Goal: Task Accomplishment & Management: Use online tool/utility

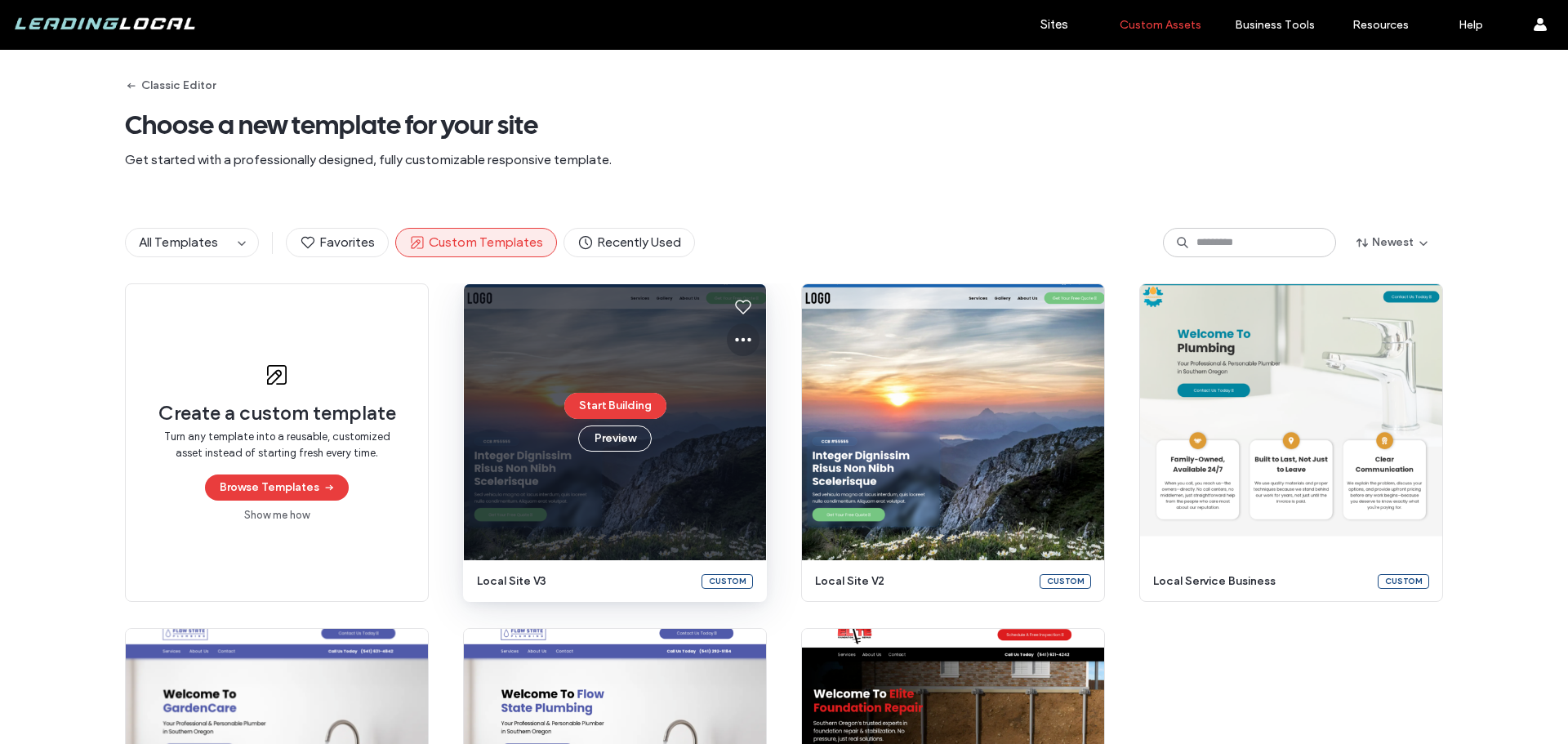
click at [734, 341] on icon at bounding box center [744, 340] width 20 height 20
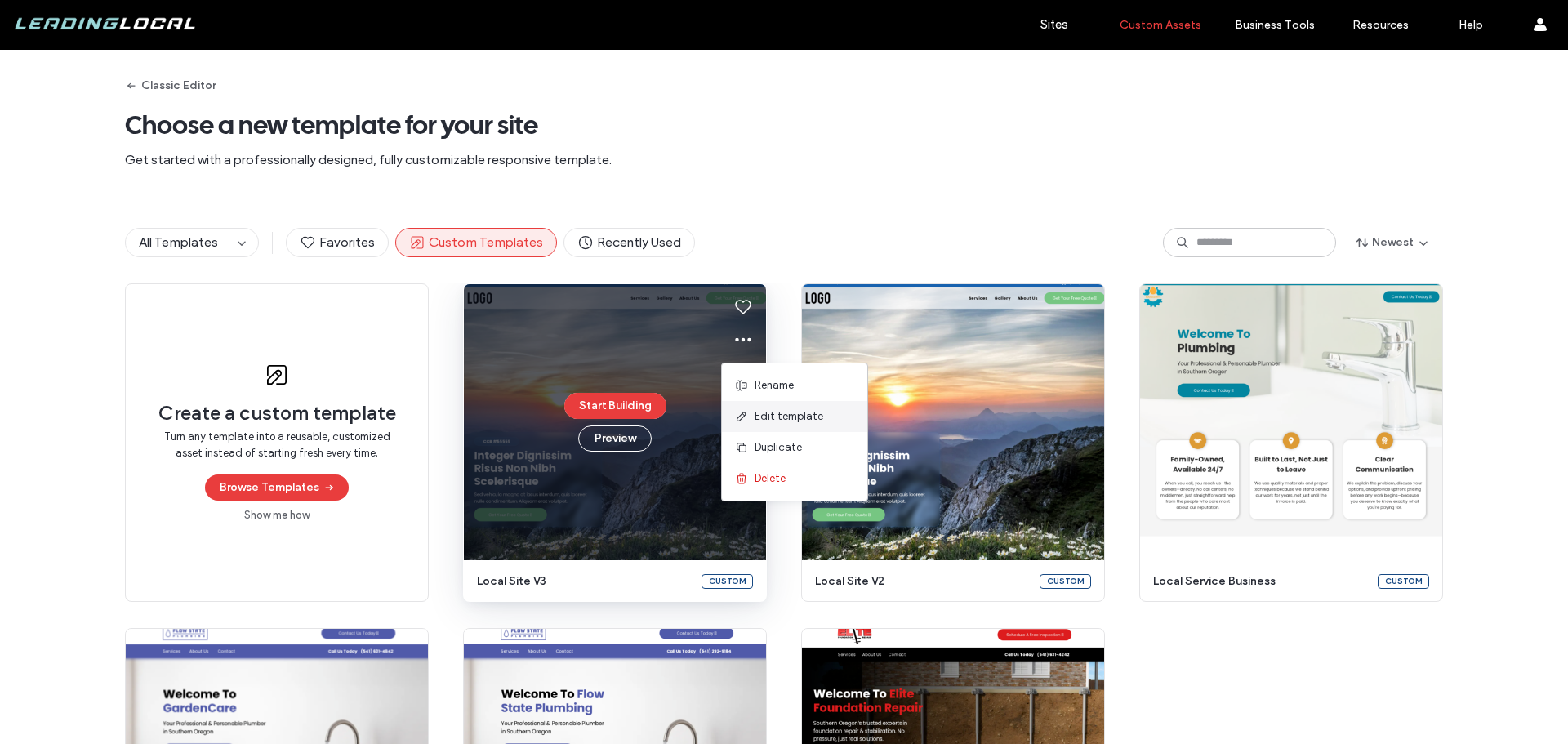
click at [795, 417] on span "Edit template" at bounding box center [789, 416] width 69 height 17
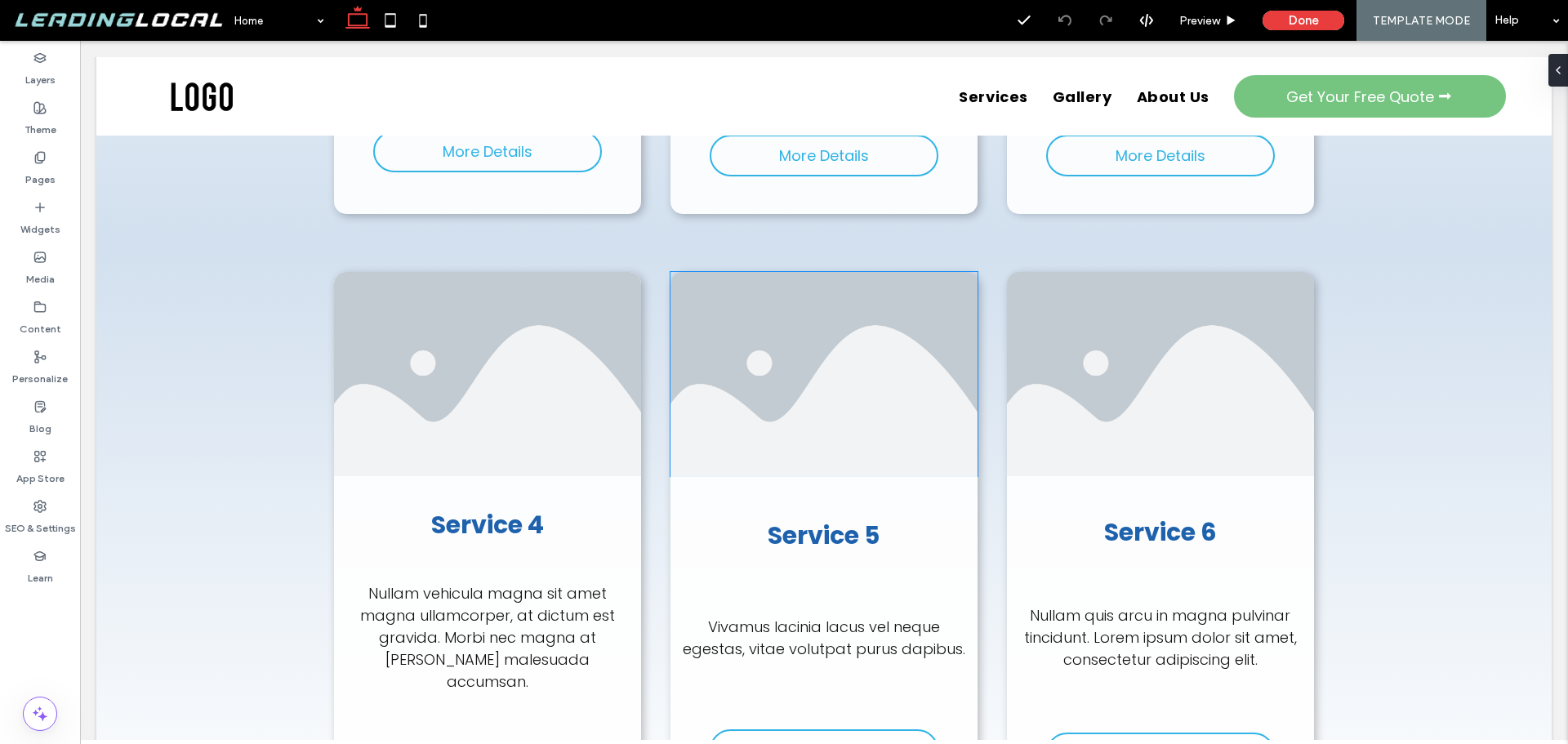
scroll to position [2125, 0]
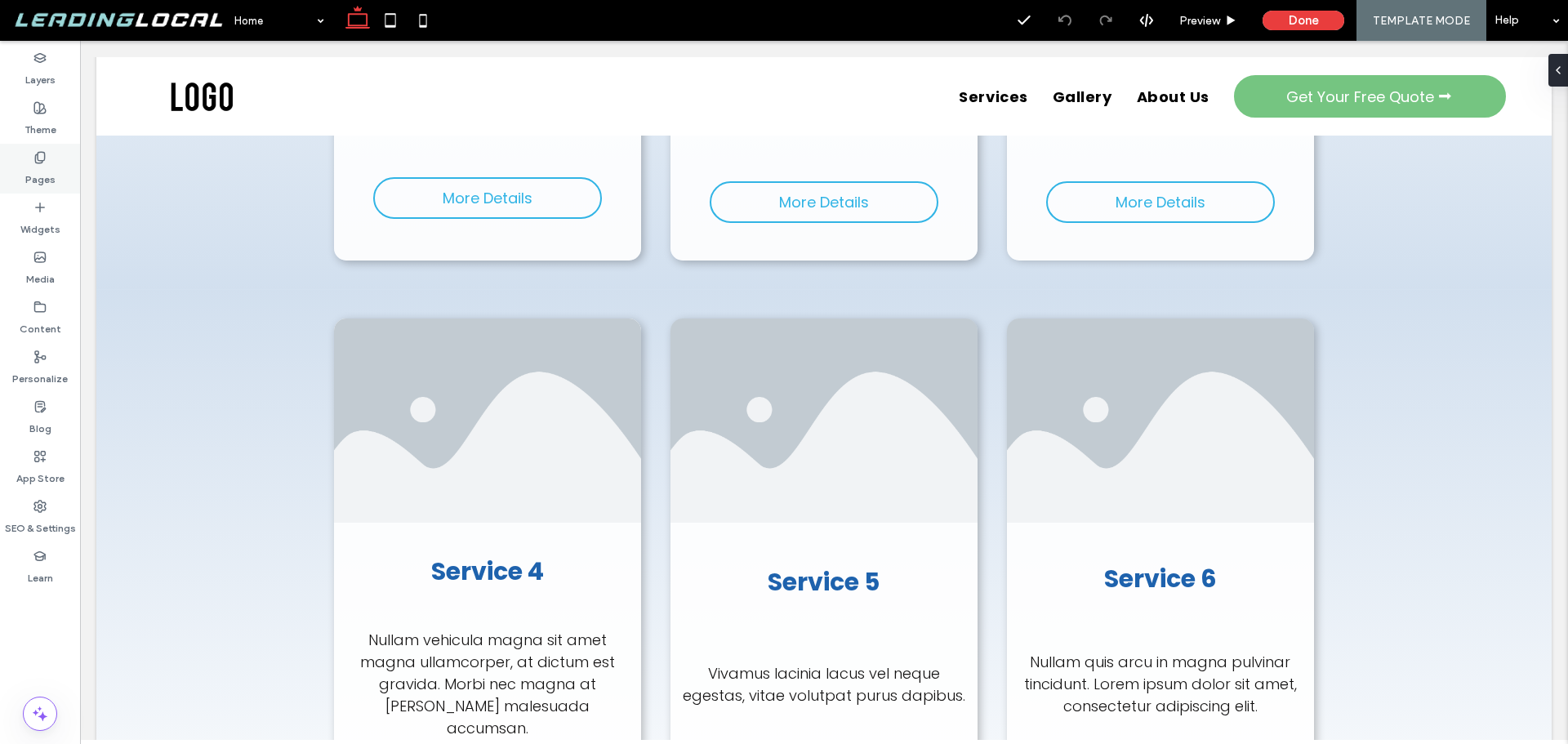
click at [44, 169] on label "Pages" at bounding box center [40, 175] width 30 height 23
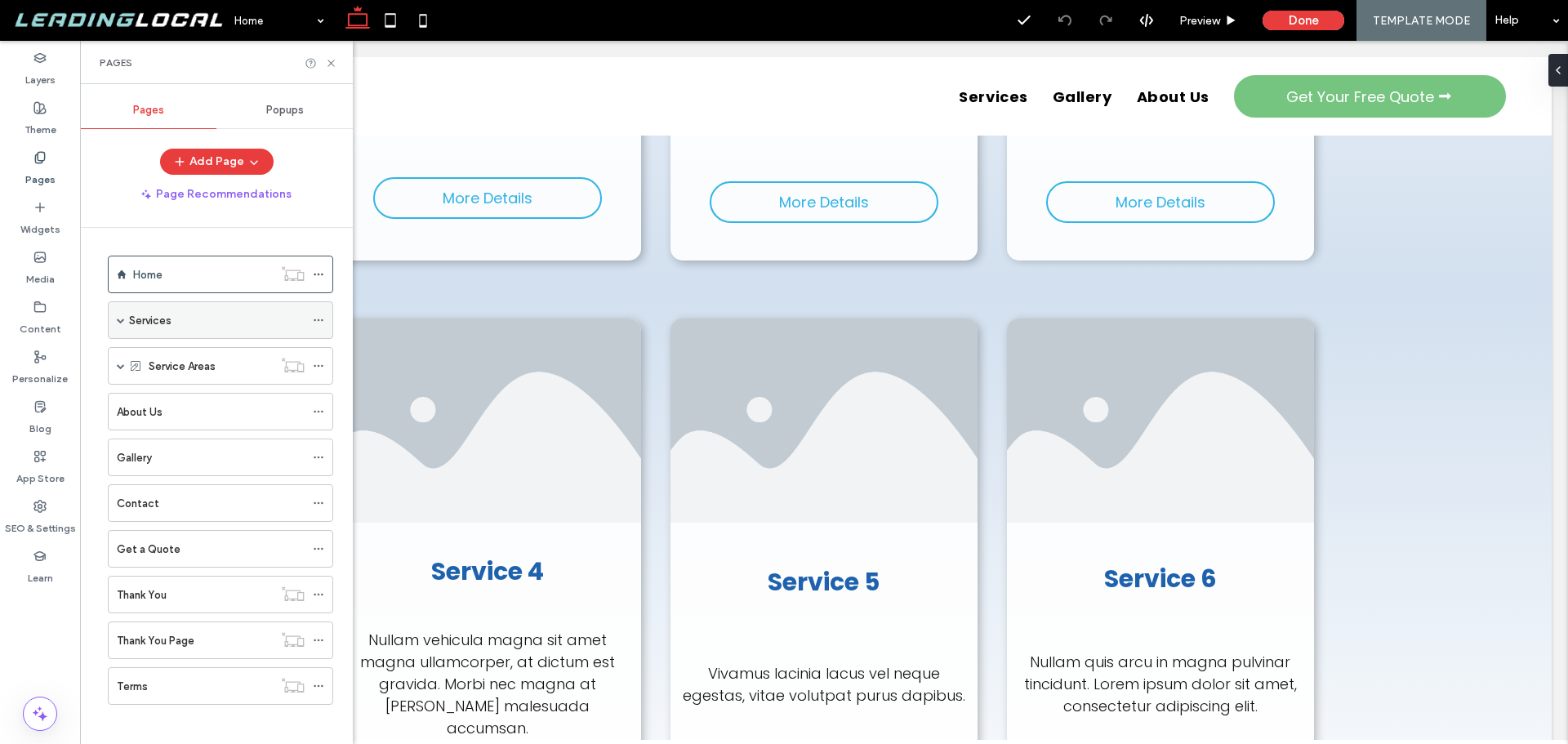
click at [123, 322] on span at bounding box center [121, 320] width 8 height 8
click at [185, 363] on label "Service 1" at bounding box center [167, 358] width 43 height 29
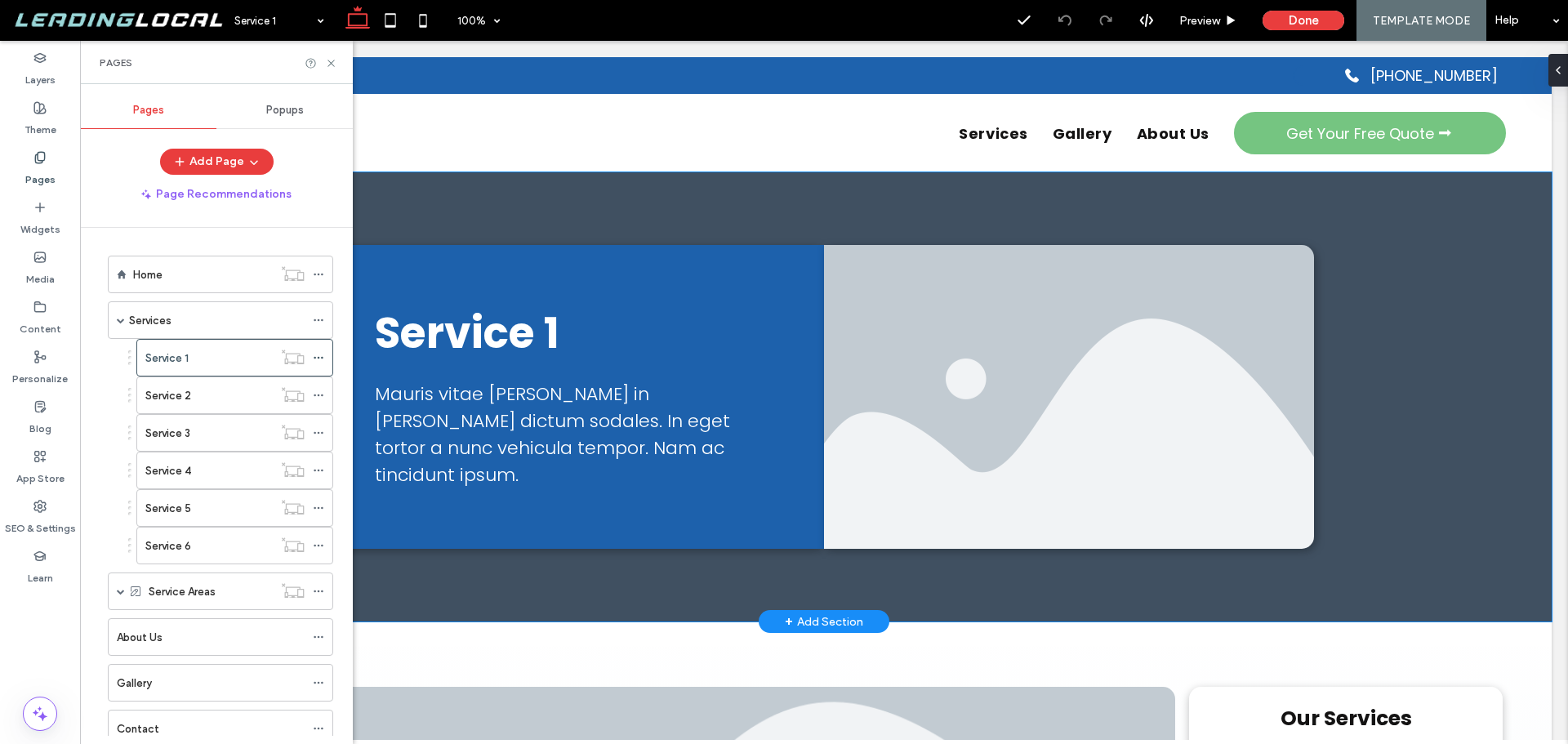
click at [936, 216] on div "Service 1 Mauris vitae quam in justo dictum sodales. In eget tortor a nunc vehi…" at bounding box center [824, 397] width 980 height 450
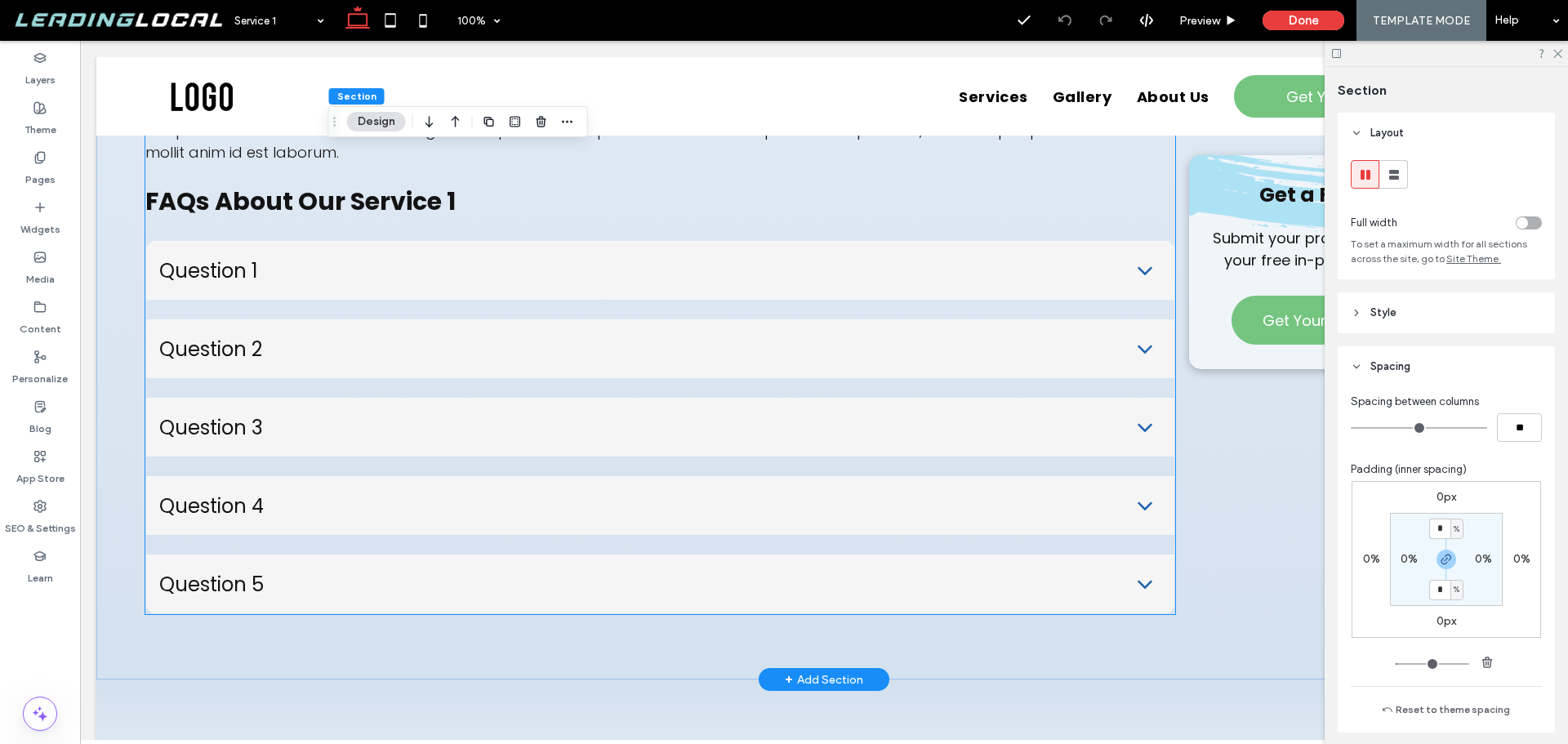
scroll to position [2288, 0]
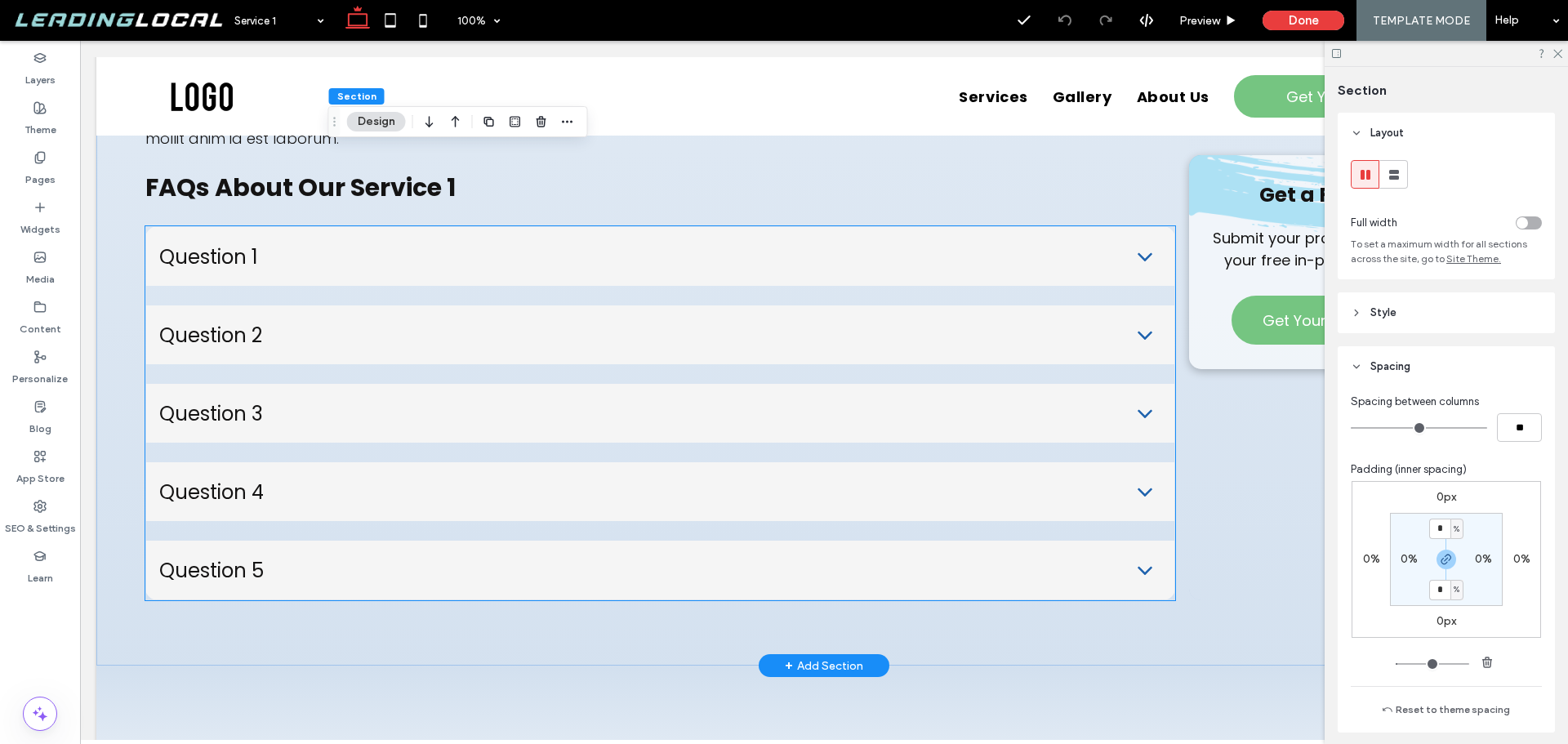
click at [955, 314] on div "Question 2" at bounding box center [660, 336] width 1028 height 59
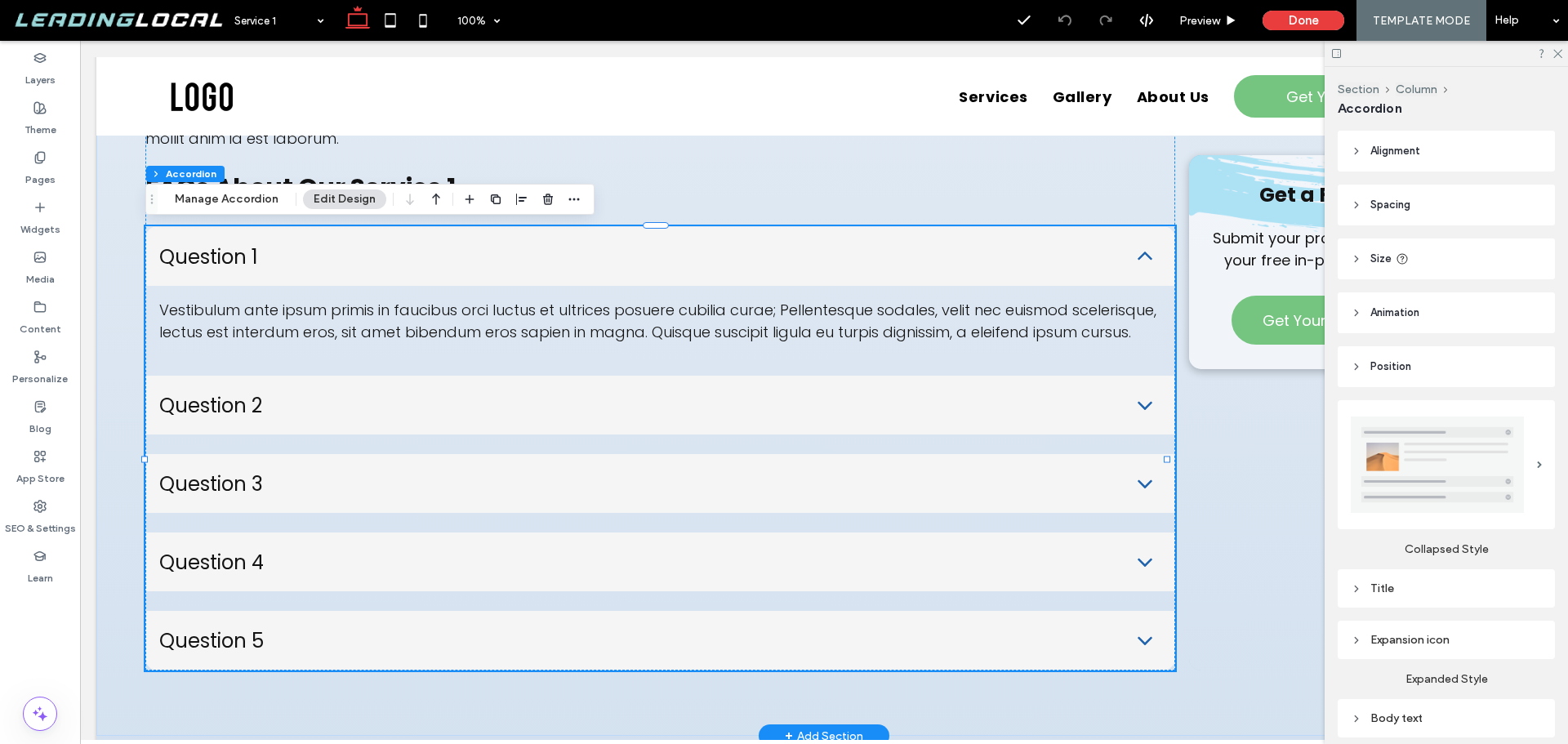
click at [955, 314] on p "Vestibulum ante ipsum primis in faucibus orci luctus et ultrices posuere cubili…" at bounding box center [660, 321] width 1002 height 44
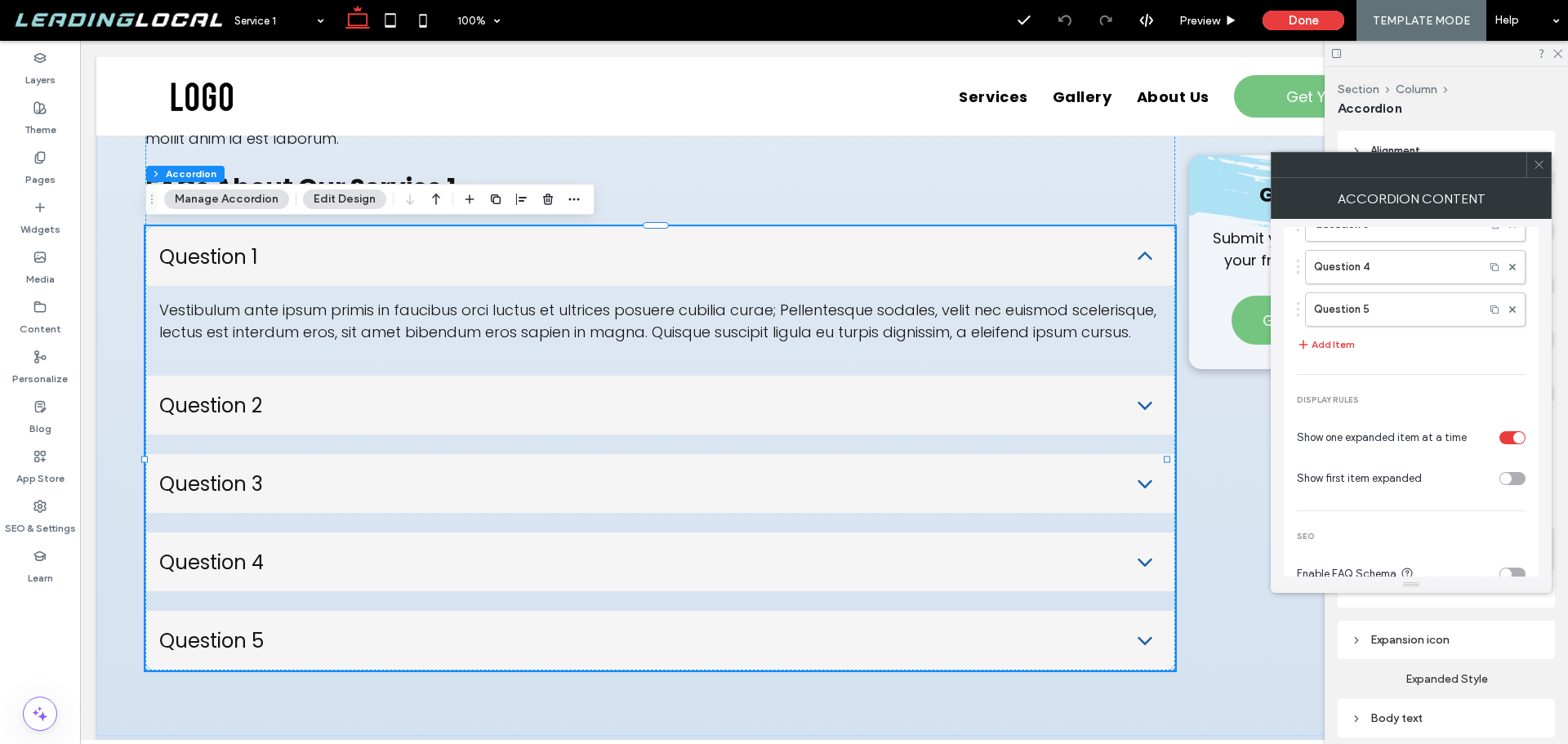
scroll to position [190, 0]
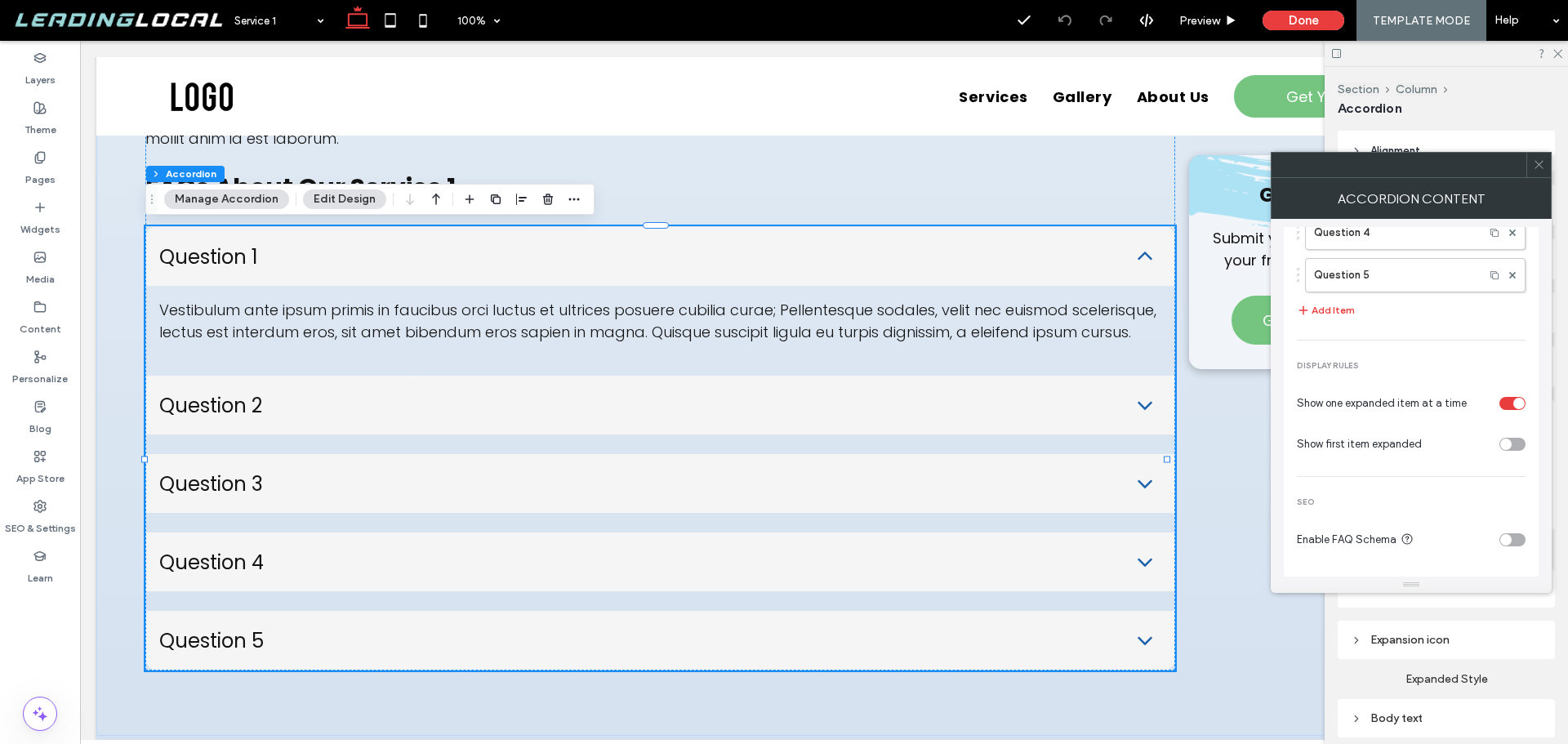
click at [1514, 537] on div "toggle" at bounding box center [1513, 539] width 27 height 13
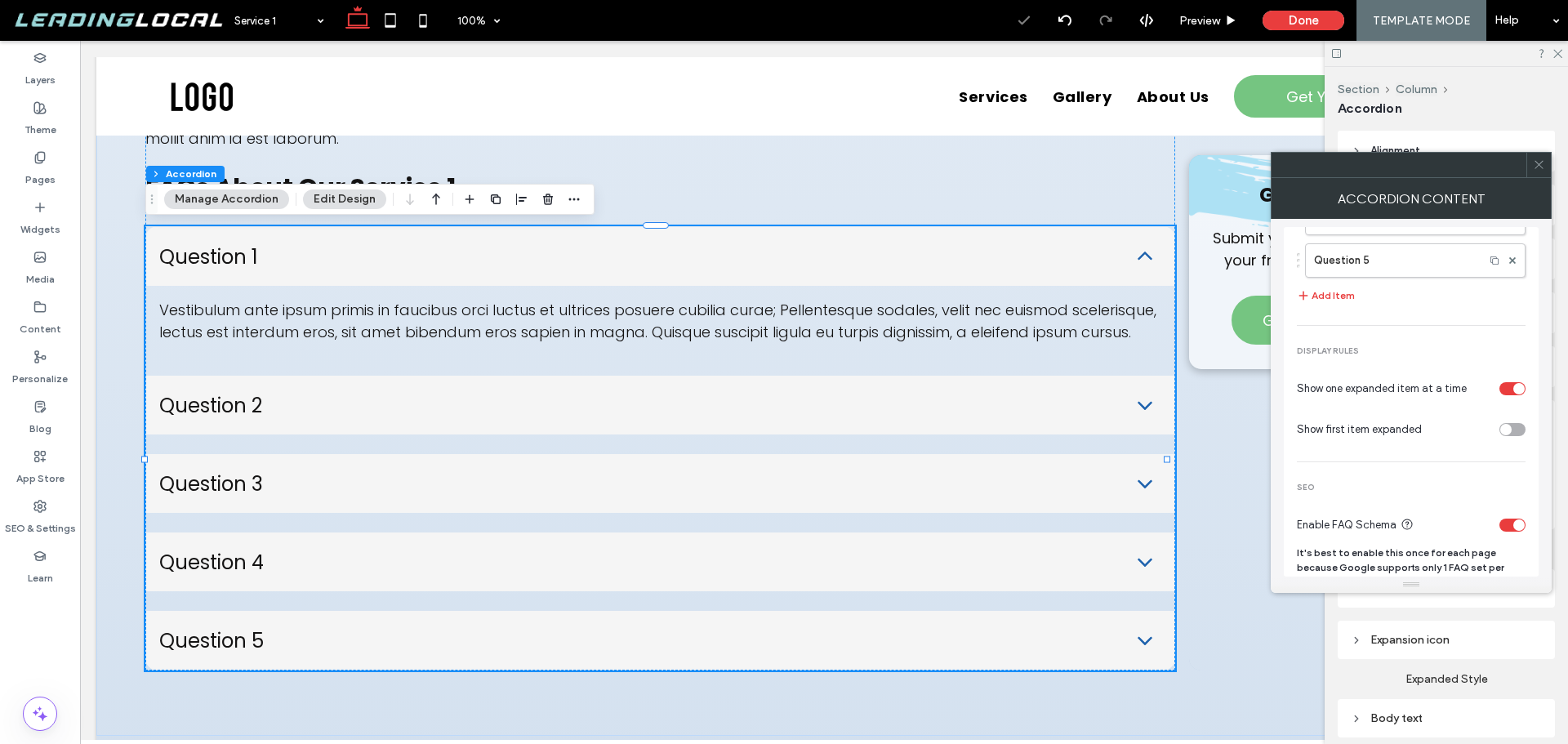
scroll to position [233, 0]
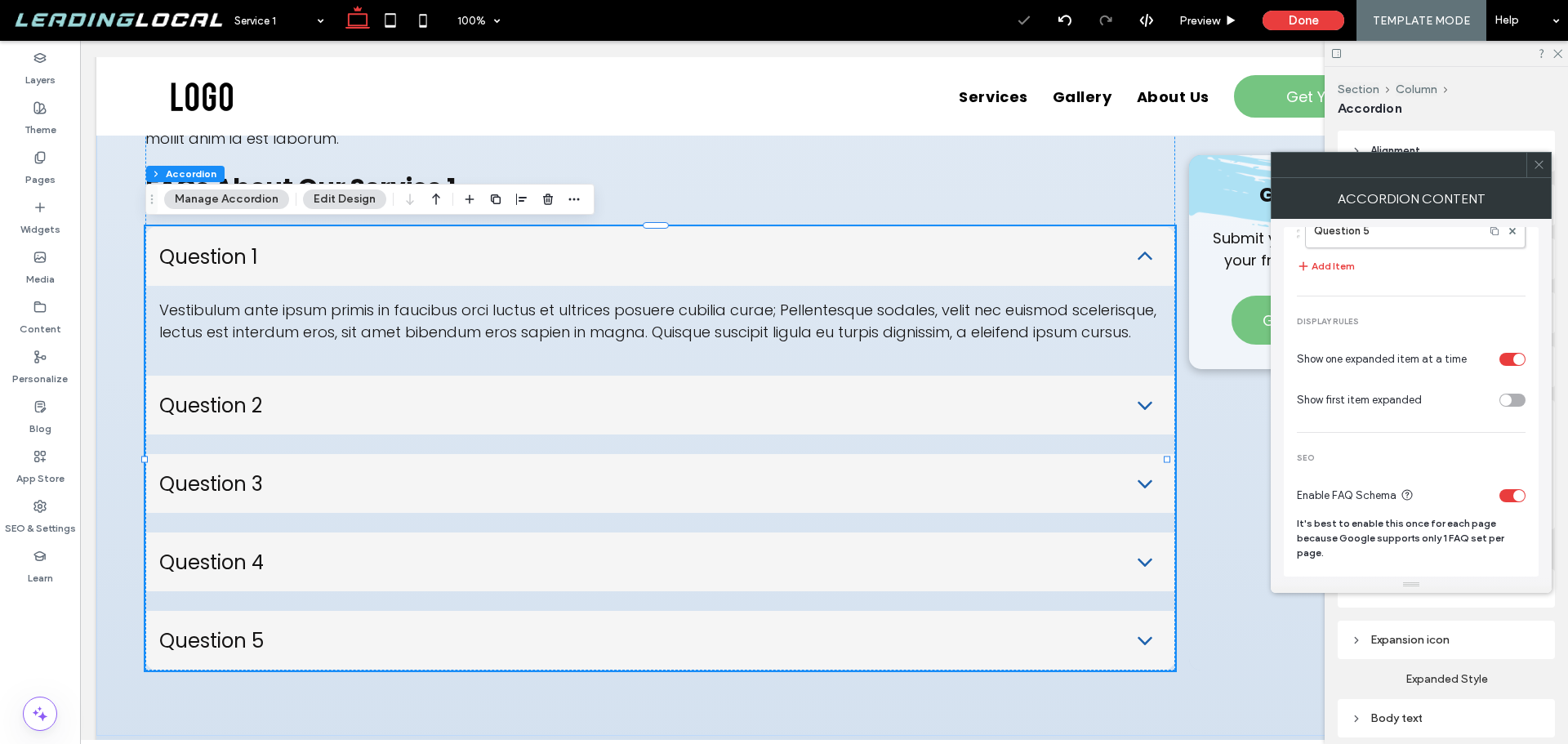
click at [1541, 172] on span at bounding box center [1539, 164] width 12 height 25
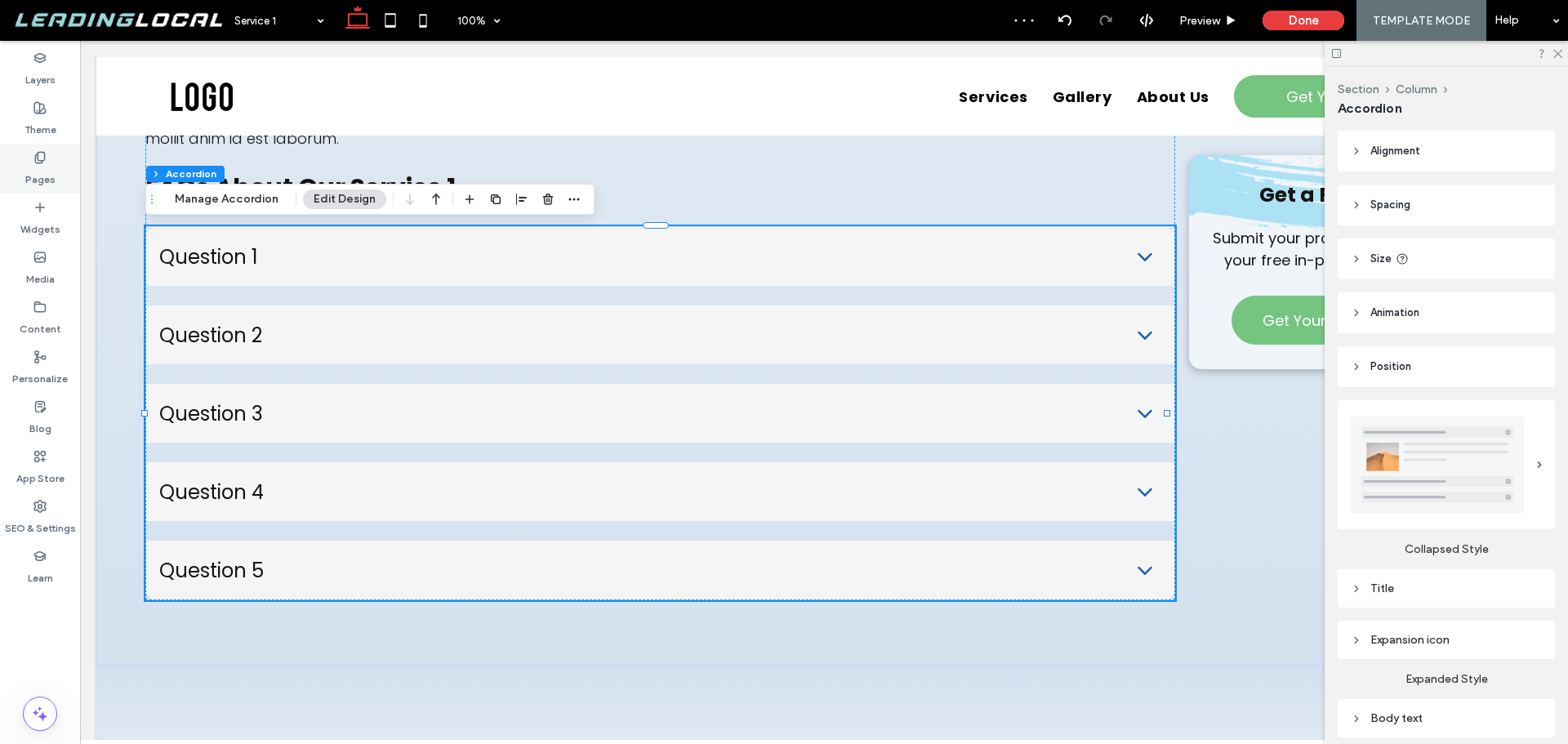
click at [43, 157] on icon at bounding box center [39, 157] width 13 height 13
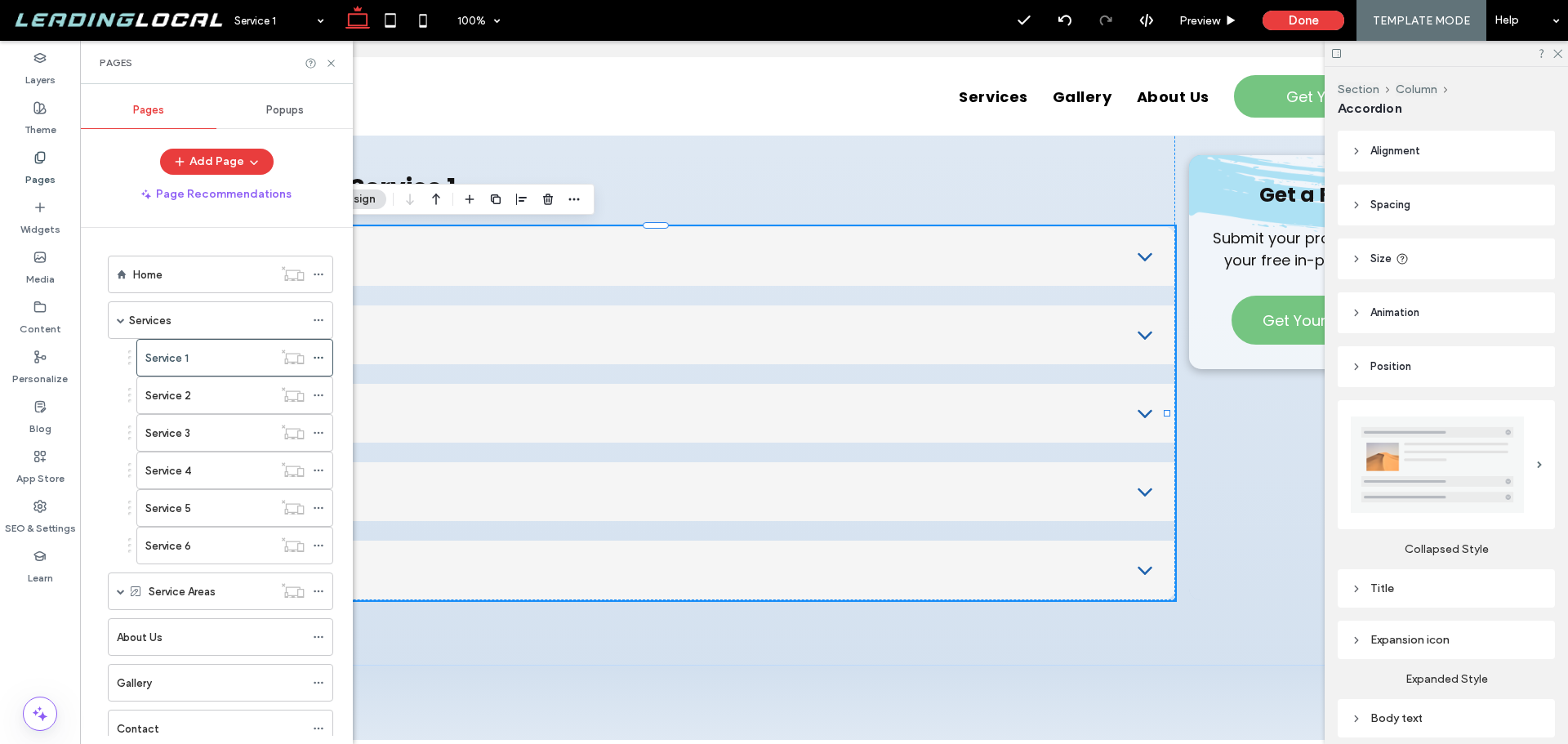
click at [204, 389] on div "Service 2" at bounding box center [210, 396] width 128 height 17
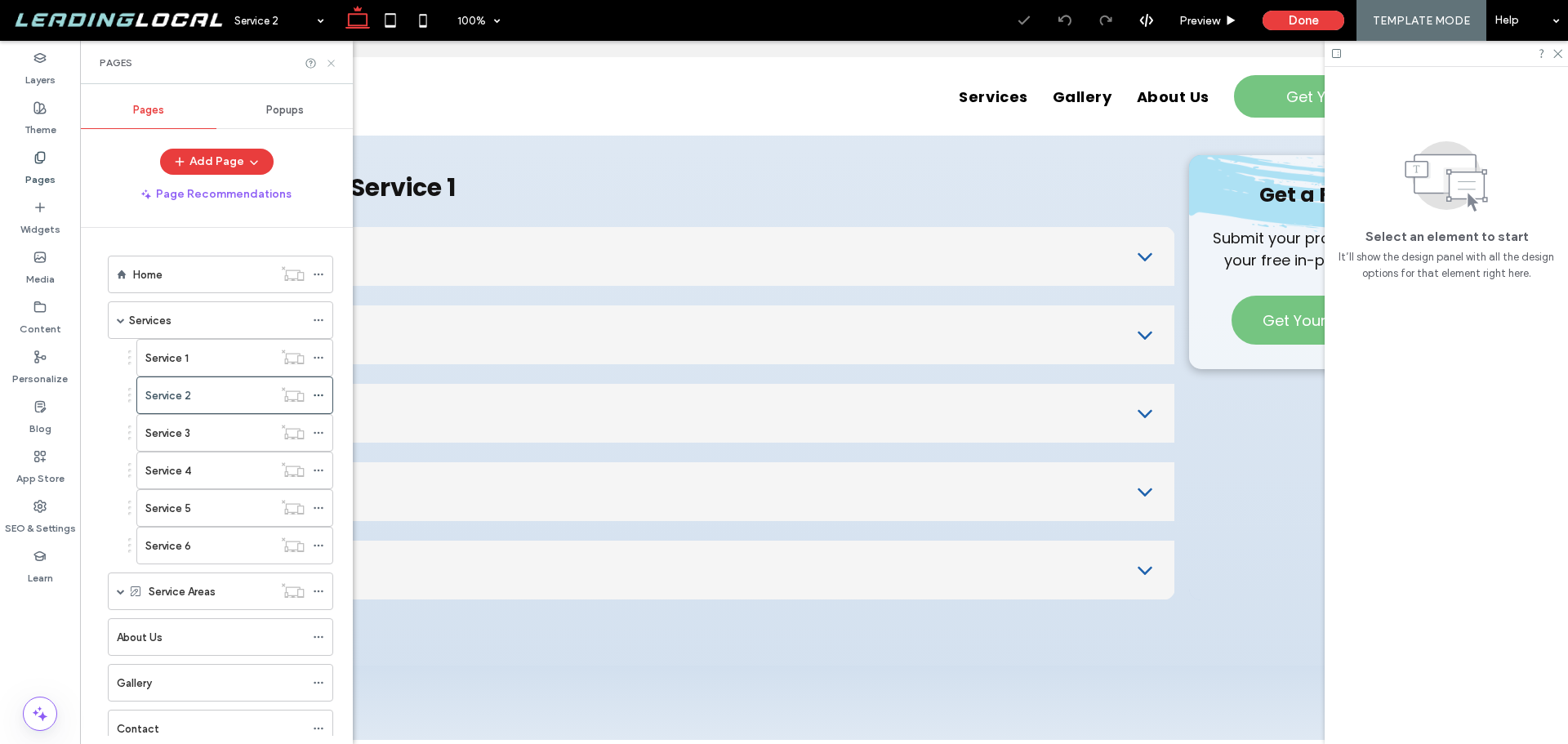
click at [329, 64] on icon at bounding box center [331, 63] width 12 height 12
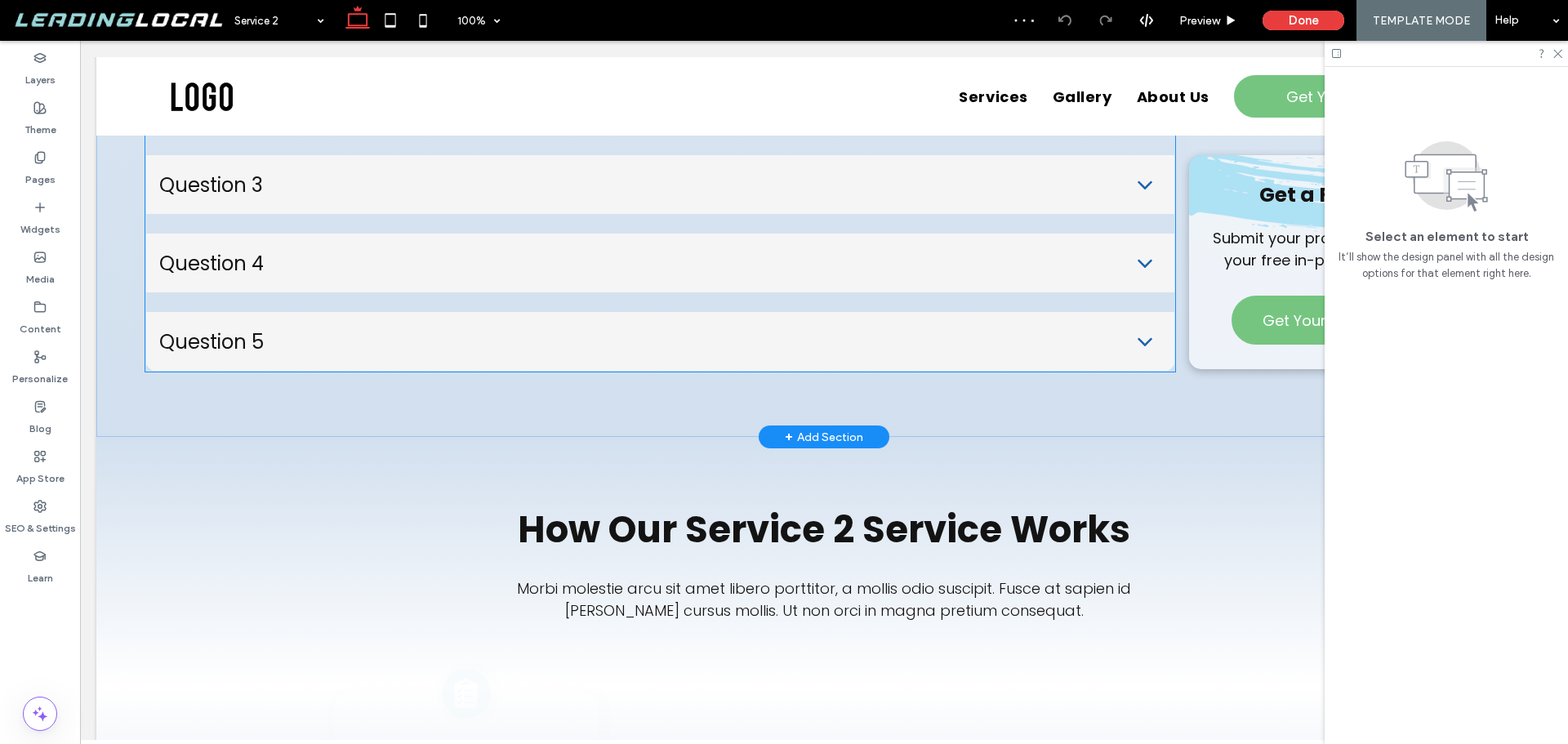
scroll to position [3106, 0]
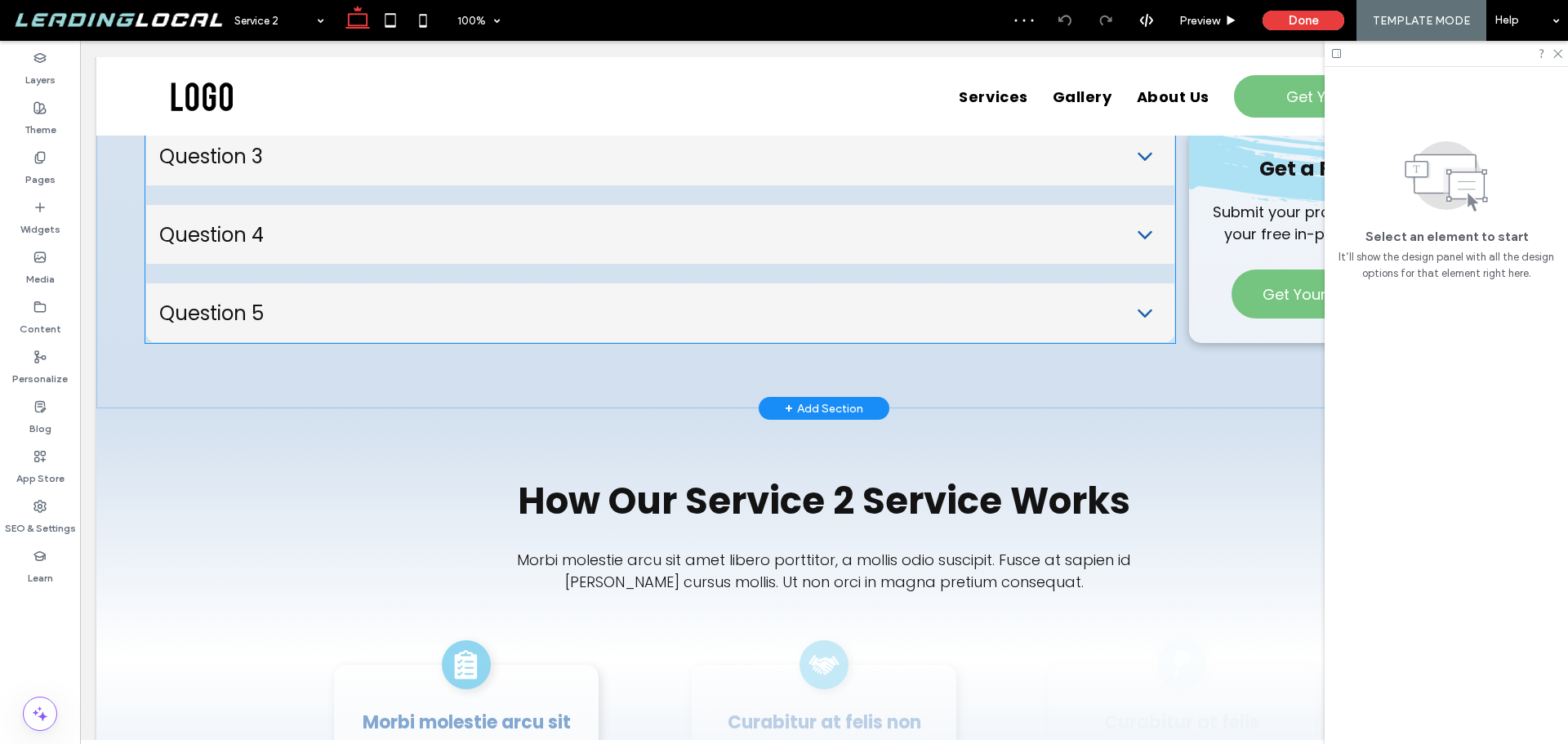
click at [412, 194] on ul "Question 1 Etiam accumsan urna a mauris dapibus, nec aliquet nunc convallis. Ph…" at bounding box center [660, 155] width 1030 height 374
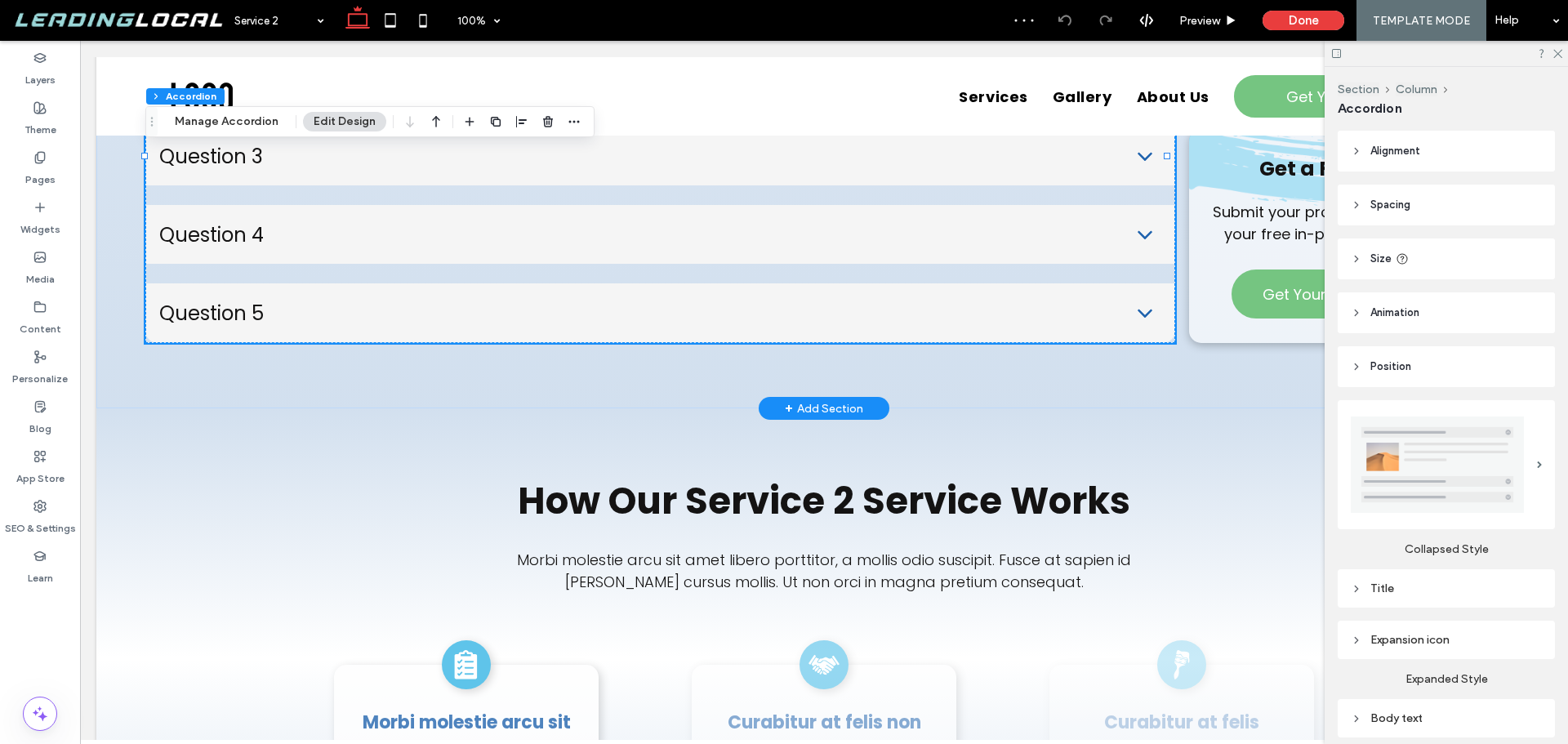
click at [412, 194] on ul "Question 1 Etiam accumsan urna a mauris dapibus, nec aliquet nunc convallis. Ph…" at bounding box center [660, 155] width 1030 height 374
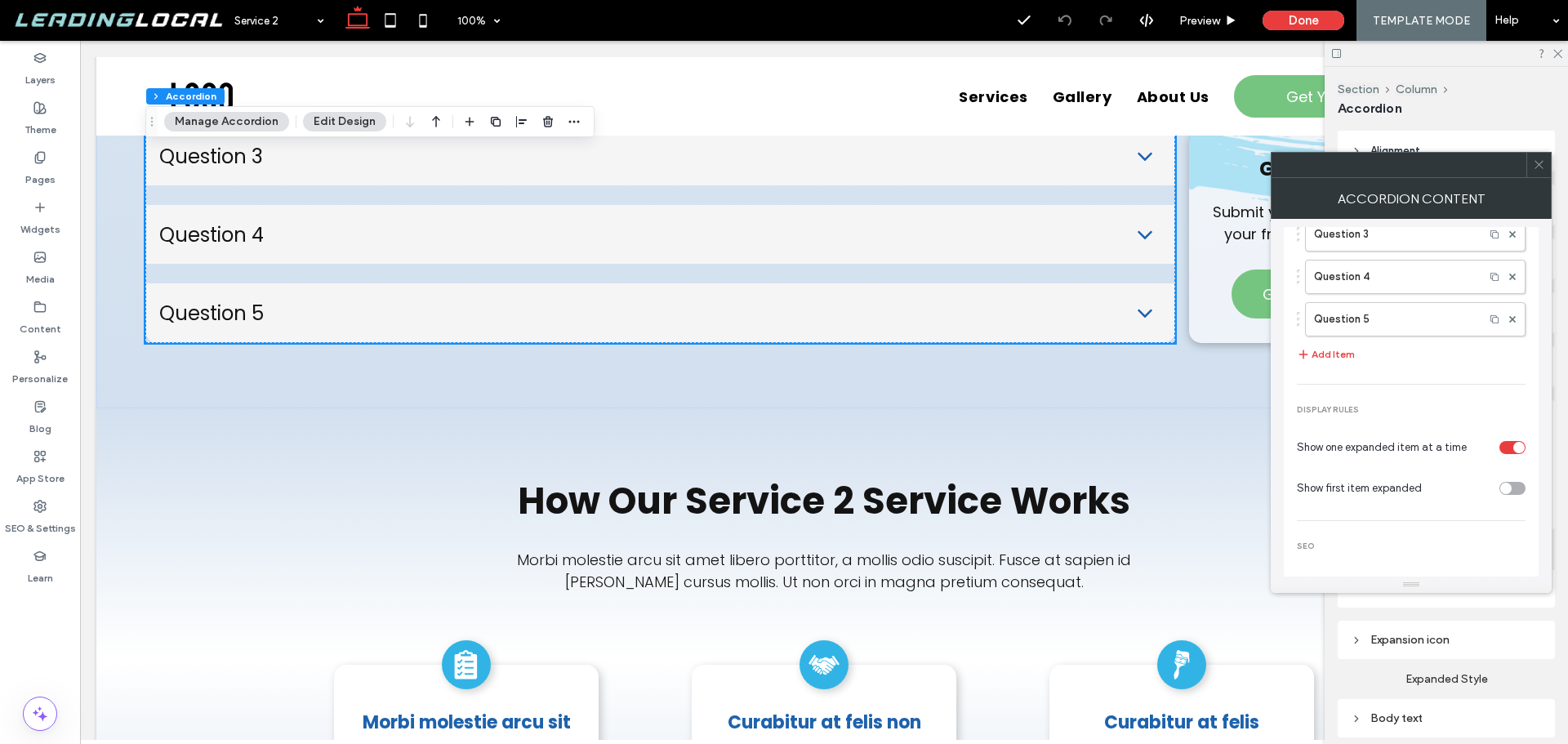
scroll to position [190, 0]
click at [1510, 541] on div "toggle" at bounding box center [1513, 539] width 27 height 13
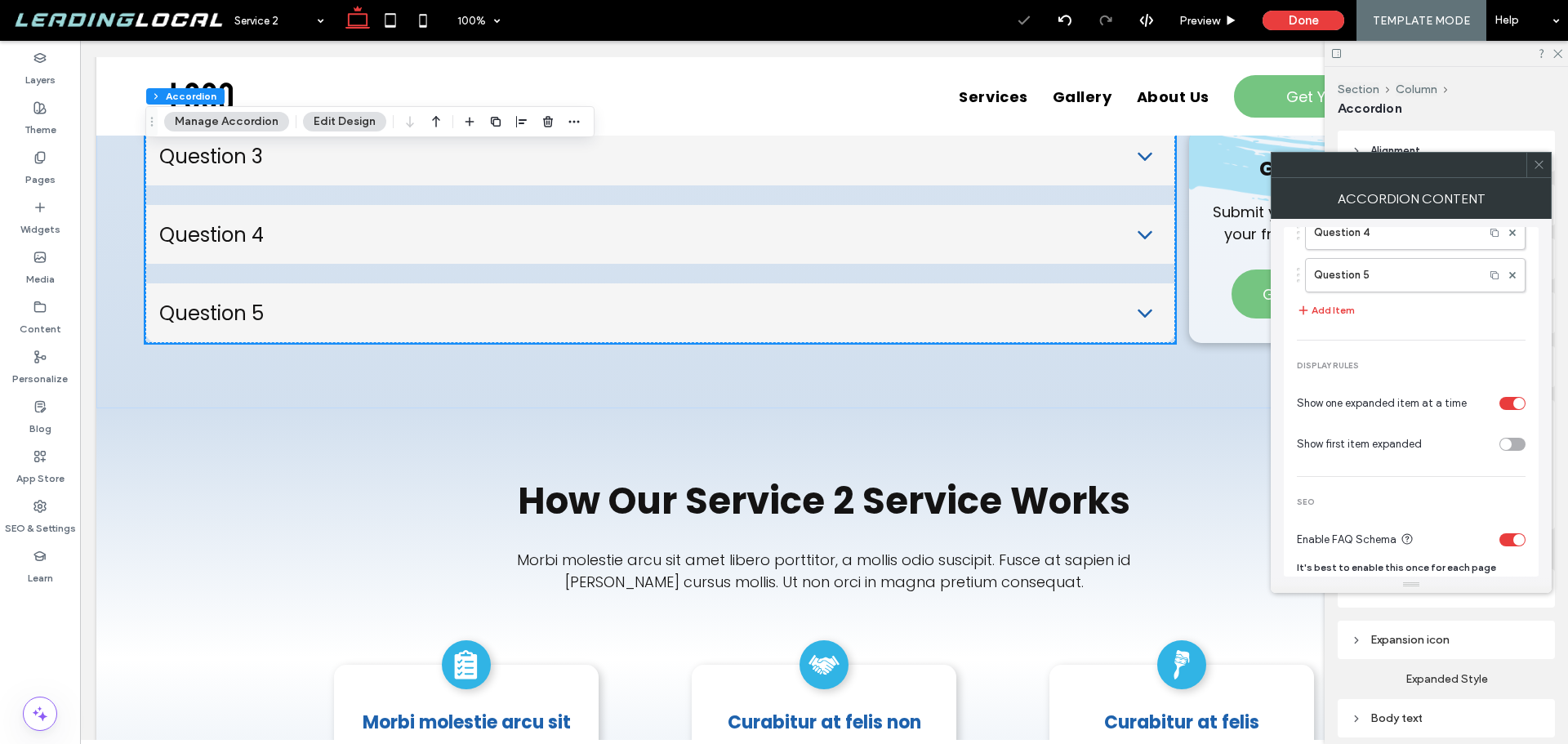
click at [1536, 166] on icon at bounding box center [1539, 164] width 12 height 12
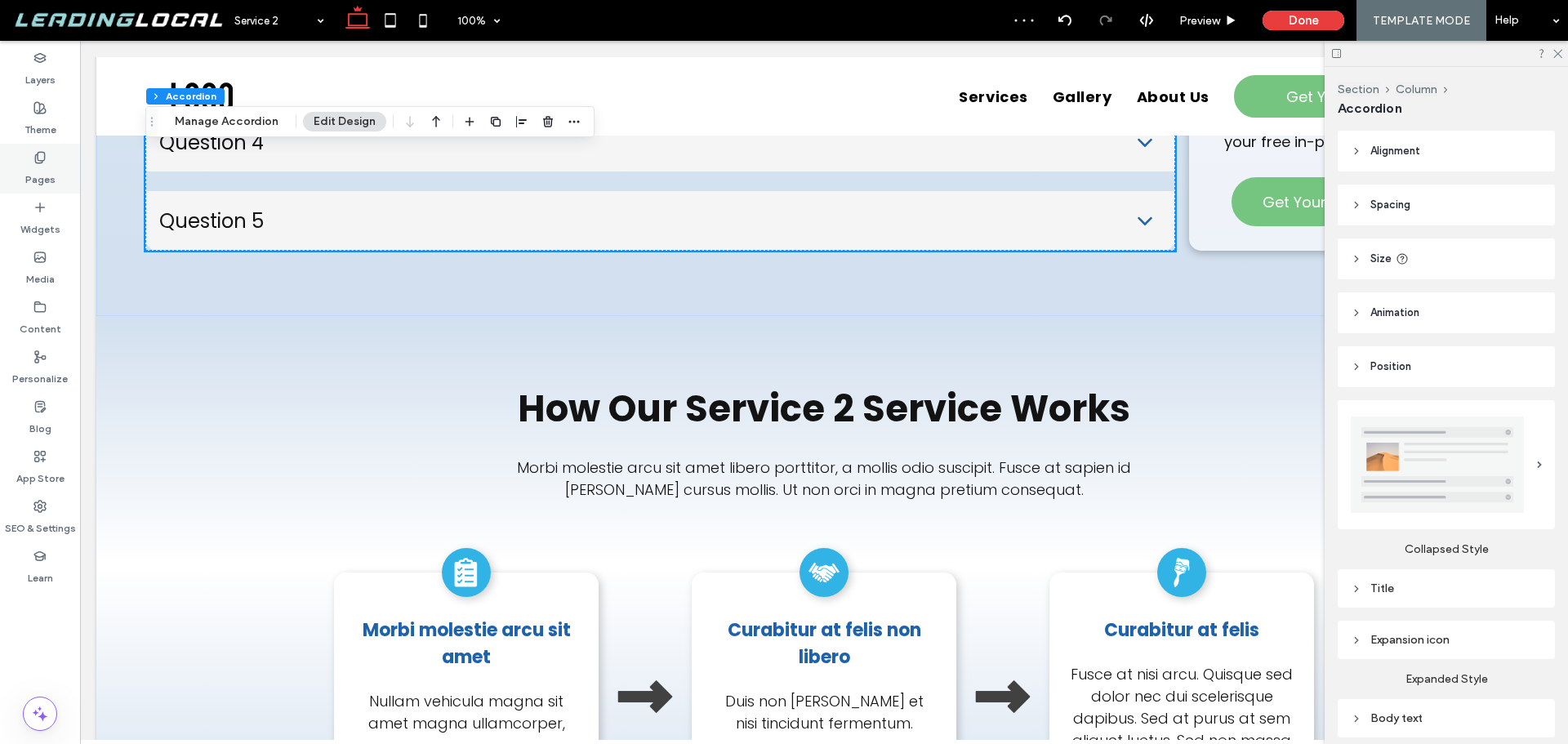
click at [20, 152] on div "Pages" at bounding box center [39, 168] width 80 height 50
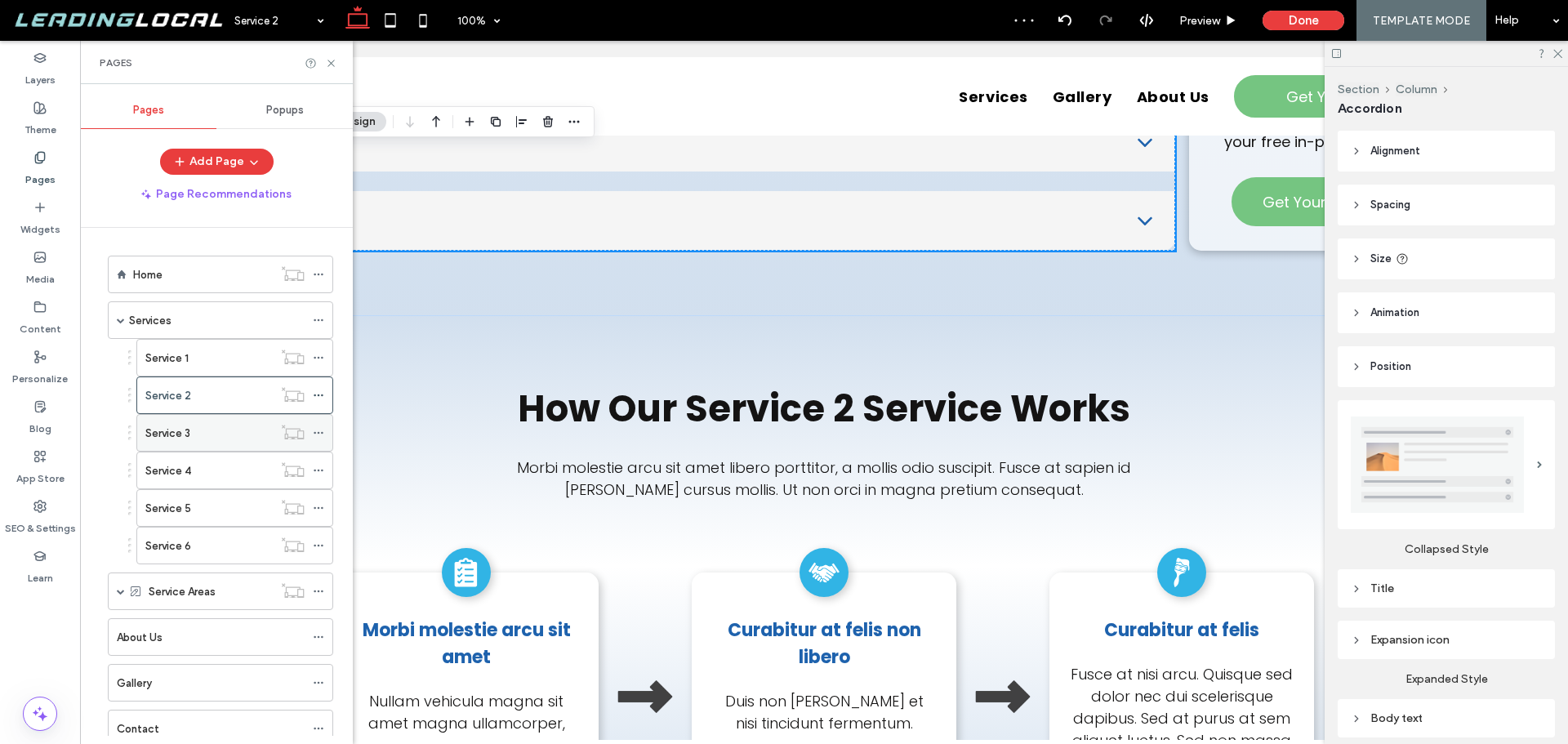
click at [231, 439] on div "Service 3" at bounding box center [210, 433] width 128 height 17
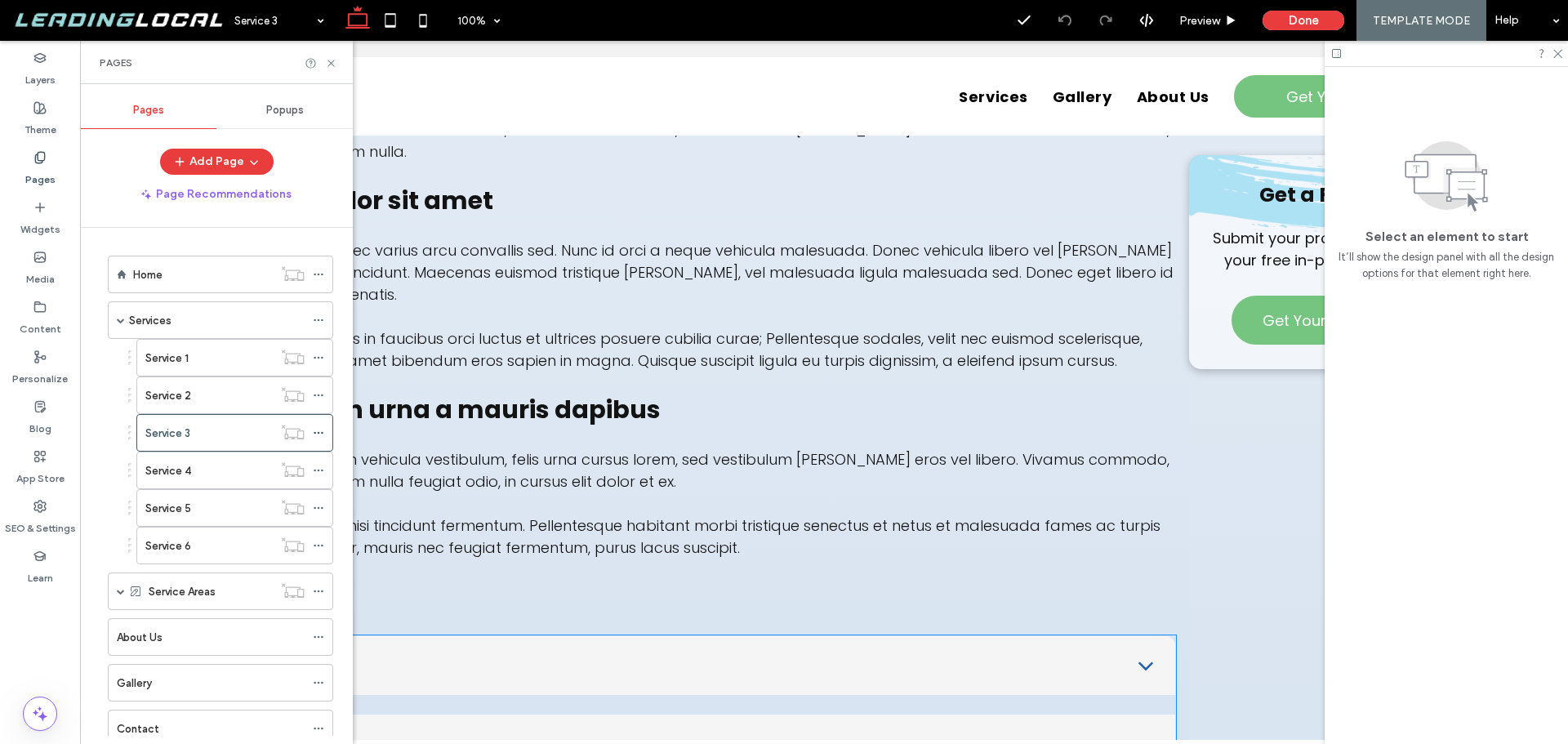
scroll to position [2615, 0]
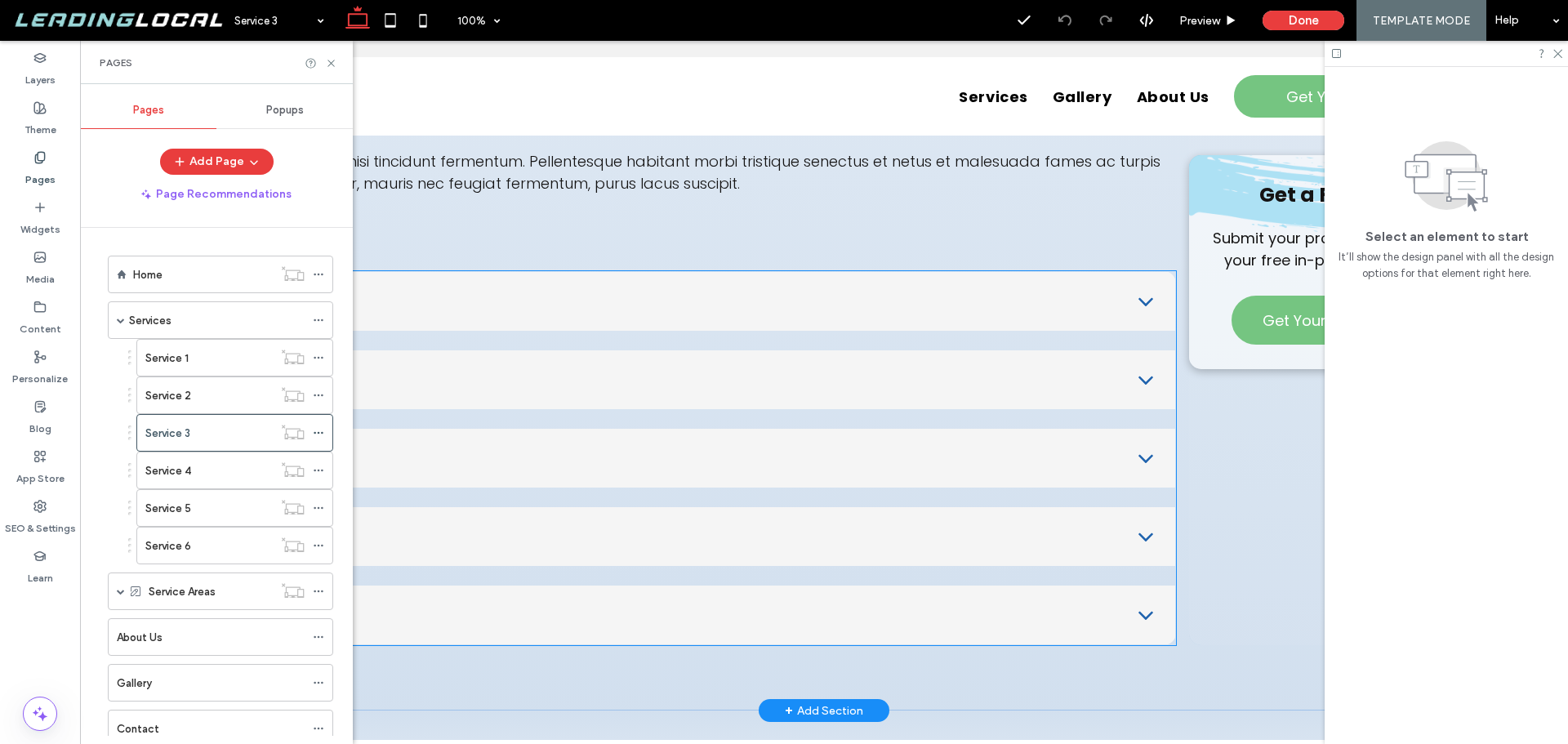
click at [894, 395] on div "Question 2" at bounding box center [661, 380] width 1029 height 59
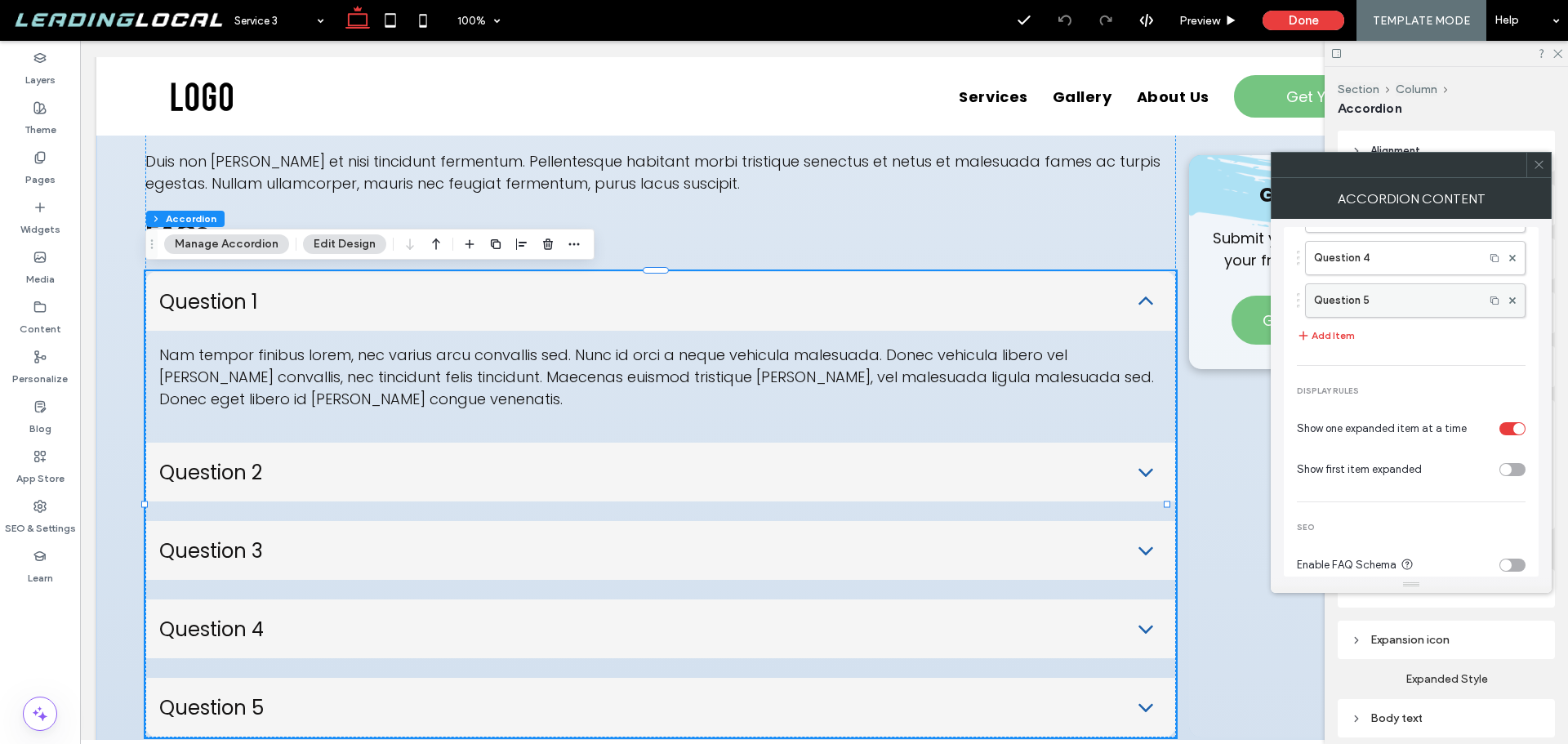
scroll to position [190, 0]
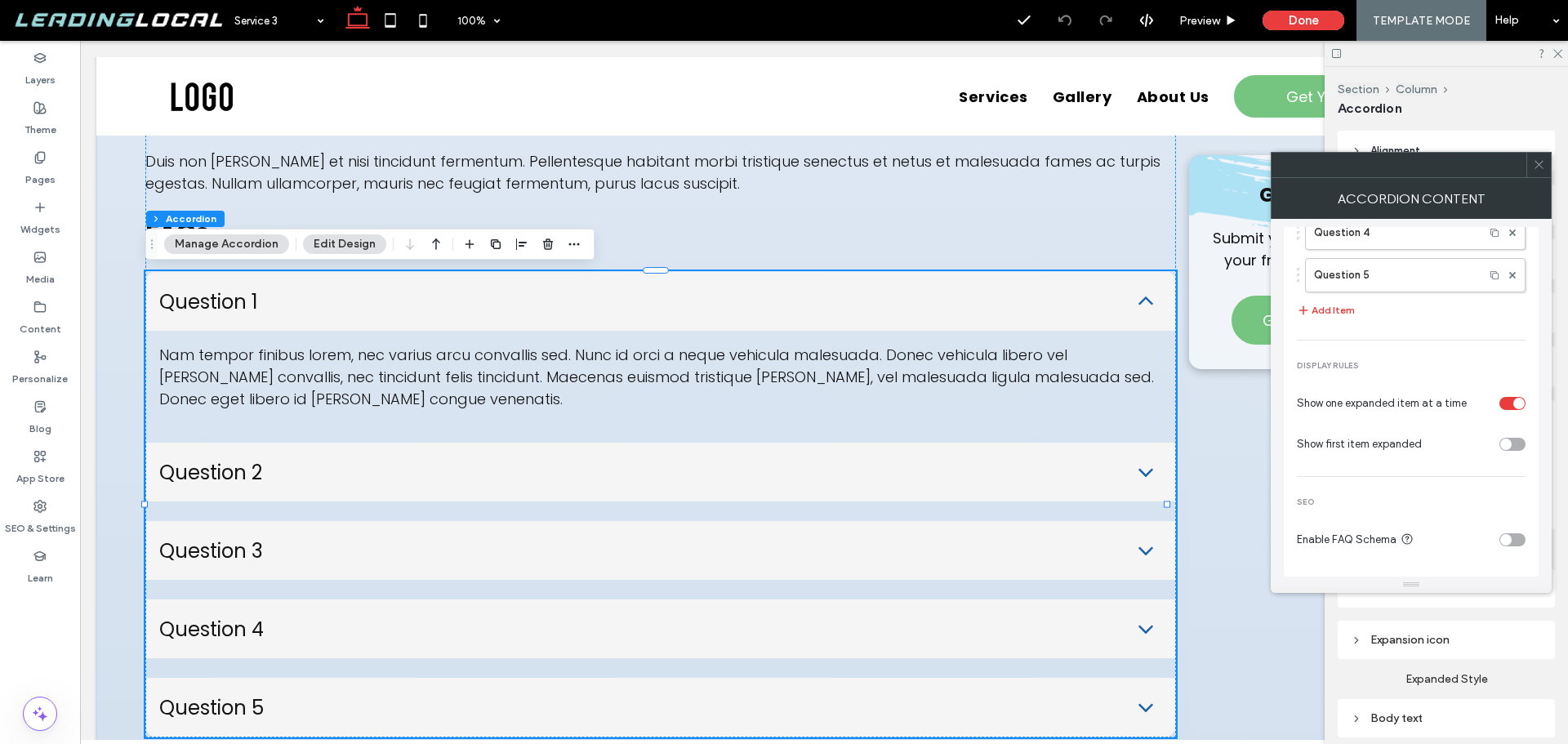
click at [1503, 543] on div "toggle" at bounding box center [1513, 539] width 27 height 13
click at [1538, 166] on icon at bounding box center [1539, 164] width 12 height 12
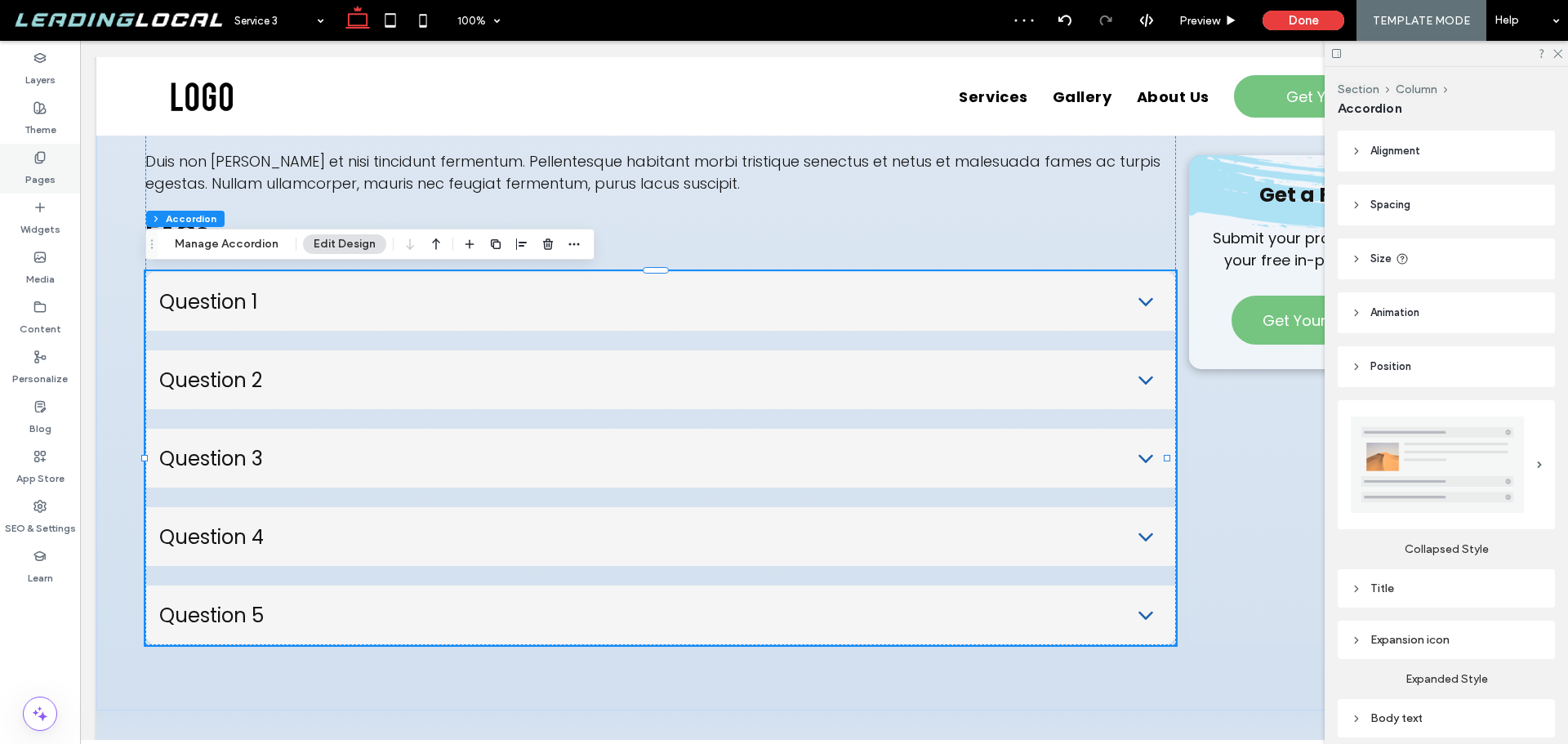
click at [50, 158] on div "Pages" at bounding box center [39, 168] width 80 height 50
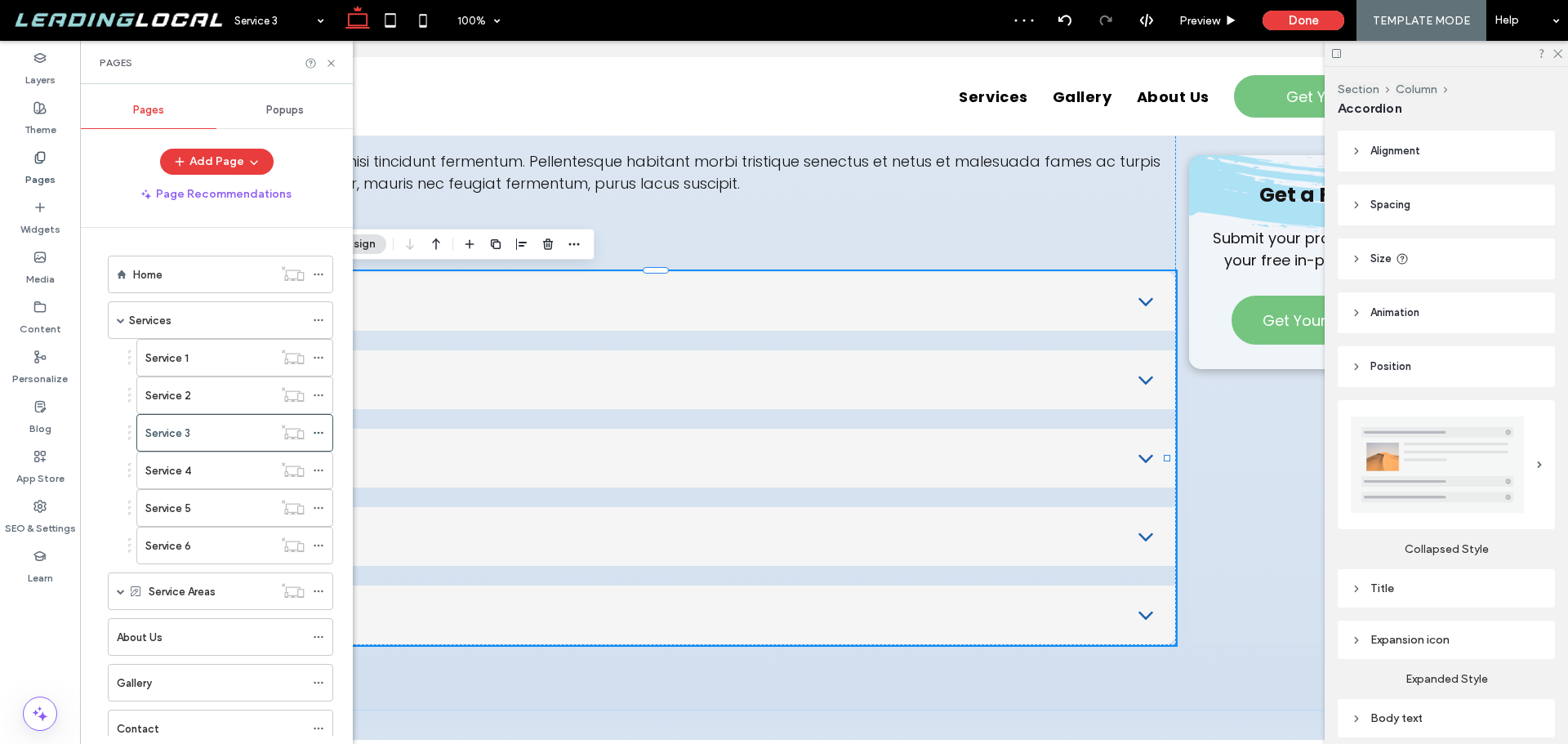
drag, startPoint x: 210, startPoint y: 465, endPoint x: 242, endPoint y: 485, distance: 37.7
click at [211, 465] on div "Service 4" at bounding box center [210, 470] width 128 height 17
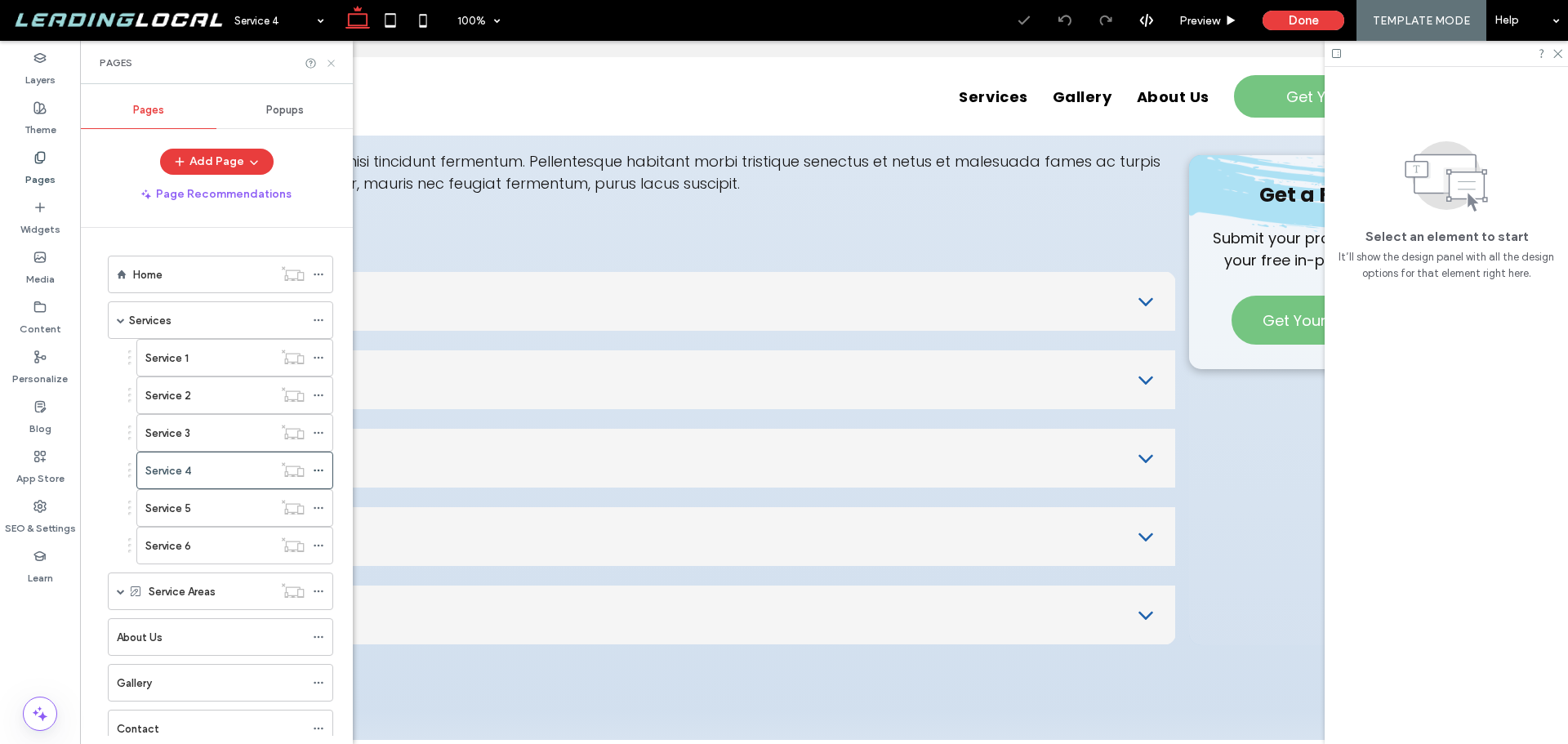
click at [331, 60] on icon at bounding box center [331, 63] width 12 height 12
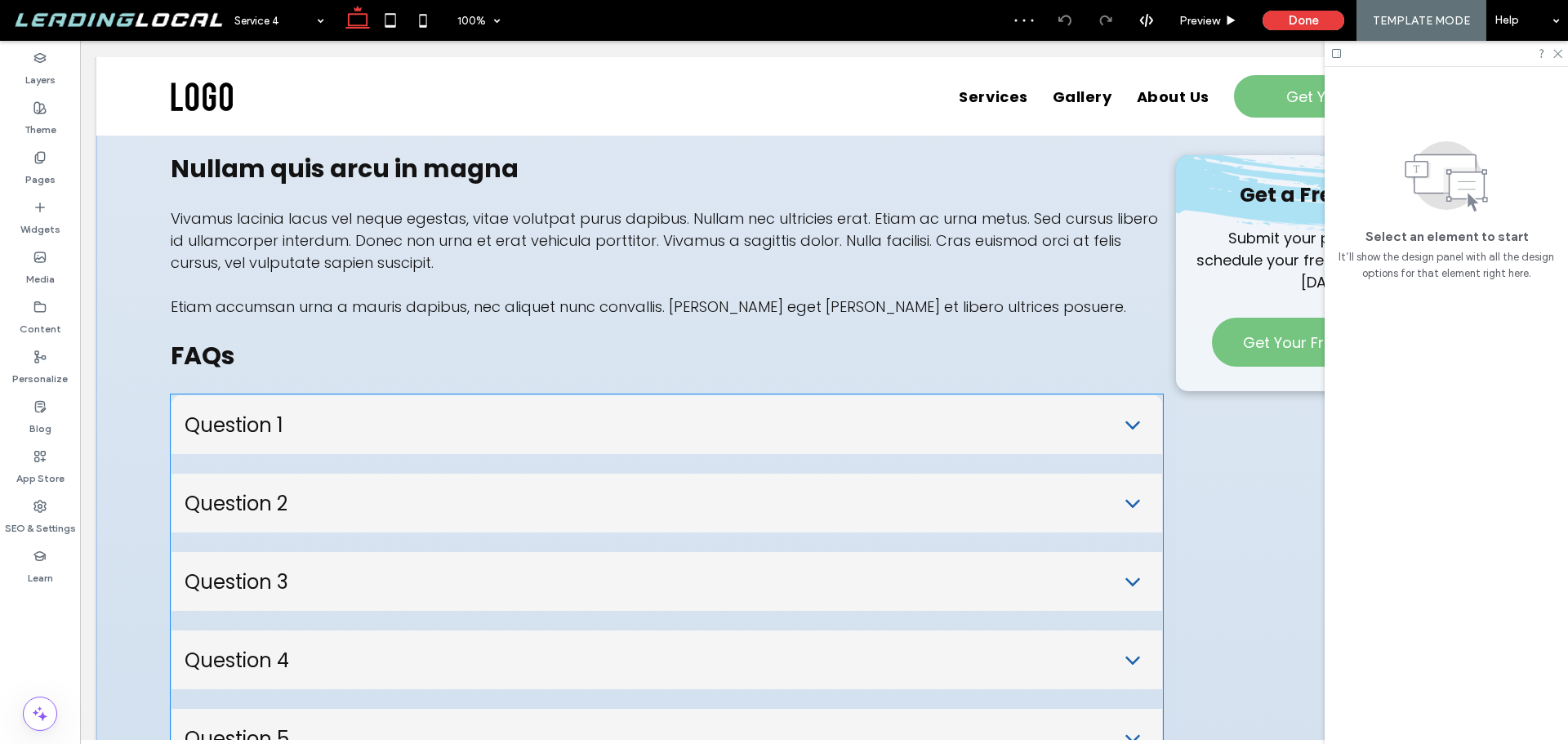
scroll to position [2778, 0]
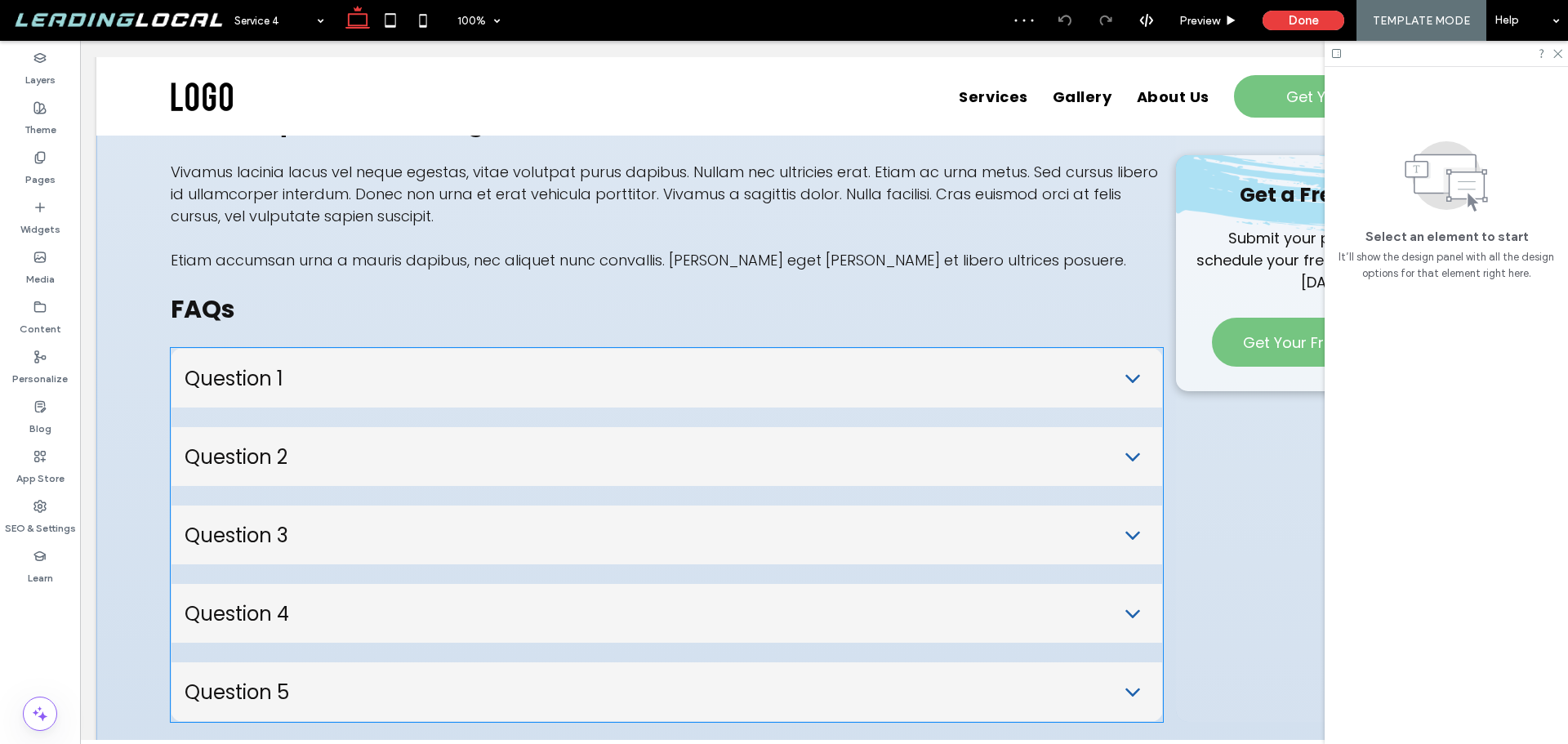
click at [599, 389] on ul "Question 1 Nam tempor finibus lorem, nec varius arcu convallis sed. Nunc id orc…" at bounding box center [667, 535] width 993 height 374
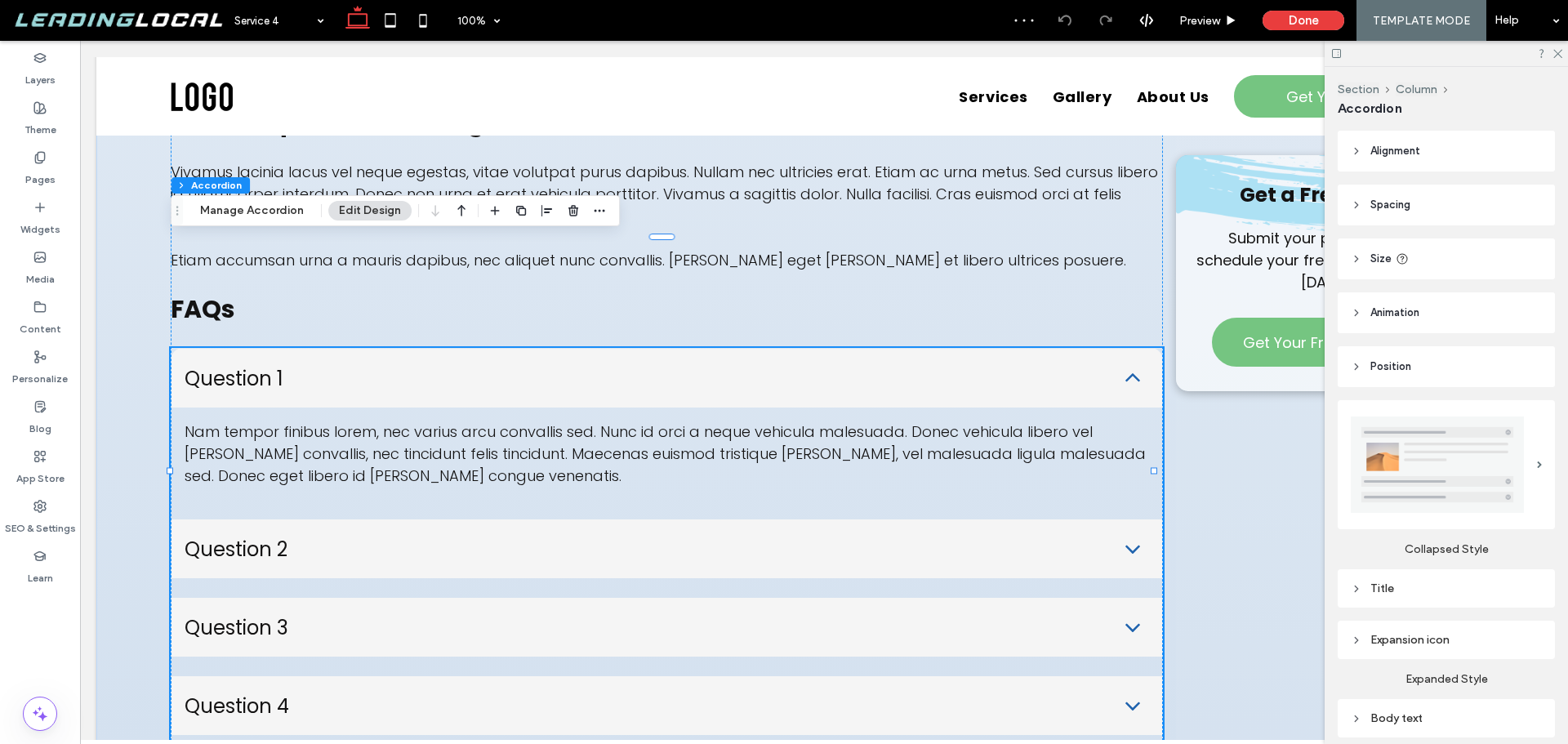
click at [599, 389] on ul "Question 1 Nam tempor finibus lorem, nec varius arcu convallis sed. Nunc id orc…" at bounding box center [667, 582] width 993 height 466
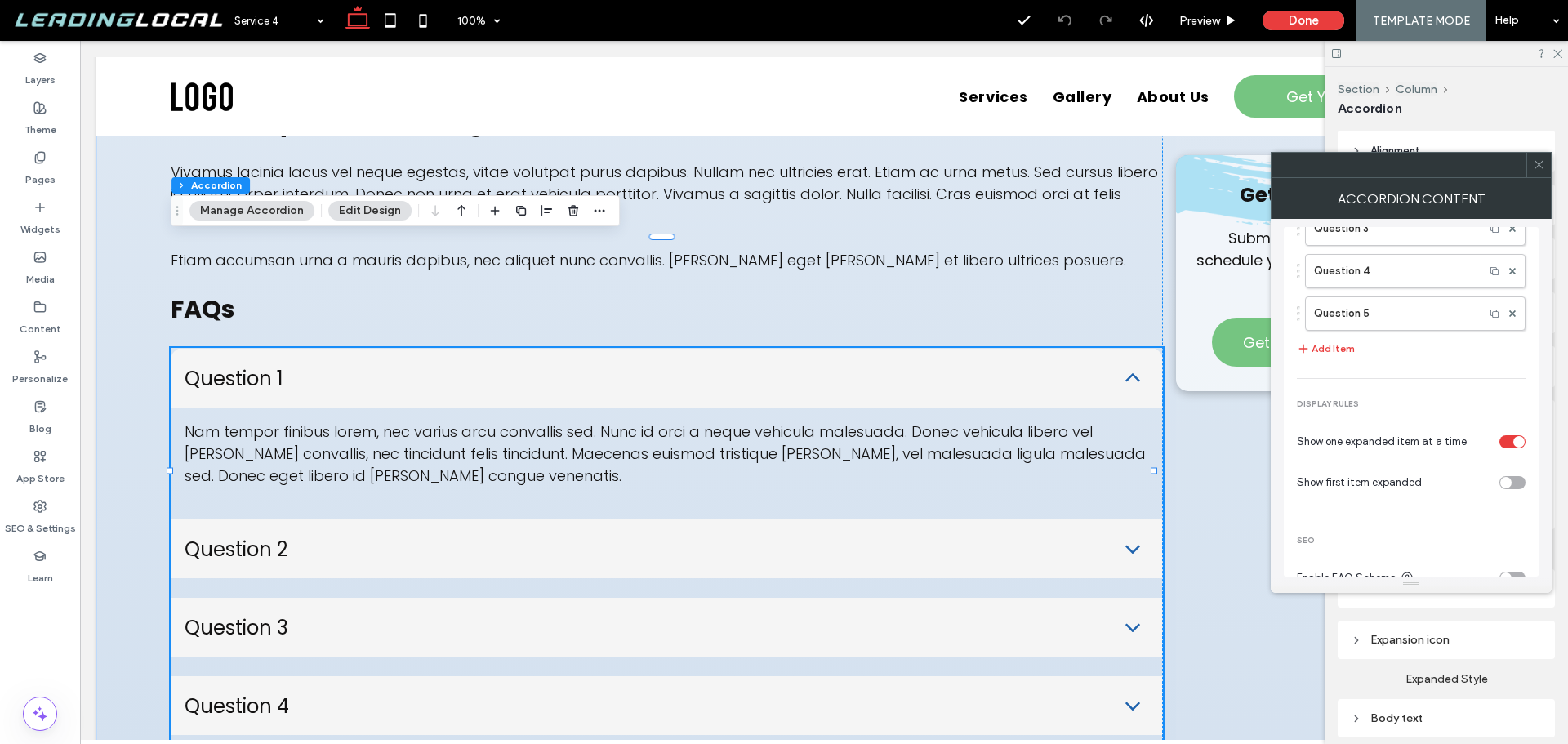
scroll to position [190, 0]
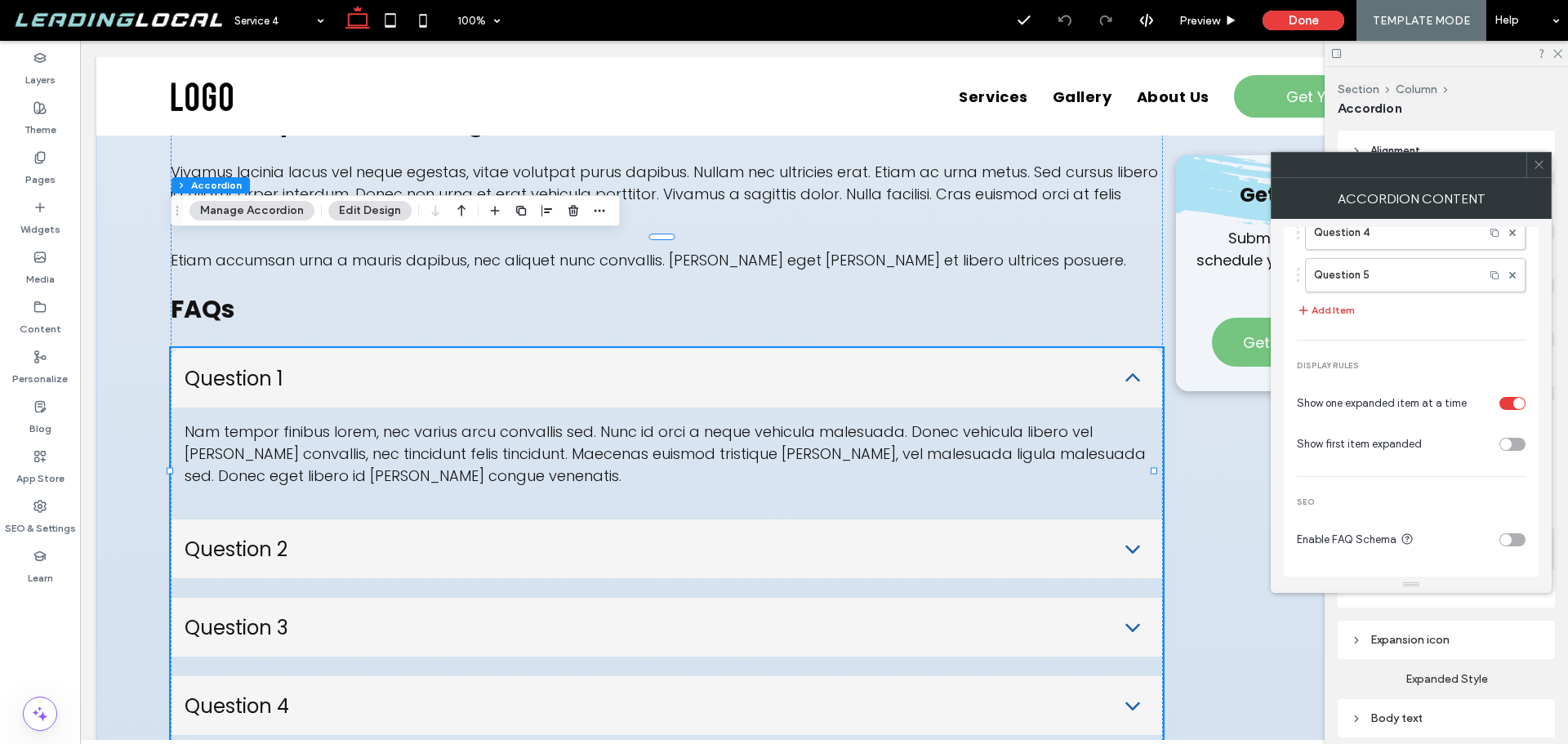
click at [1508, 538] on div "toggle" at bounding box center [1513, 539] width 27 height 13
click at [1538, 170] on icon at bounding box center [1539, 164] width 12 height 12
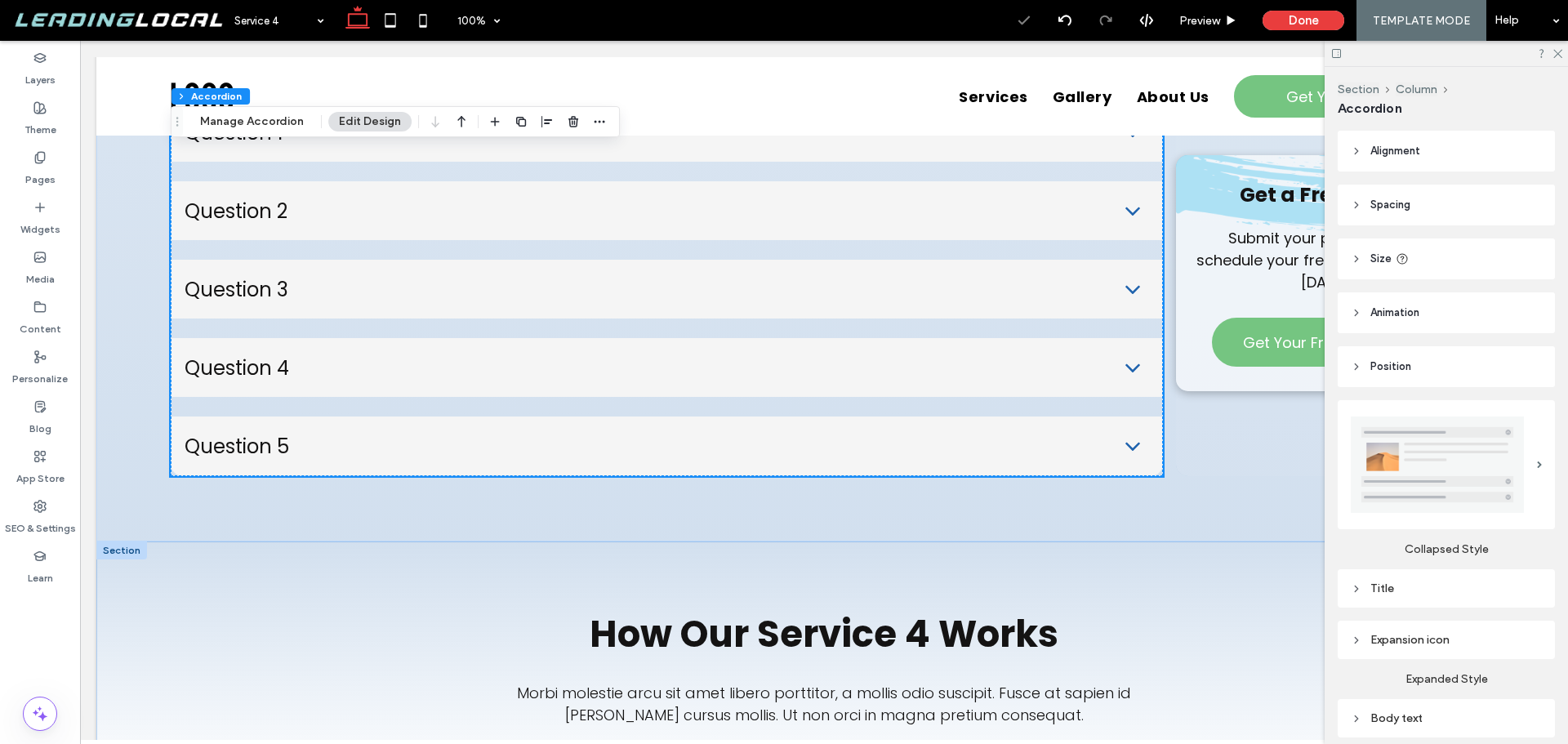
scroll to position [3106, 0]
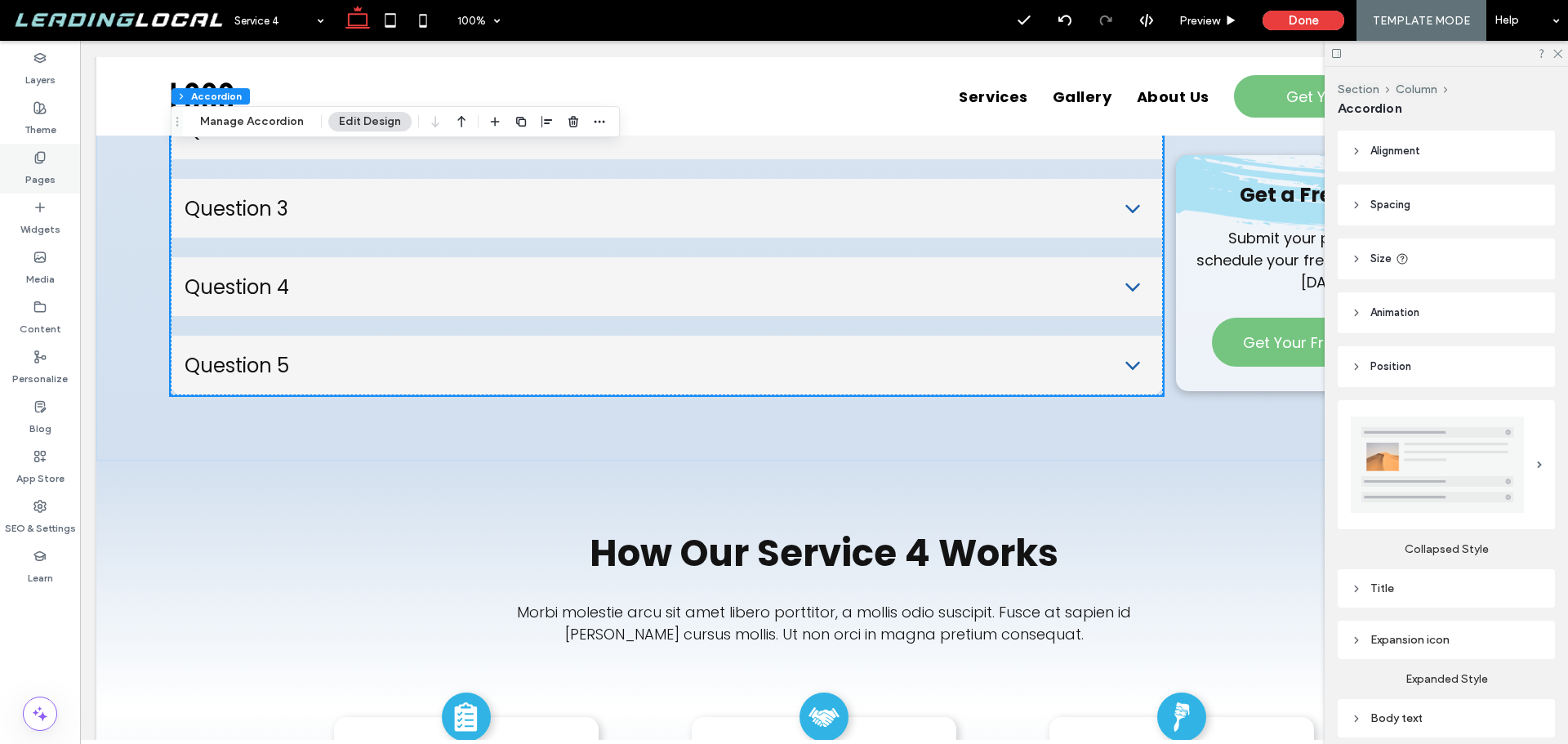
click at [59, 163] on div "Pages" at bounding box center [39, 168] width 80 height 50
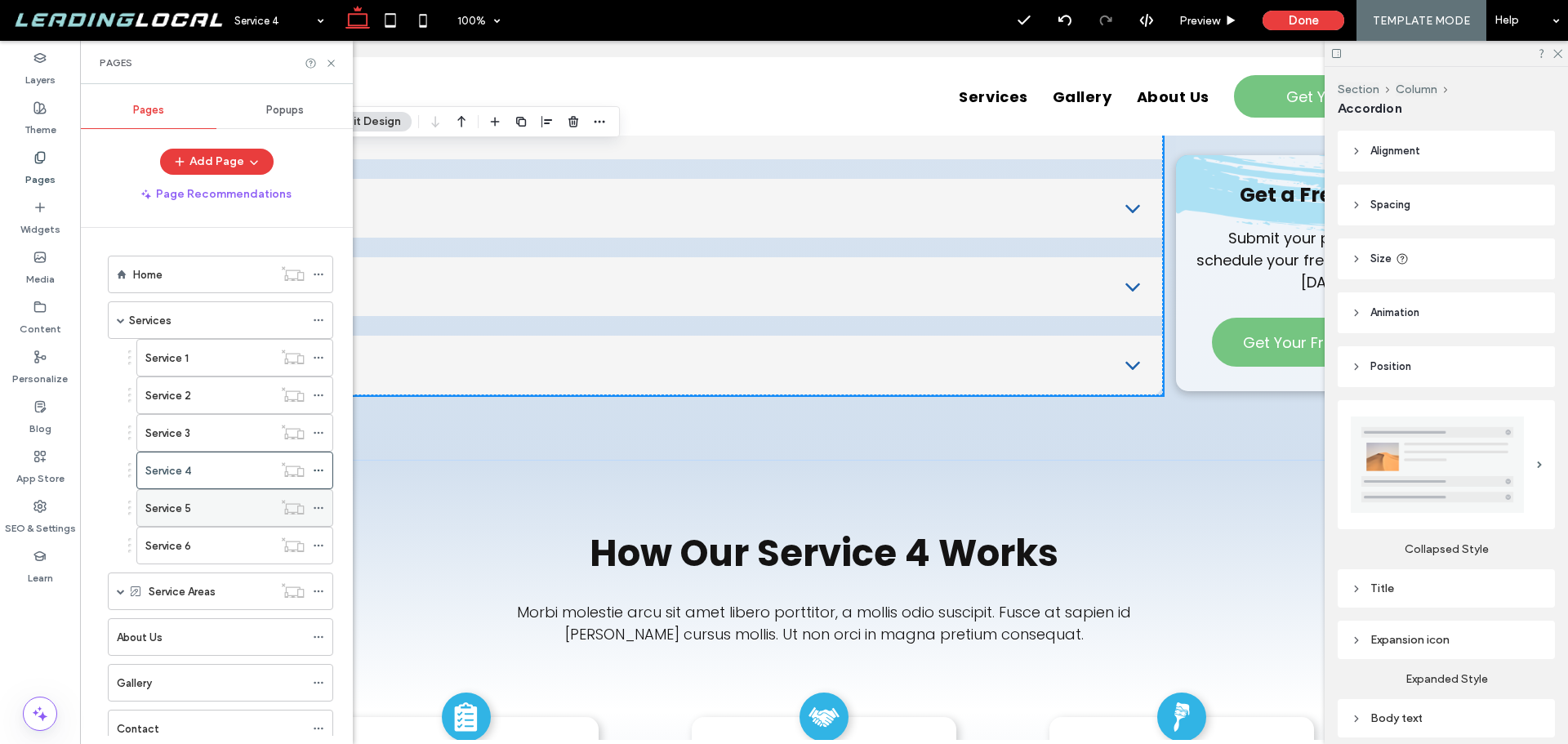
click at [203, 508] on div "Service 5" at bounding box center [210, 508] width 128 height 17
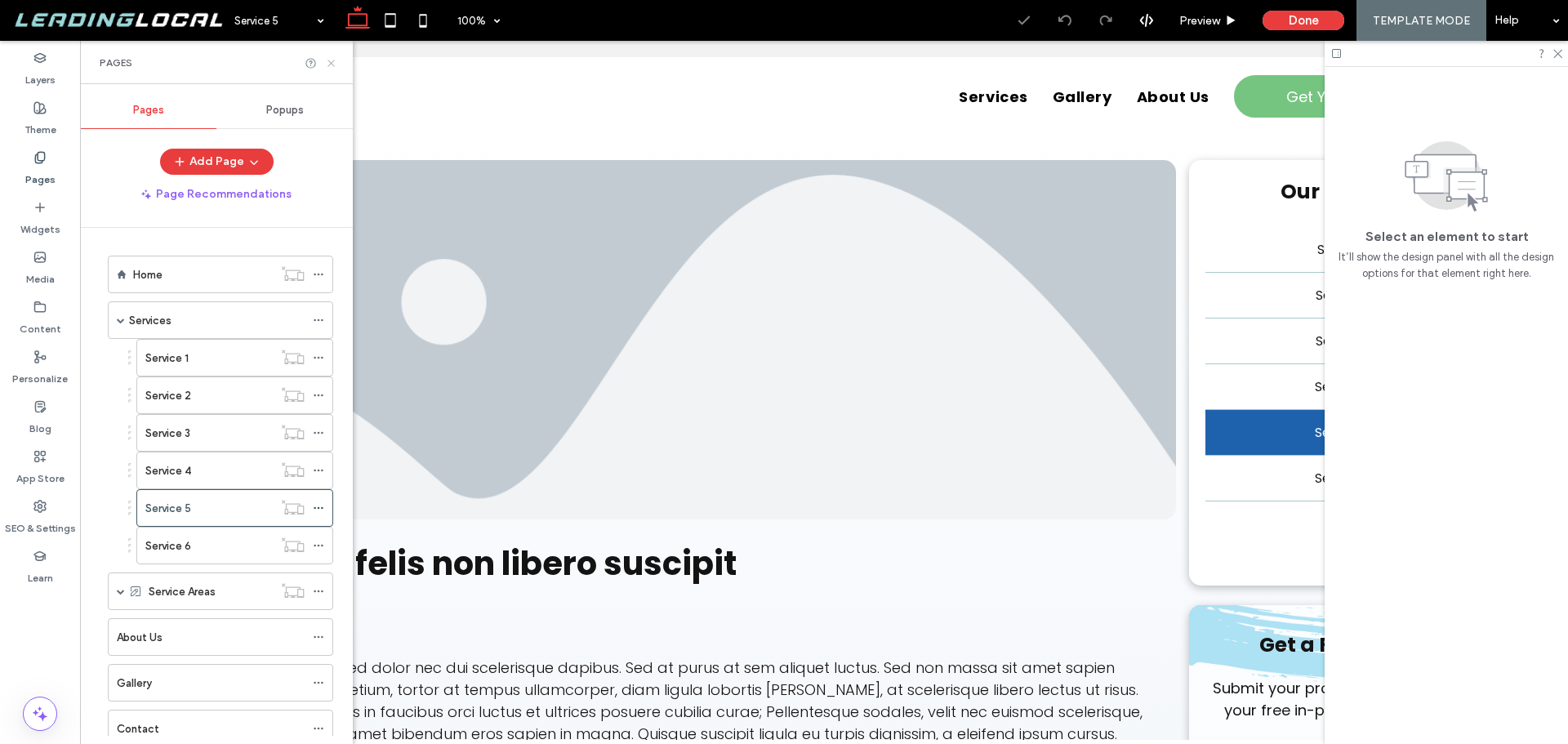
click at [330, 62] on use at bounding box center [331, 63] width 7 height 7
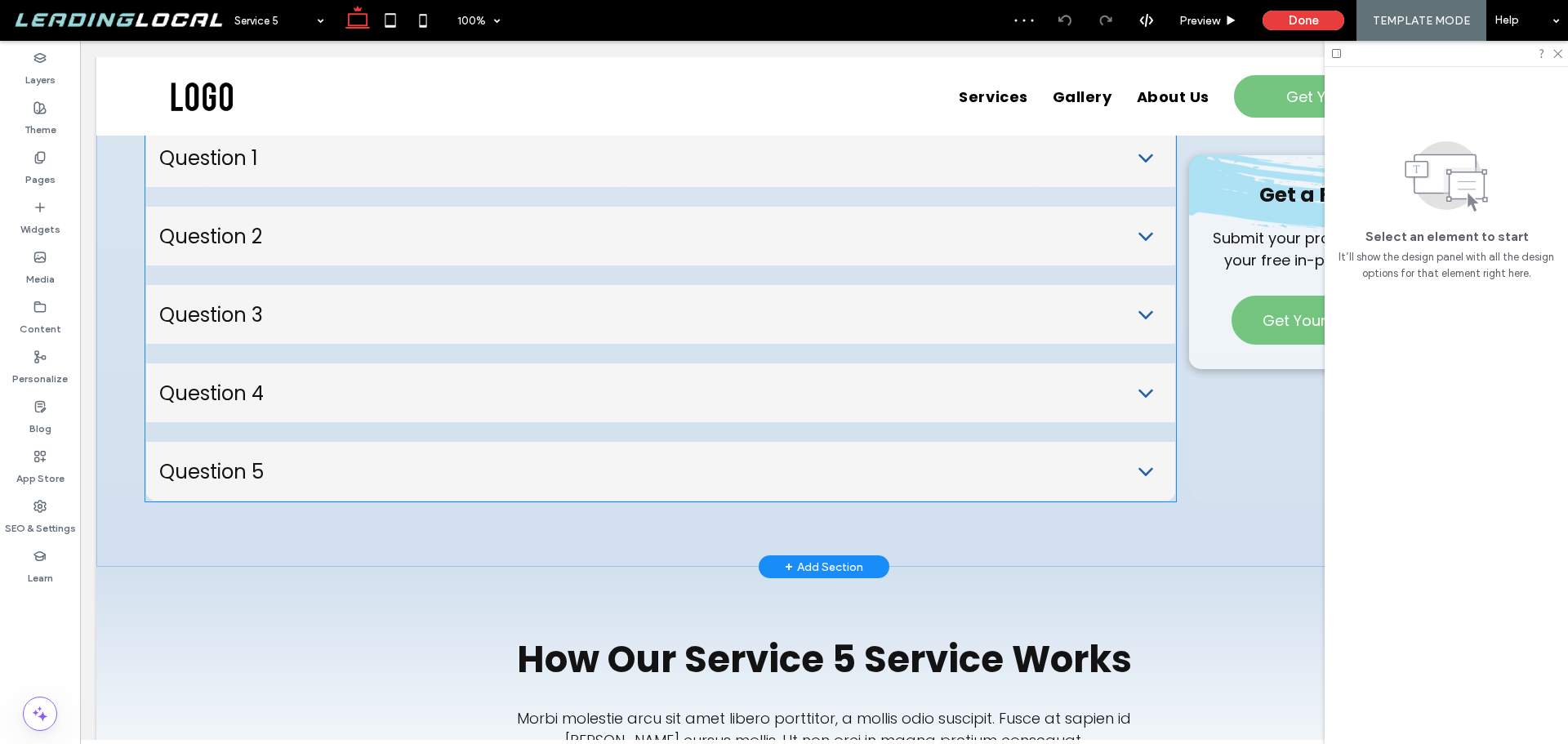
scroll to position [2942, 0]
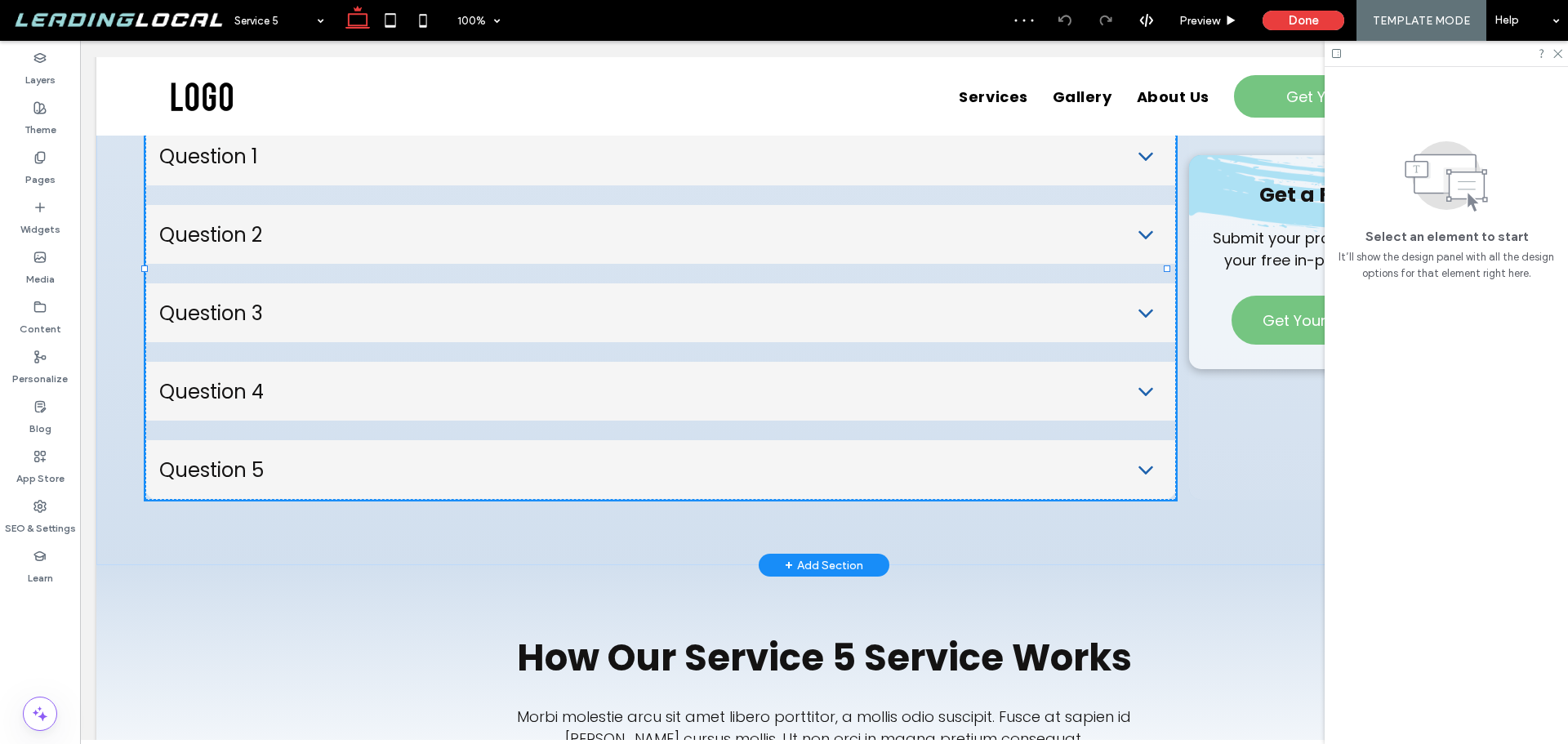
click at [613, 337] on ul "Question 1 Nullam quis arcu in magna pulvinar tincidunt. Lorem ipsum dolor sit …" at bounding box center [661, 313] width 1031 height 374
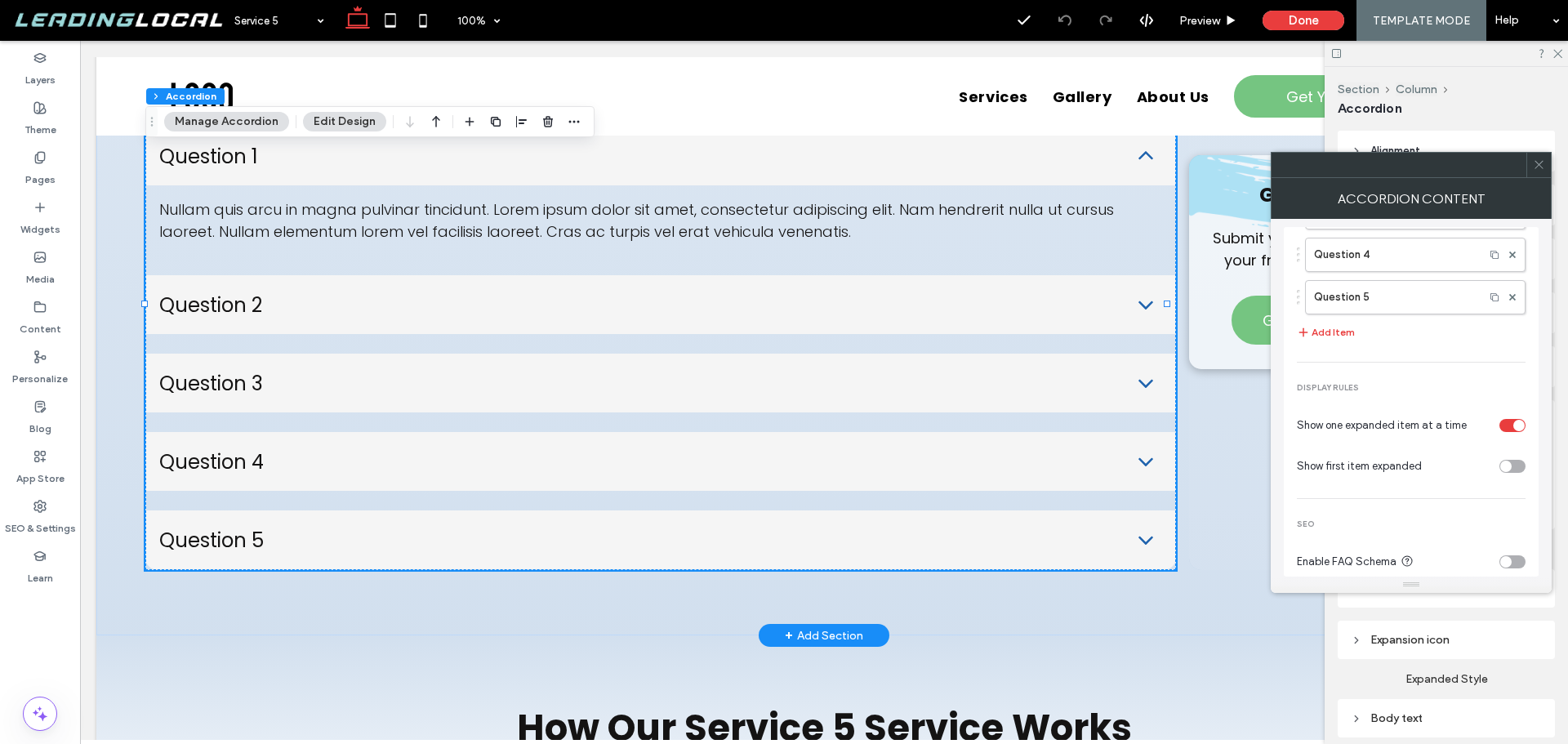
scroll to position [190, 0]
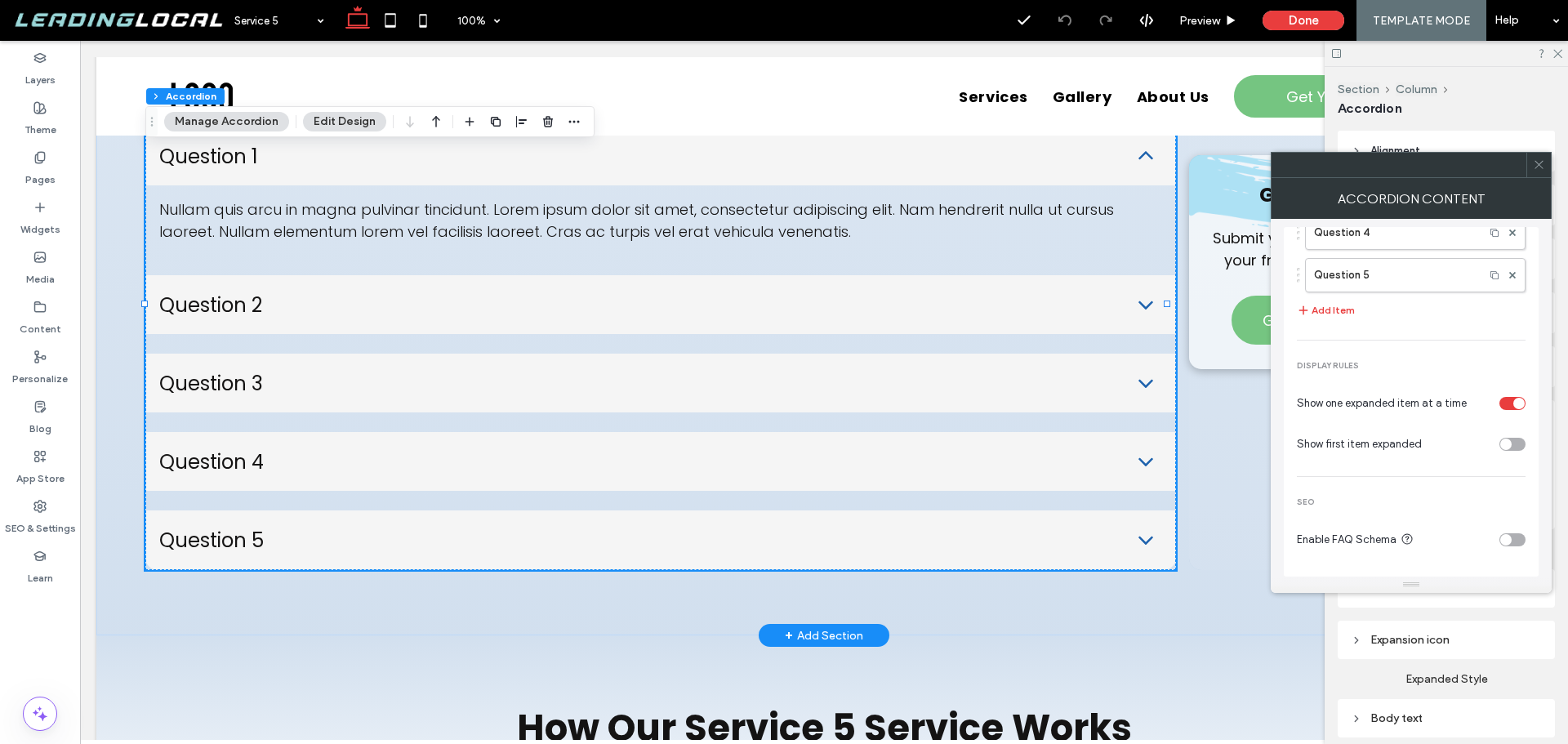
click at [1500, 532] on section "Enable FAQ Schema" at bounding box center [1412, 540] width 229 height 41
click at [1500, 541] on div "toggle" at bounding box center [1506, 540] width 12 height 12
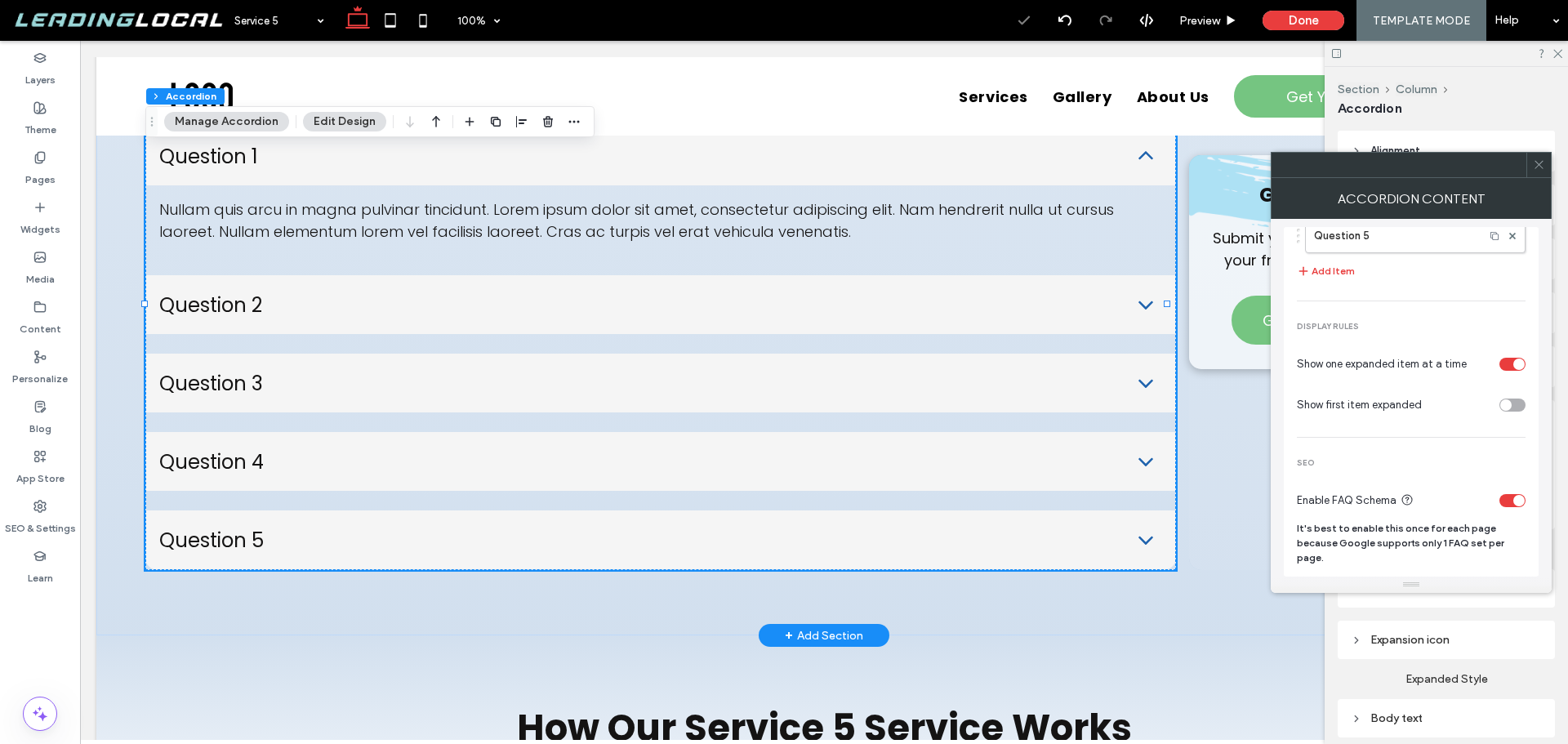
scroll to position [233, 0]
click at [1540, 162] on icon at bounding box center [1539, 164] width 12 height 12
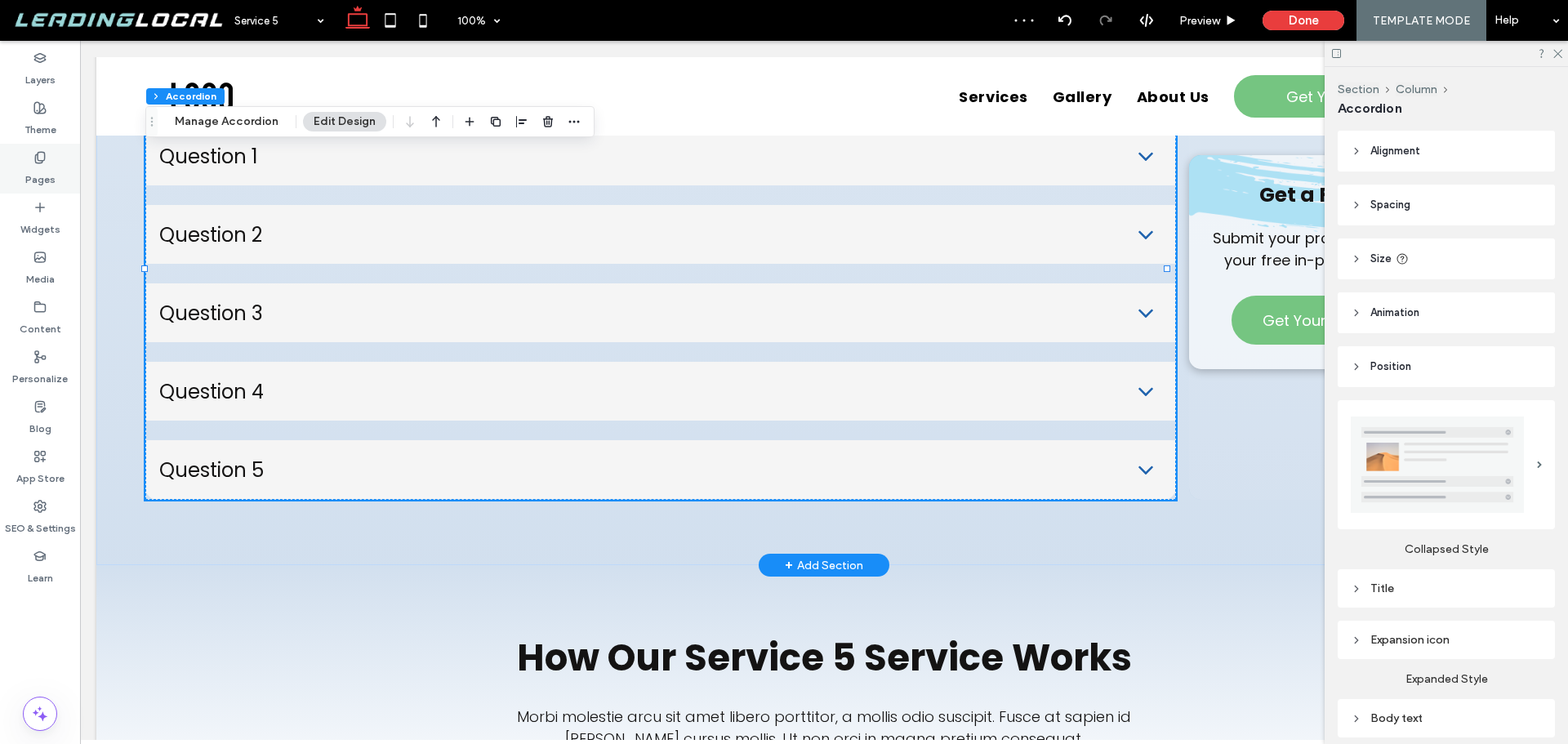
click at [55, 163] on div "Pages" at bounding box center [39, 168] width 80 height 50
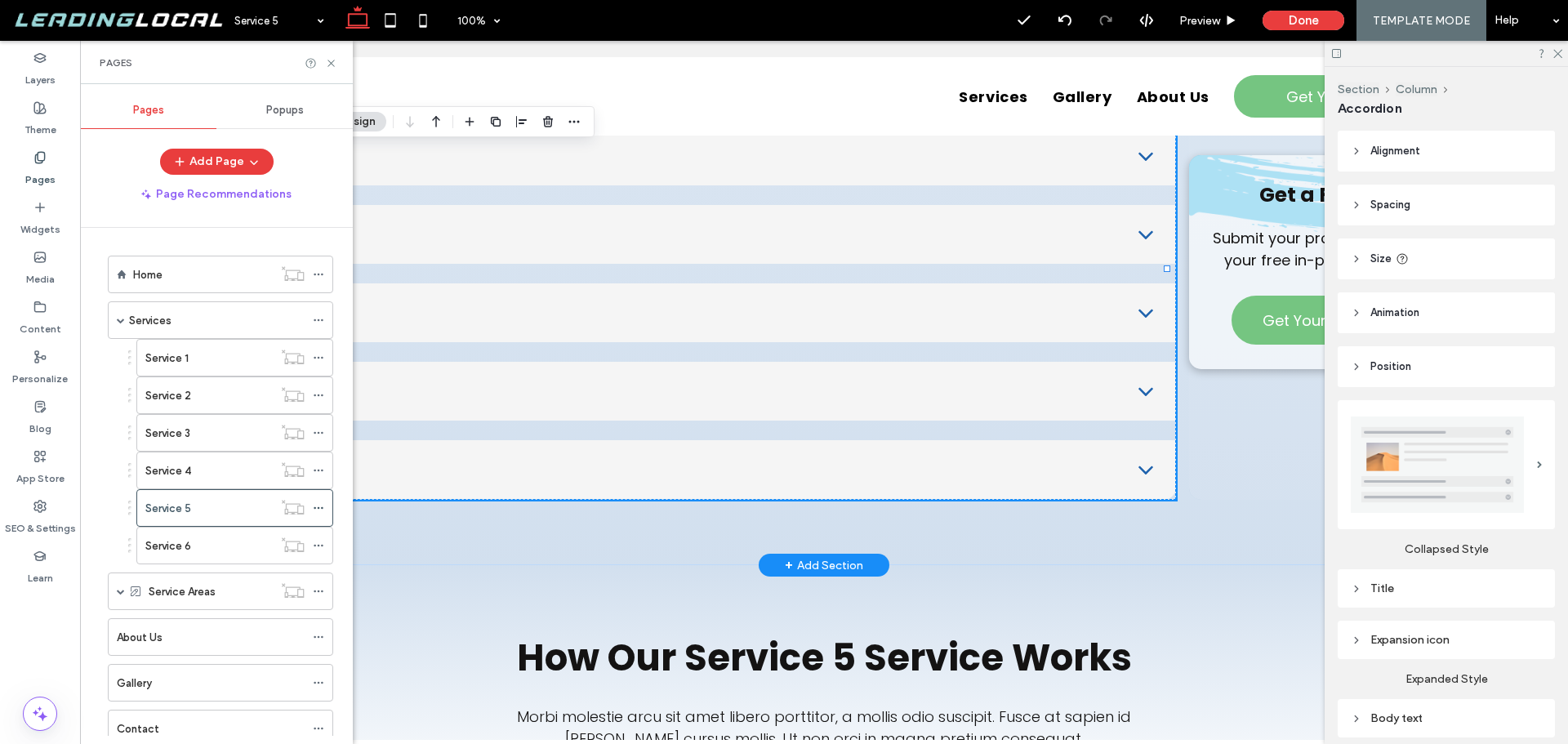
click at [264, 535] on div "Service 6" at bounding box center [210, 545] width 128 height 36
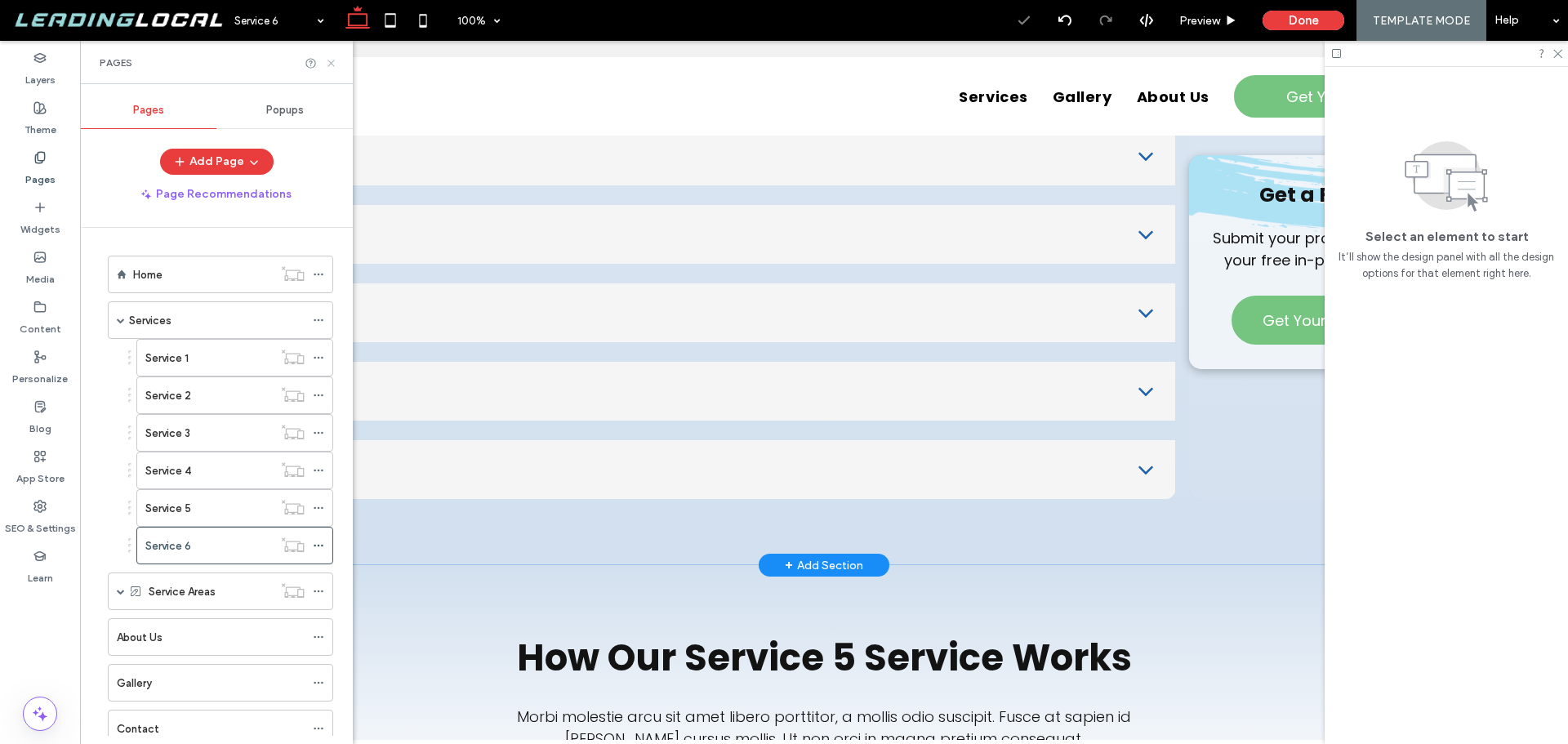
click at [330, 61] on use at bounding box center [331, 63] width 7 height 7
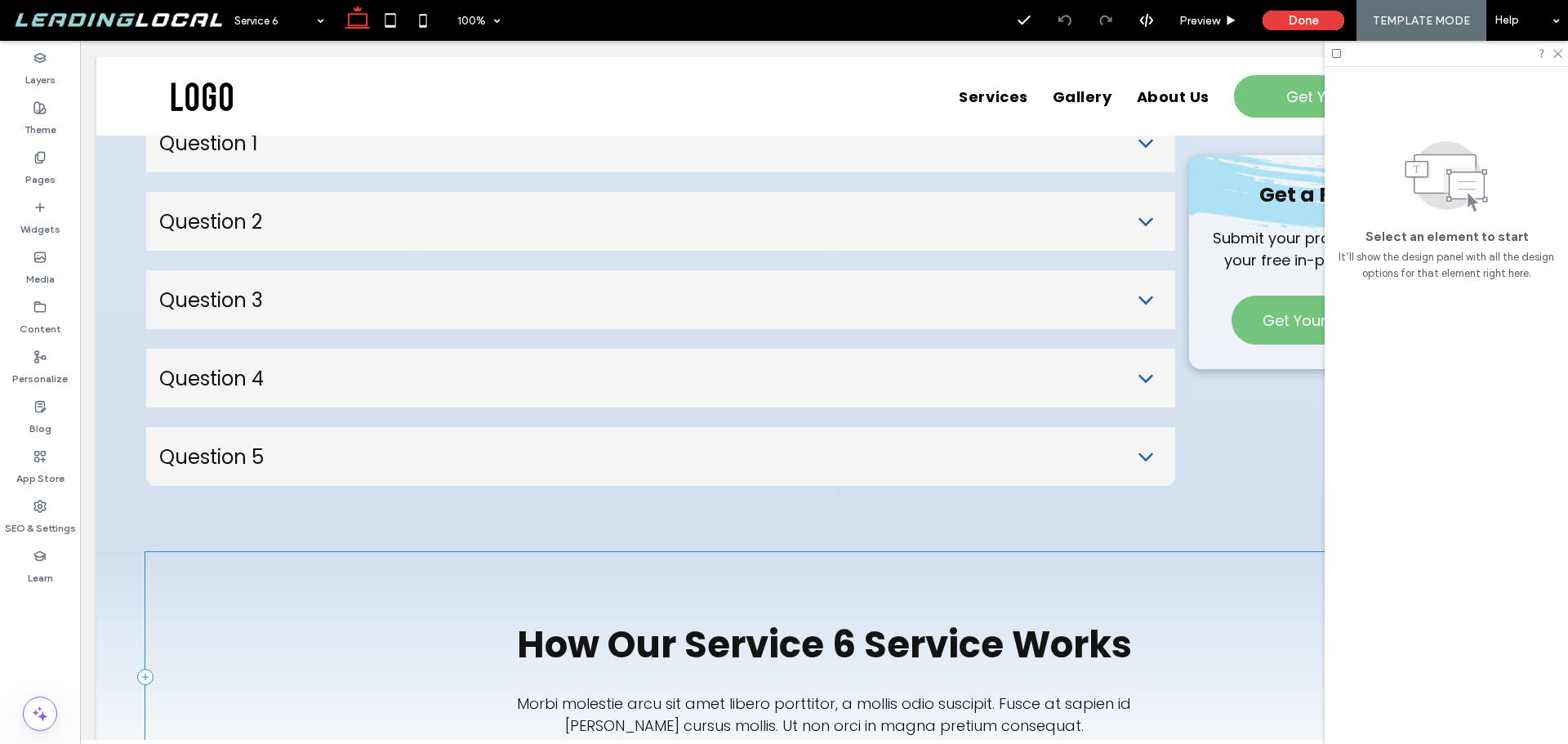
scroll to position [2942, 0]
click at [475, 390] on ul "Question 1 Sed vehicula magna at lacus interdum, quis laoreet nulla condimentum…" at bounding box center [661, 300] width 1031 height 374
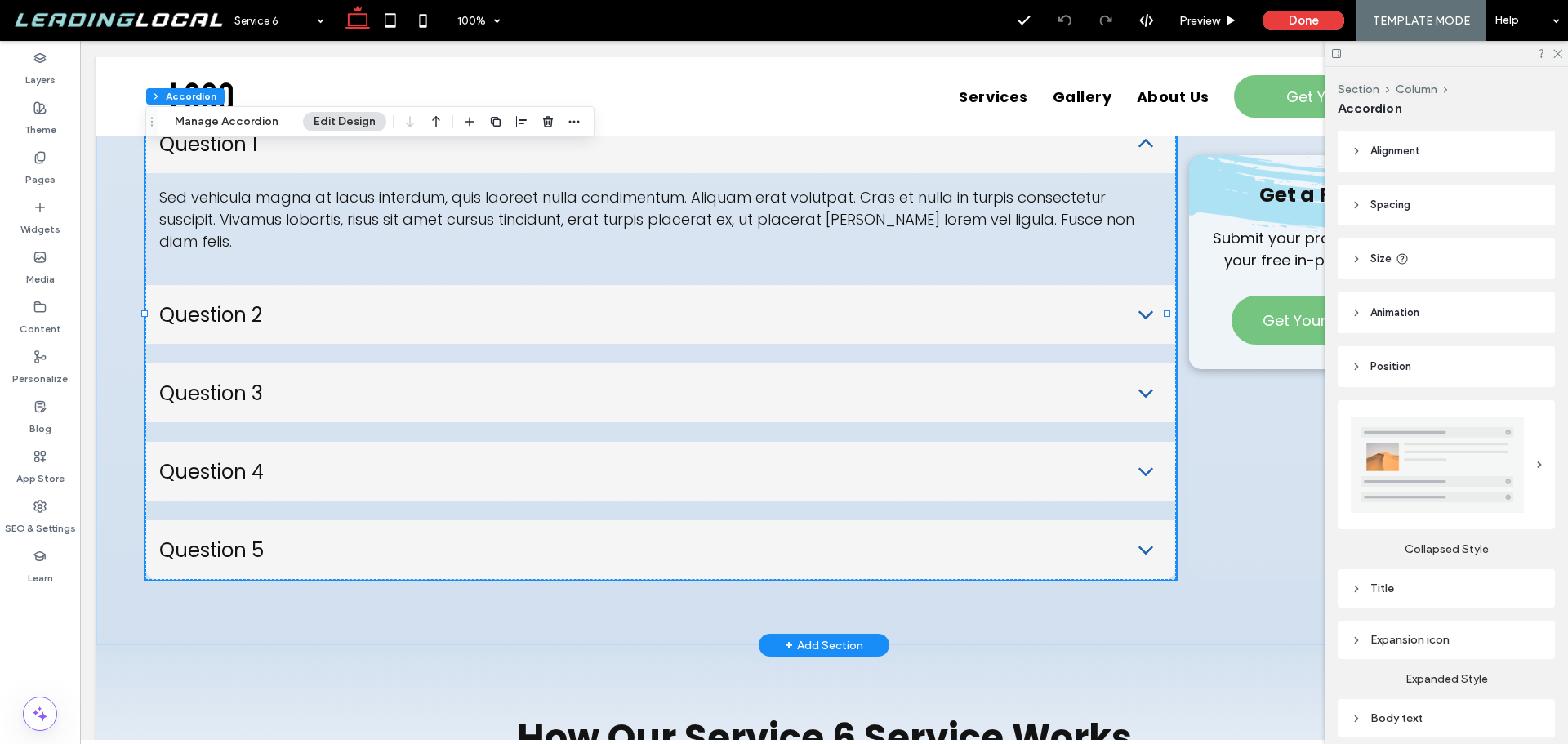
click at [475, 390] on ul "Question 1 Sed vehicula magna at lacus interdum, quis laoreet nulla condimentum…" at bounding box center [661, 346] width 1031 height 466
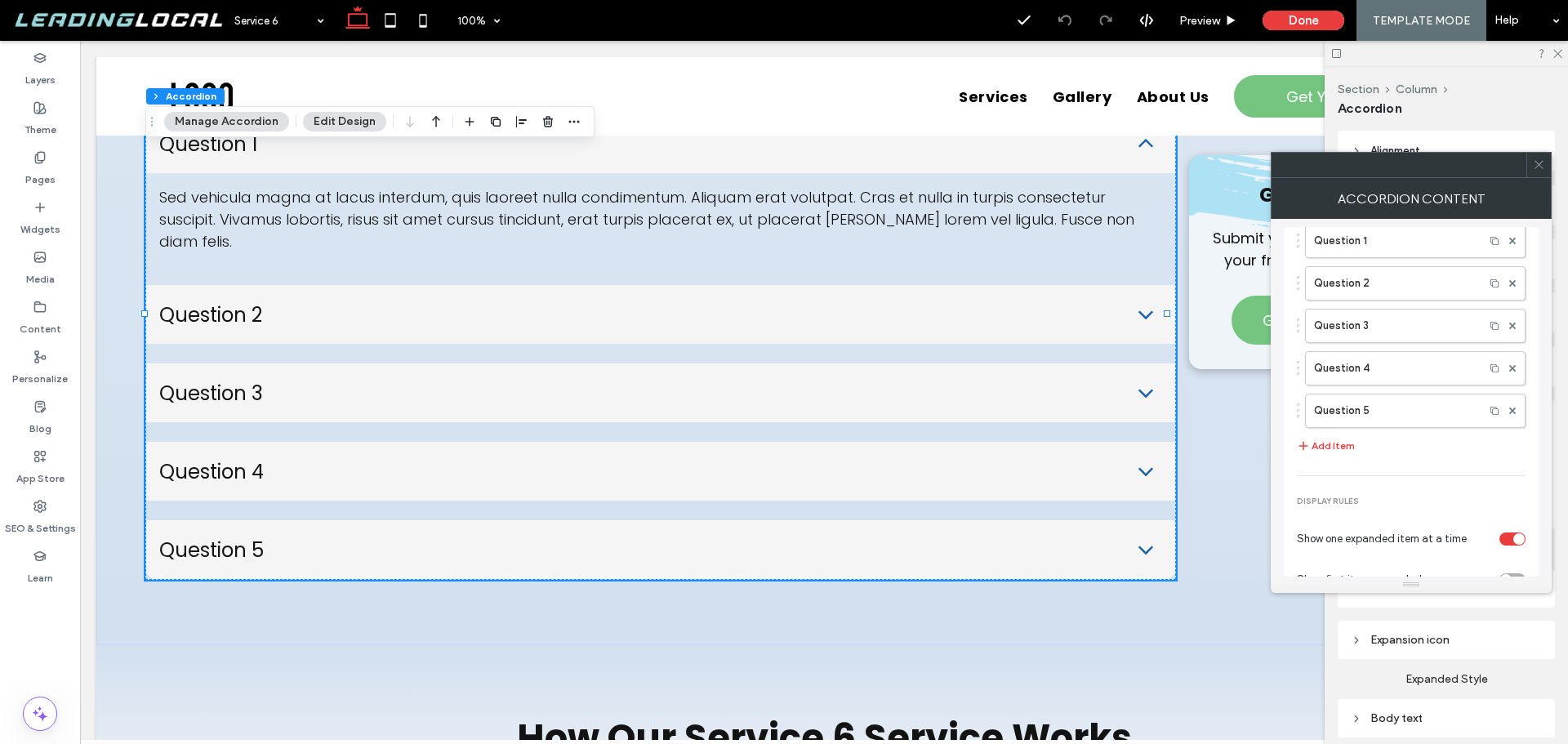
scroll to position [190, 0]
click at [1505, 536] on div "toggle" at bounding box center [1513, 539] width 27 height 13
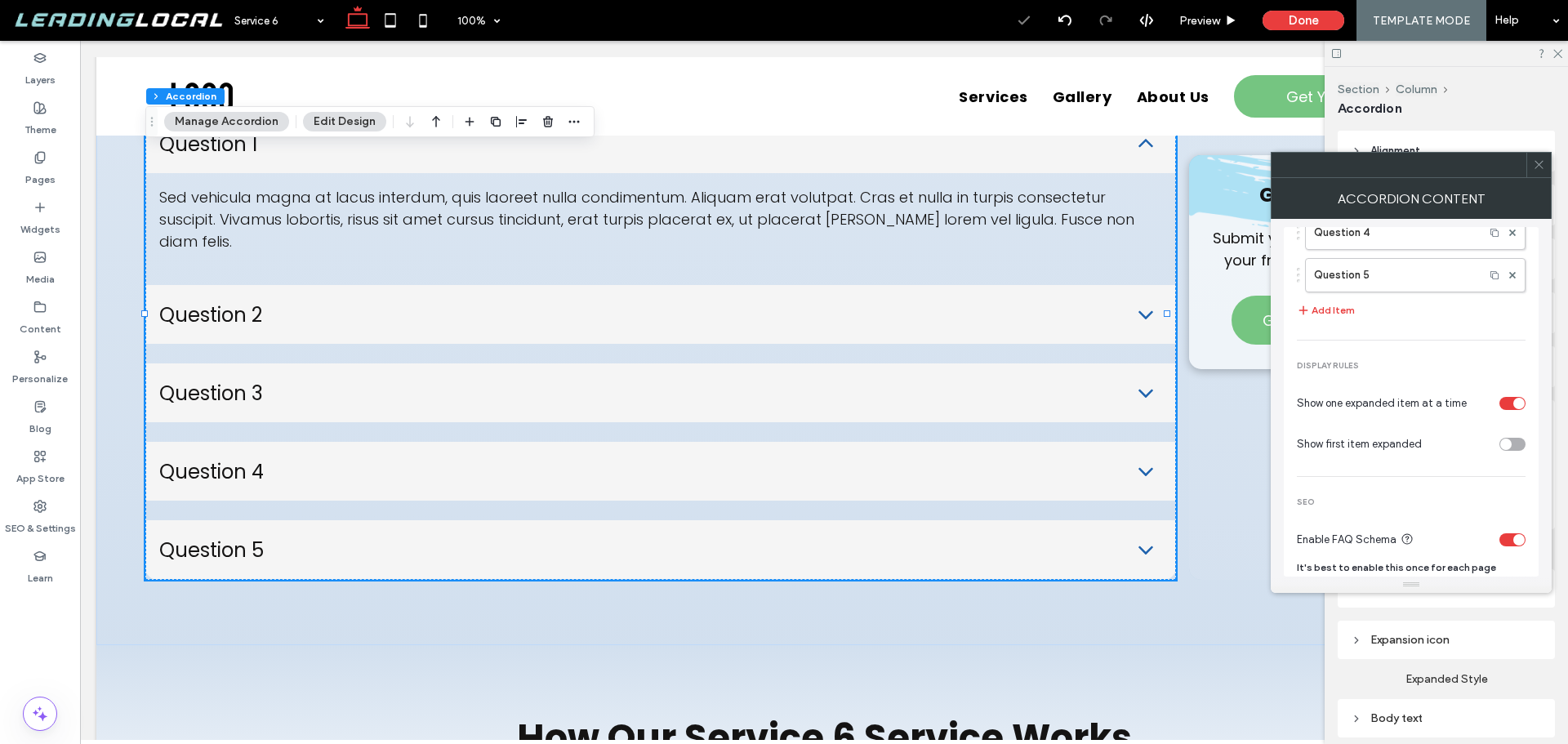
click at [1538, 164] on icon at bounding box center [1539, 164] width 12 height 12
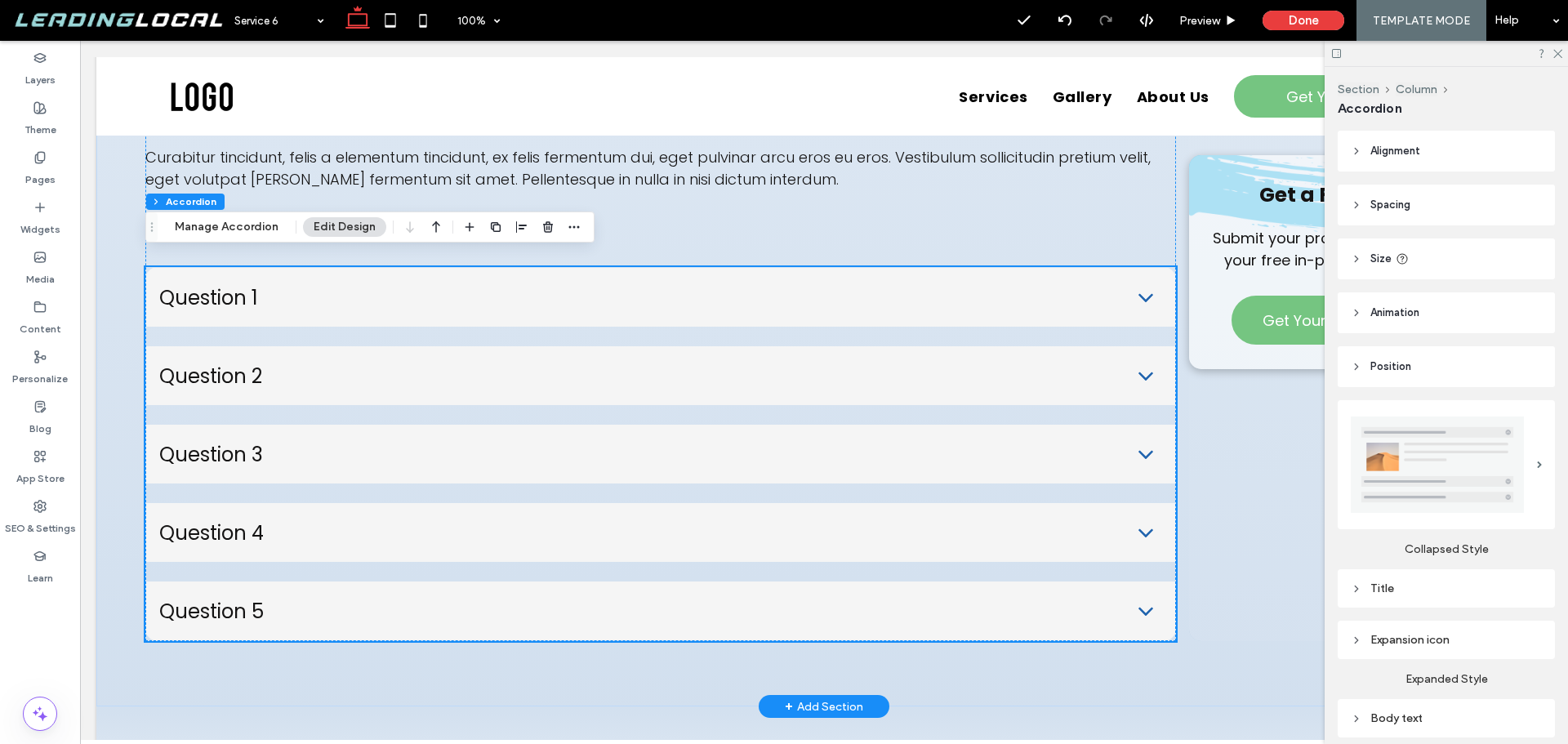
scroll to position [2778, 0]
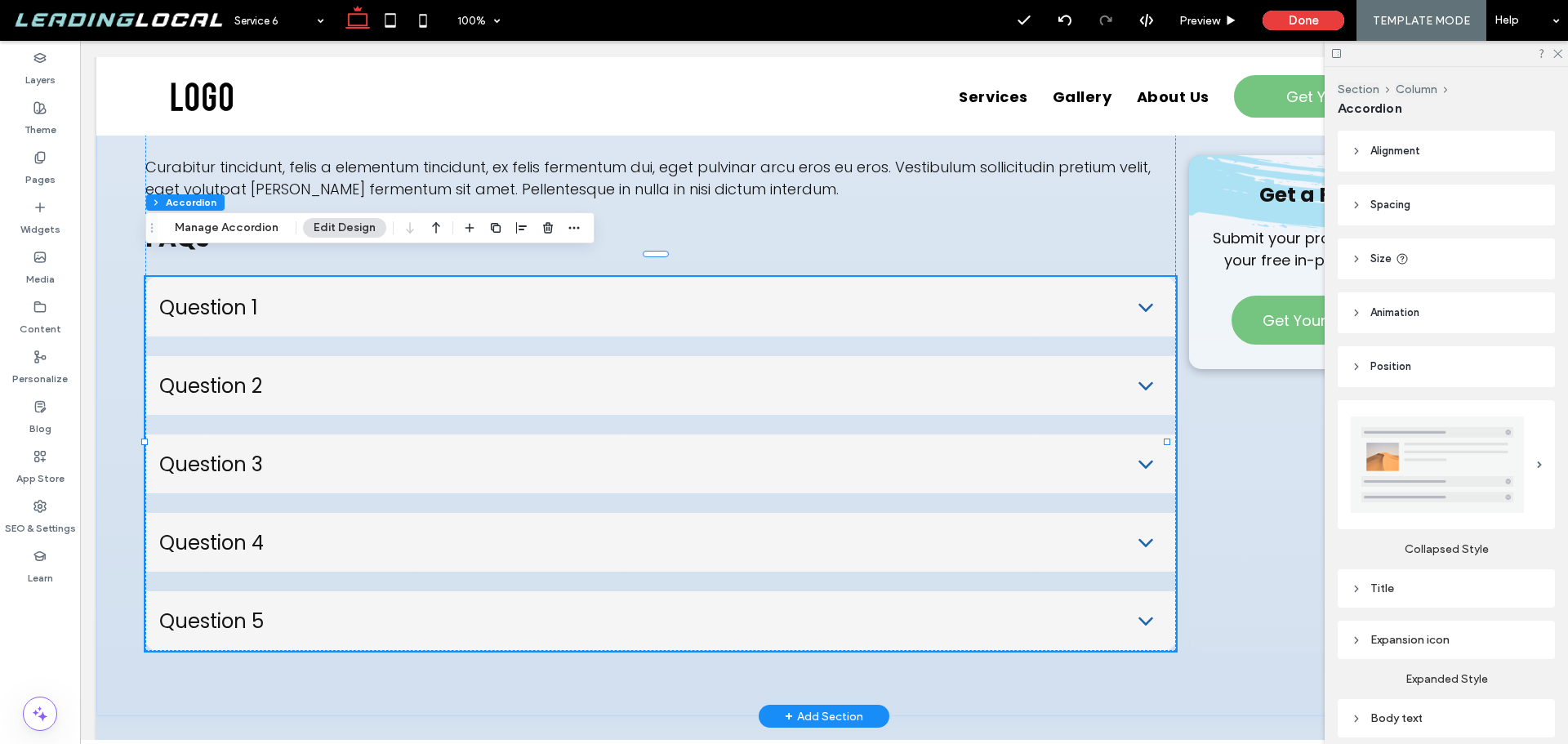
click at [1035, 356] on div "Question 2" at bounding box center [661, 386] width 1029 height 59
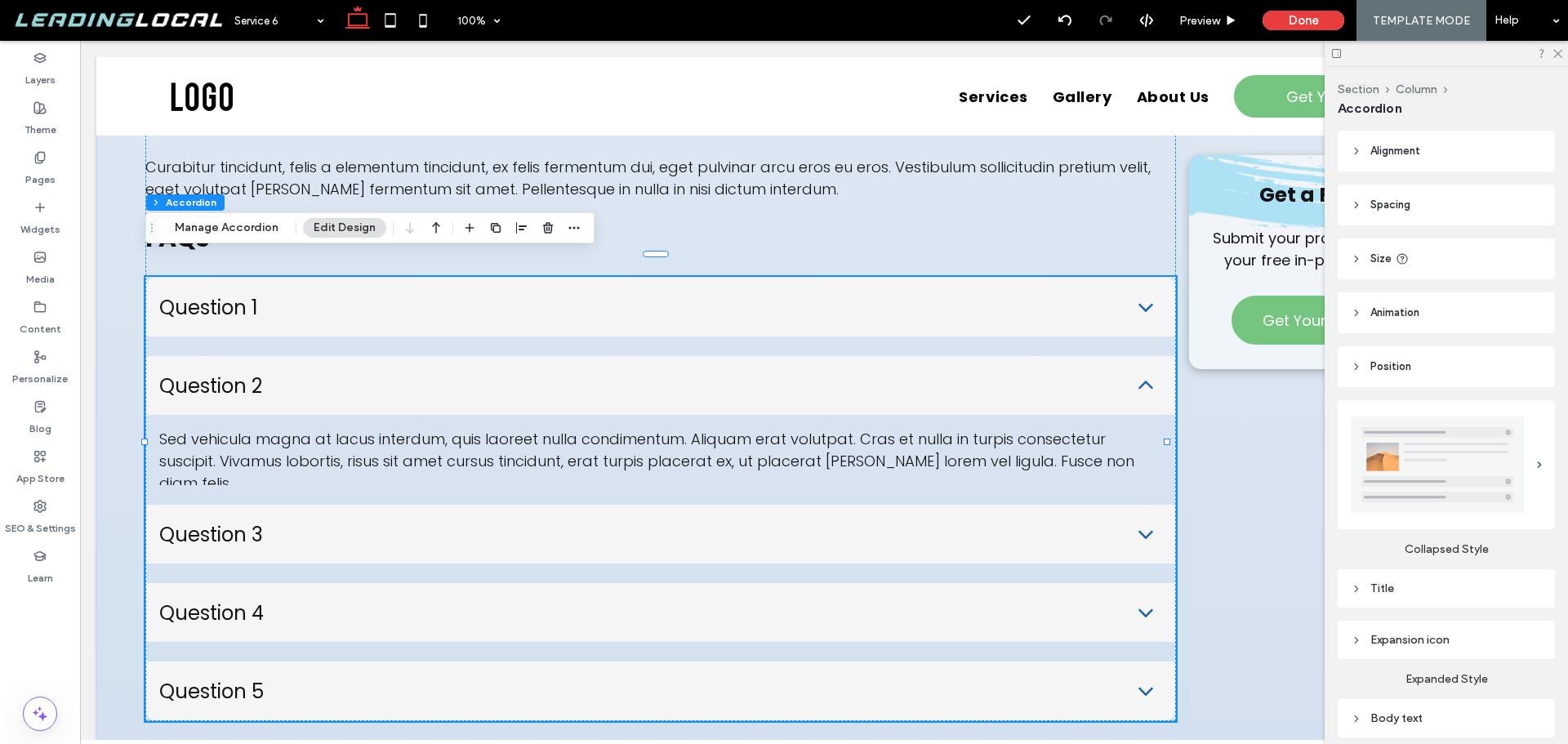
click at [1035, 356] on div "Question 2" at bounding box center [661, 386] width 1029 height 59
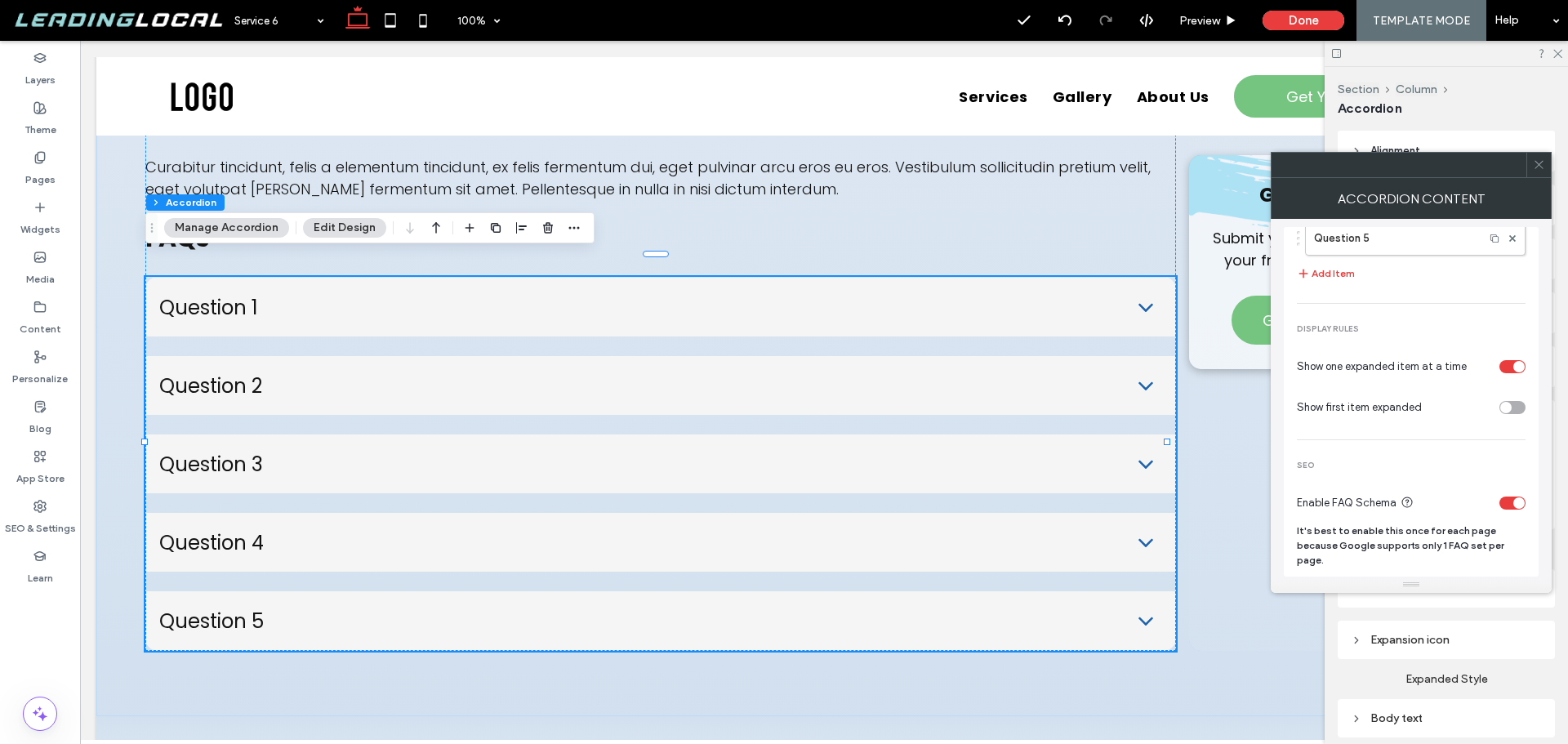
scroll to position [233, 0]
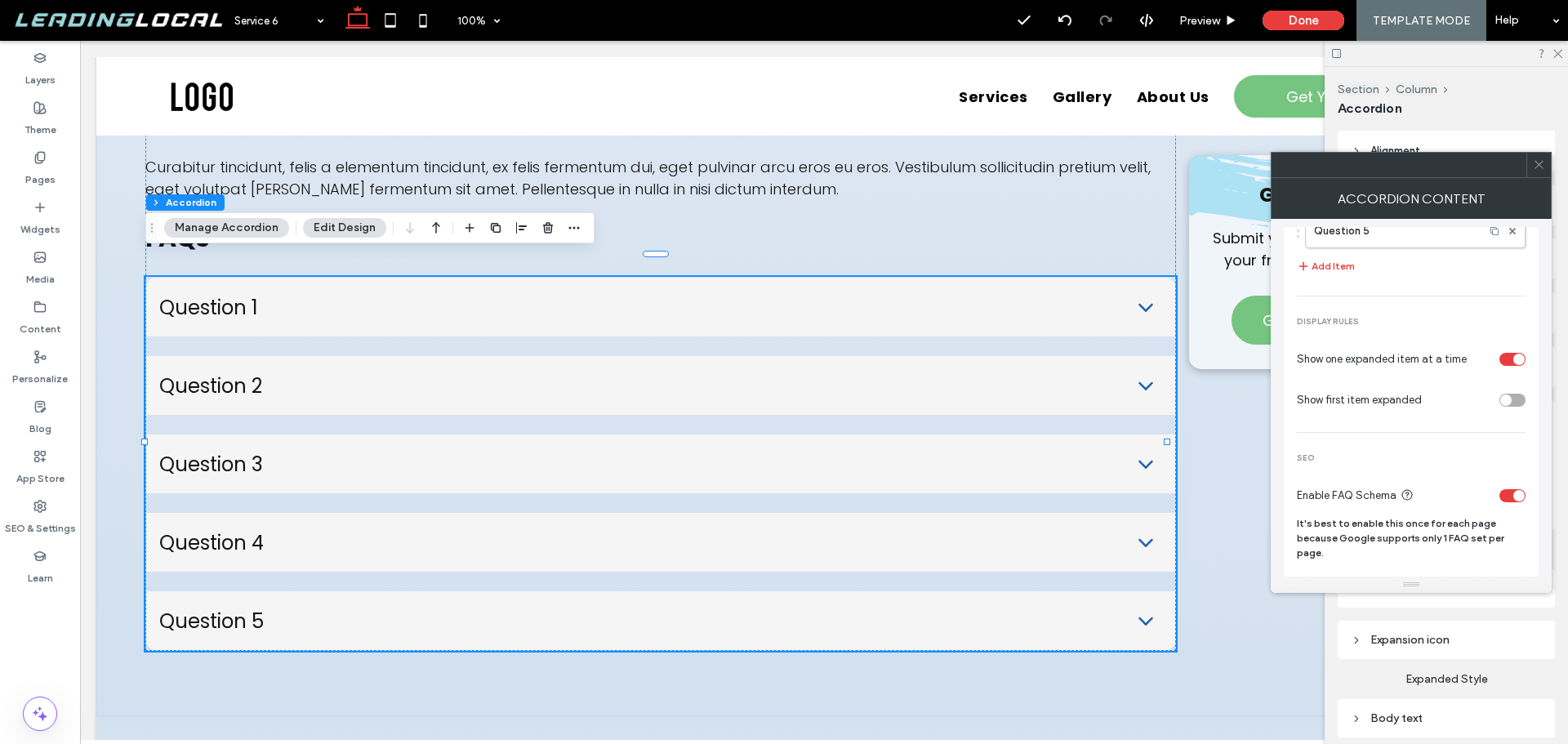
click at [1537, 174] on span at bounding box center [1539, 164] width 12 height 25
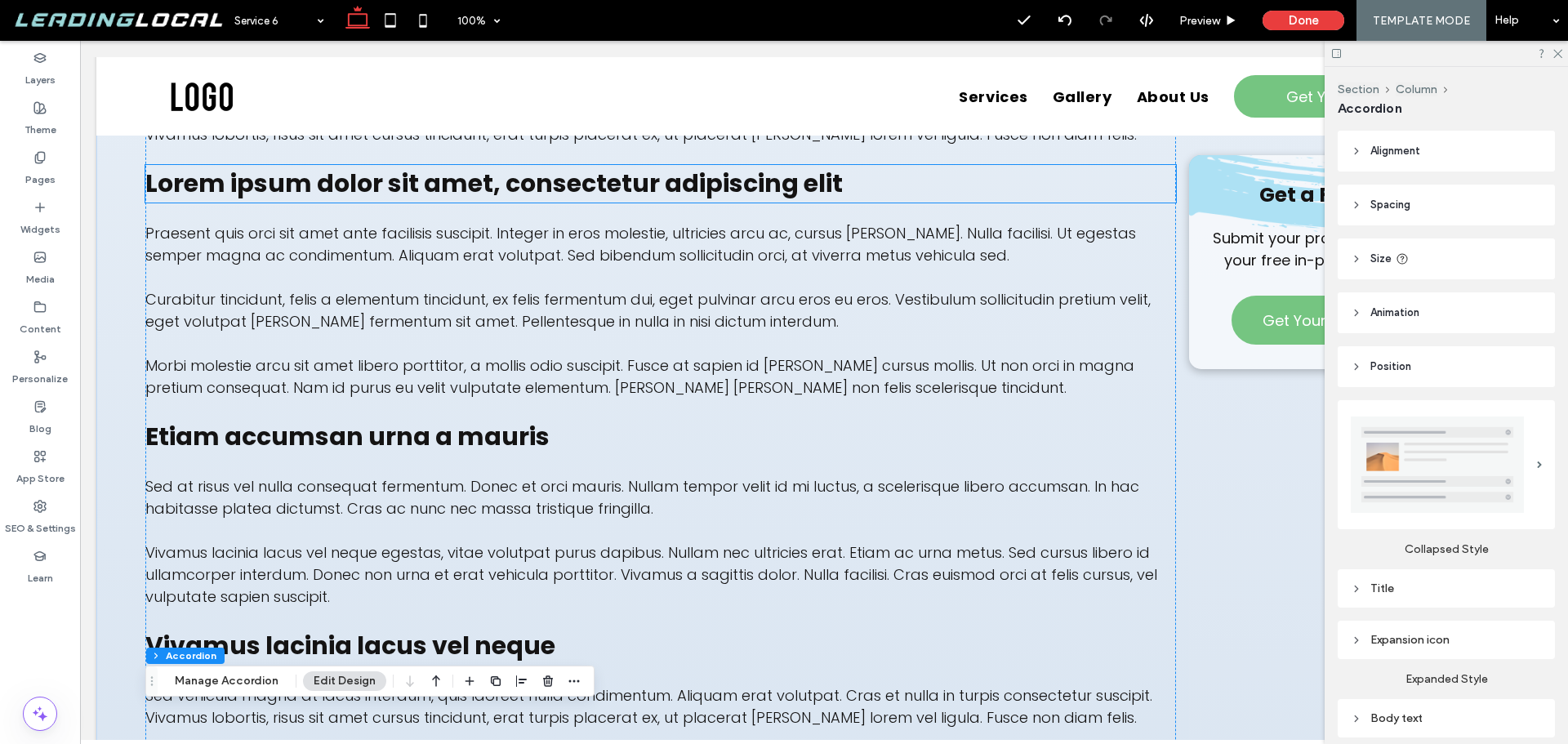
scroll to position [1961, 0]
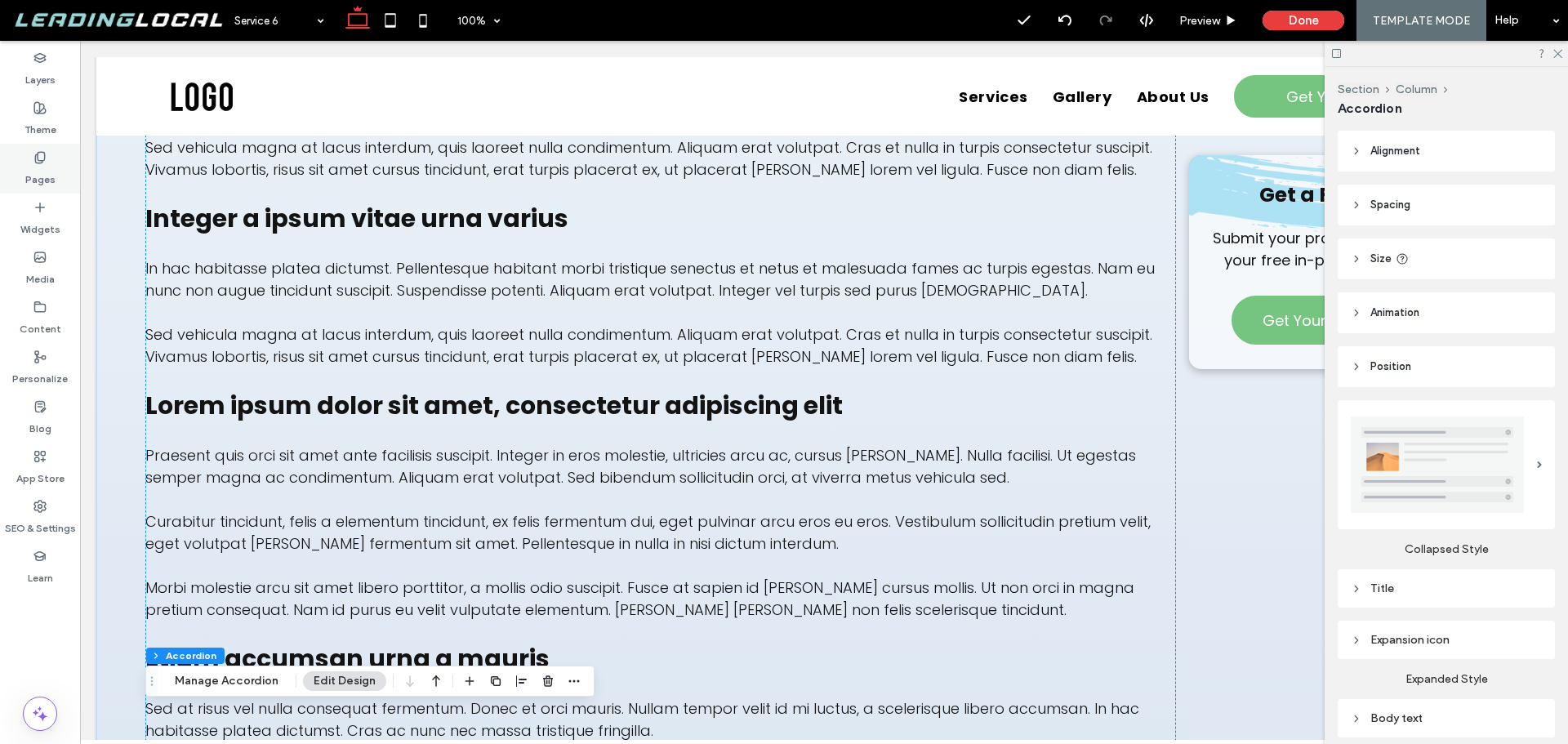
click at [39, 176] on label "Pages" at bounding box center [40, 175] width 30 height 23
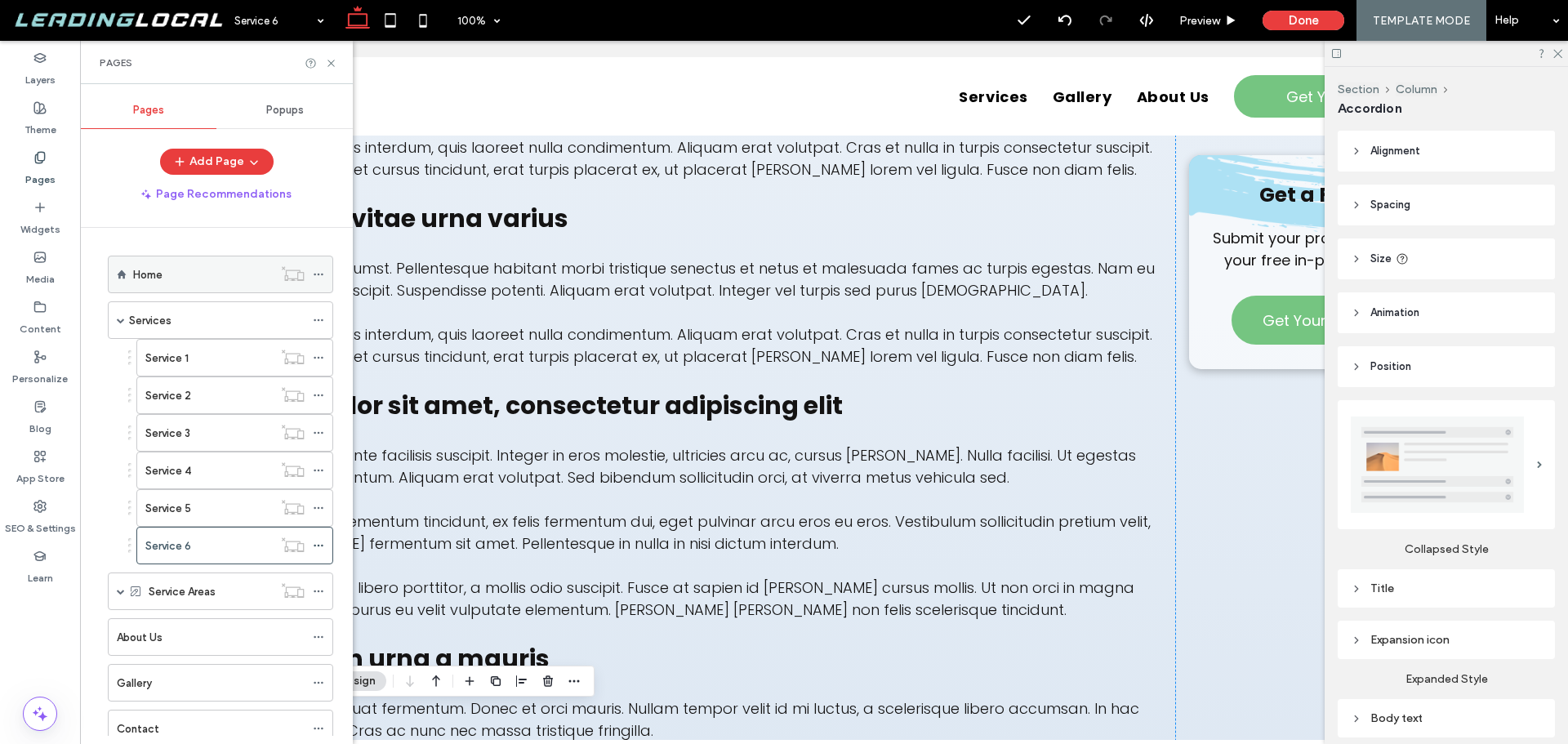
click at [192, 279] on div "Home" at bounding box center [203, 275] width 140 height 17
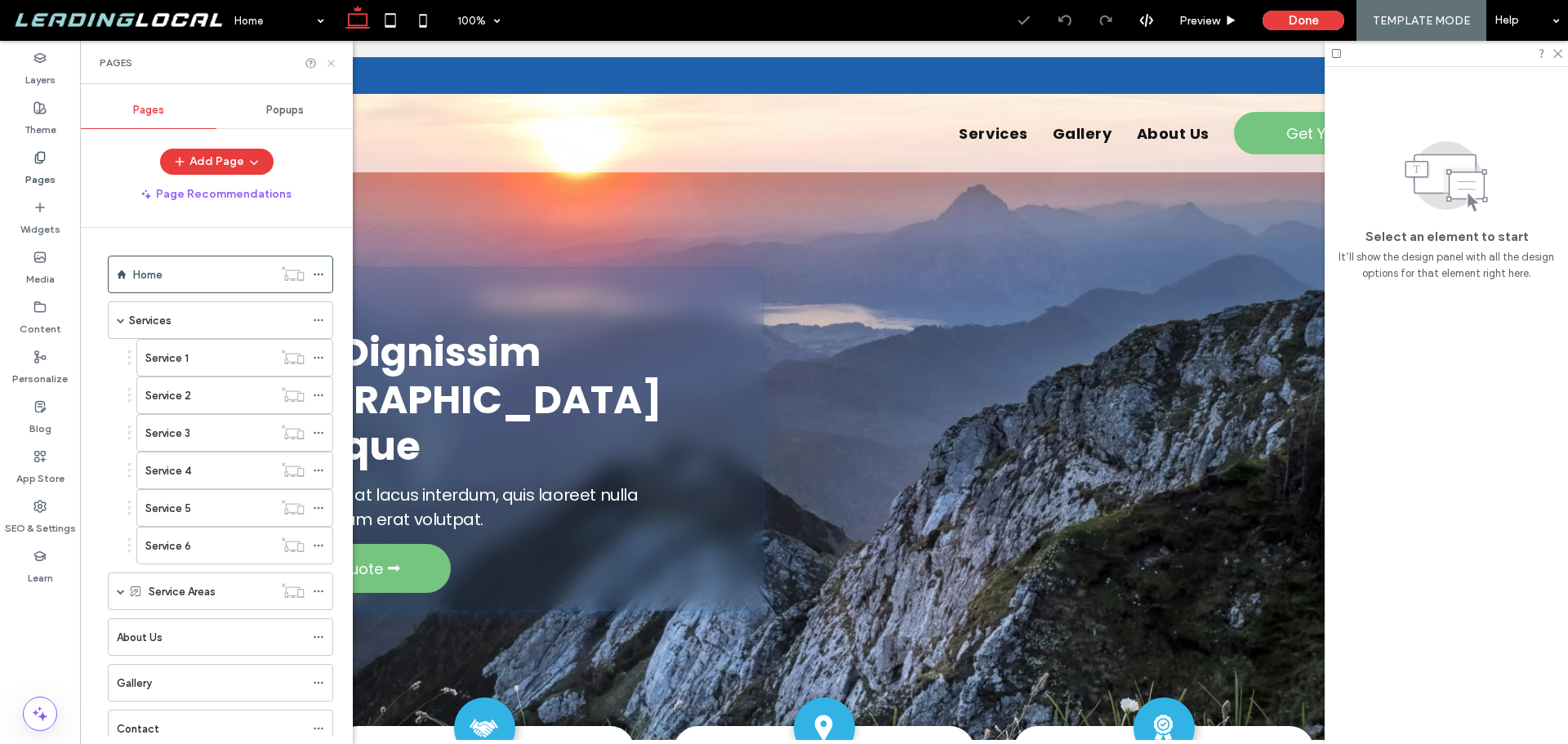
click at [329, 65] on use at bounding box center [331, 63] width 7 height 7
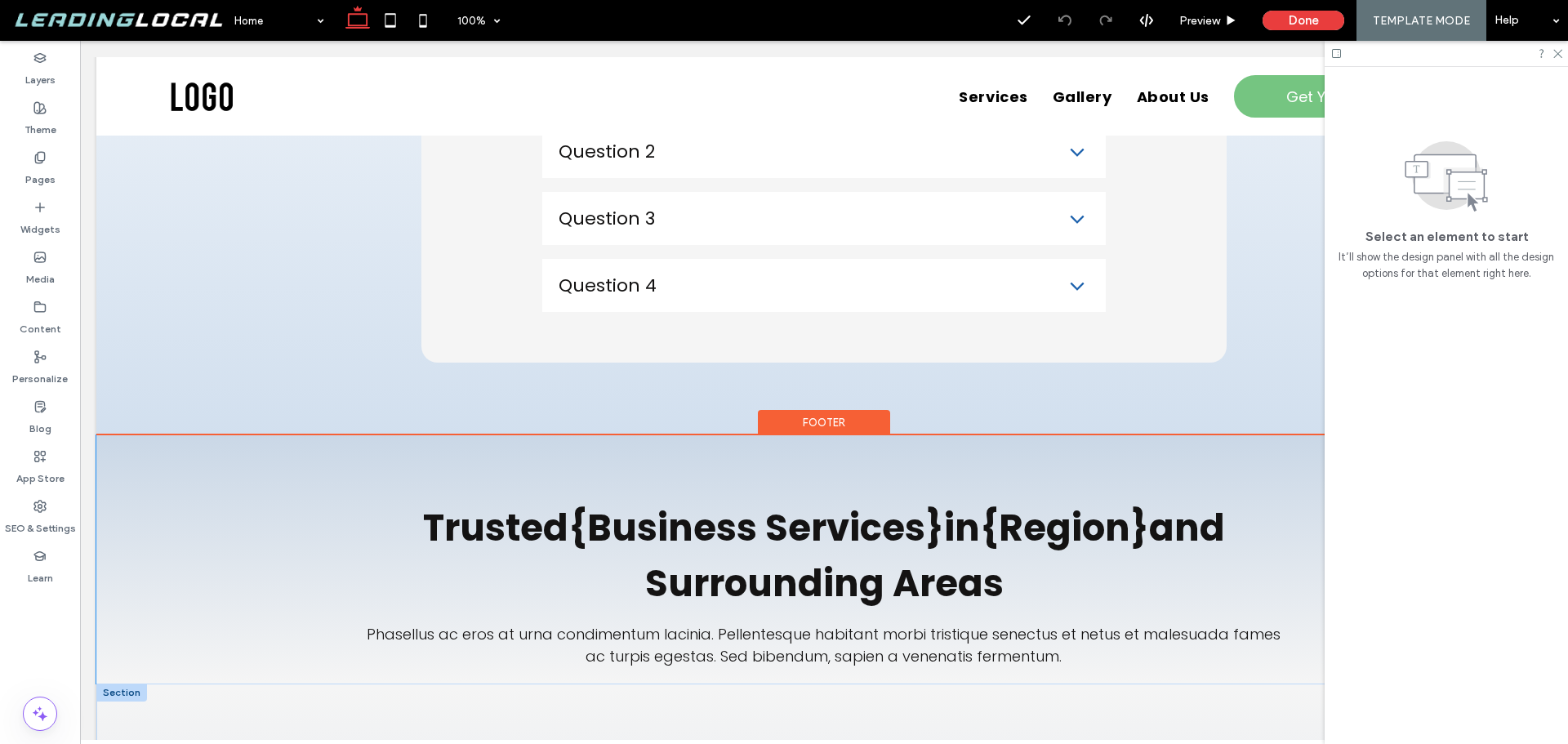
scroll to position [6047, 0]
